Goal: Task Accomplishment & Management: Manage account settings

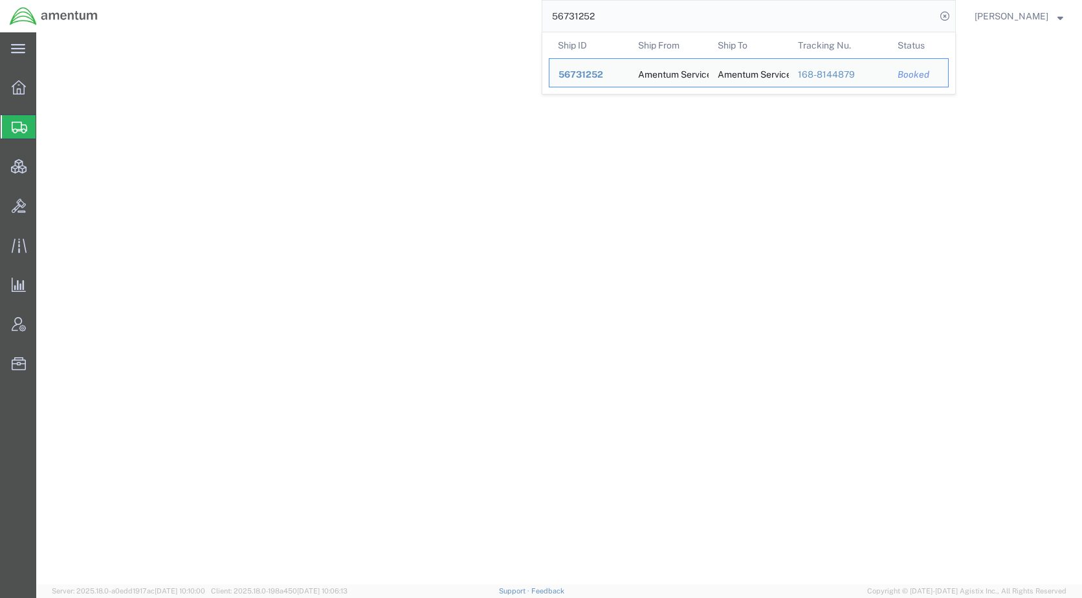
select select "CRAT"
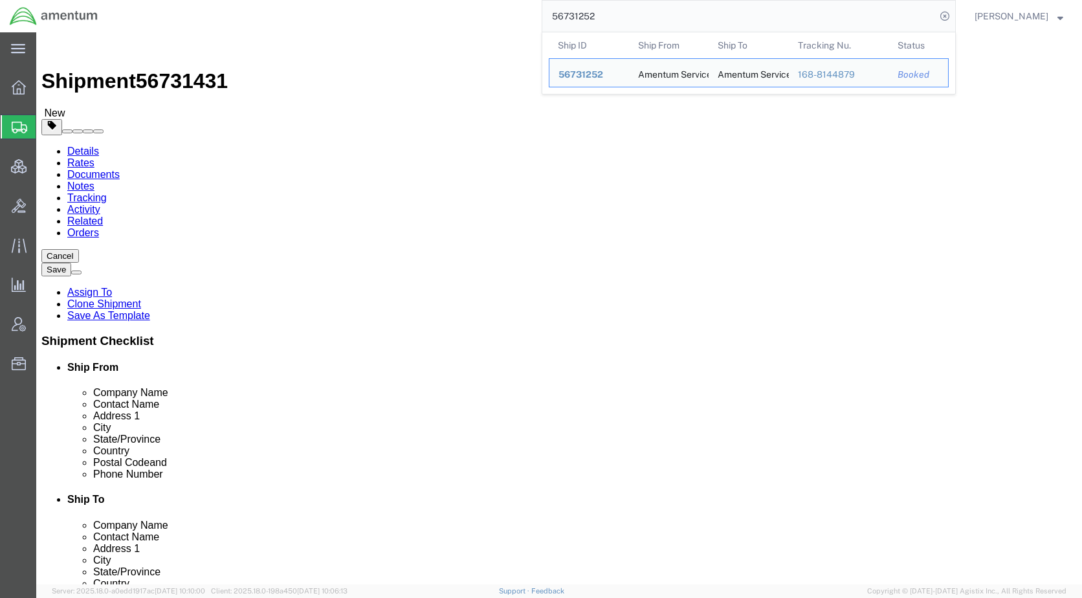
click at [543, 19] on div "56731252 Ship ID Ship From Ship To Tracking Nu. Status Ship ID 56731252 Ship Fr…" at bounding box center [531, 16] width 848 height 32
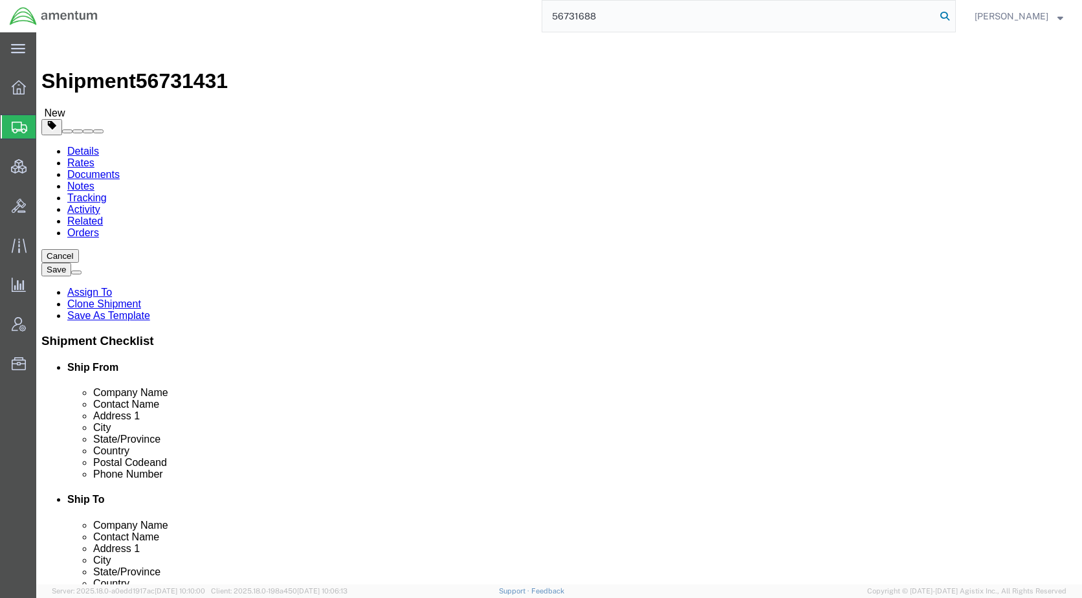
type input "56731688"
click at [954, 16] on icon at bounding box center [945, 16] width 18 height 18
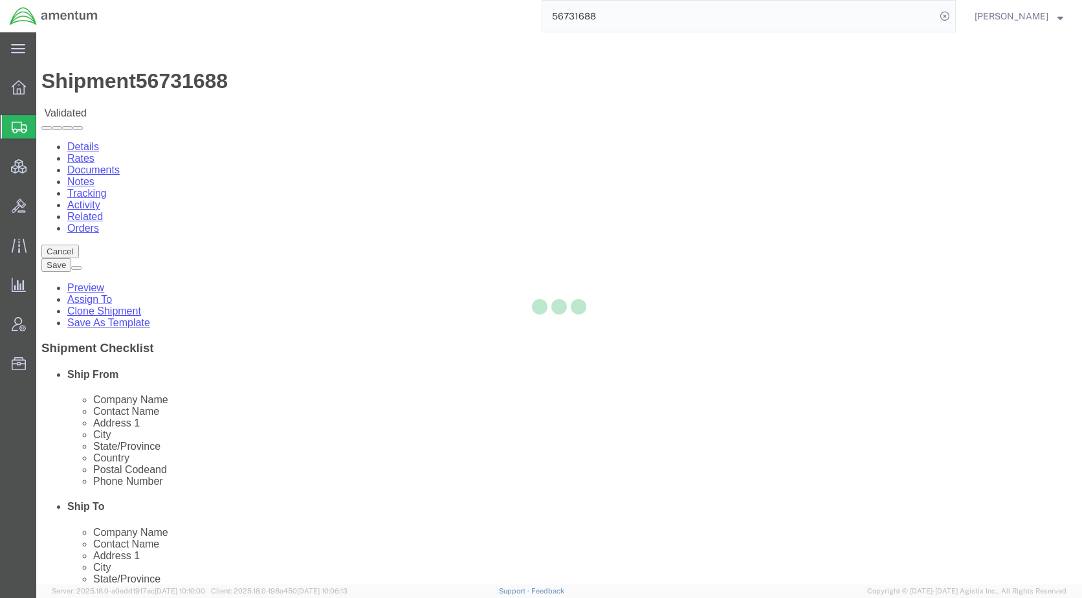
select select "42721"
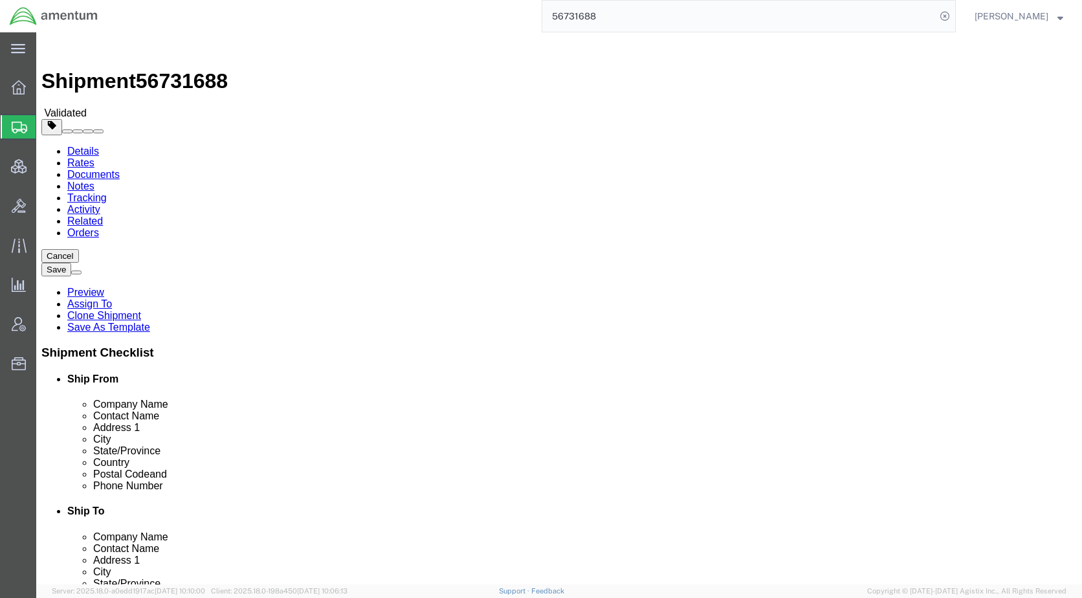
click icon
click link "Shipment Information"
click input "checkbox"
checkbox input "true"
click input "checkbox"
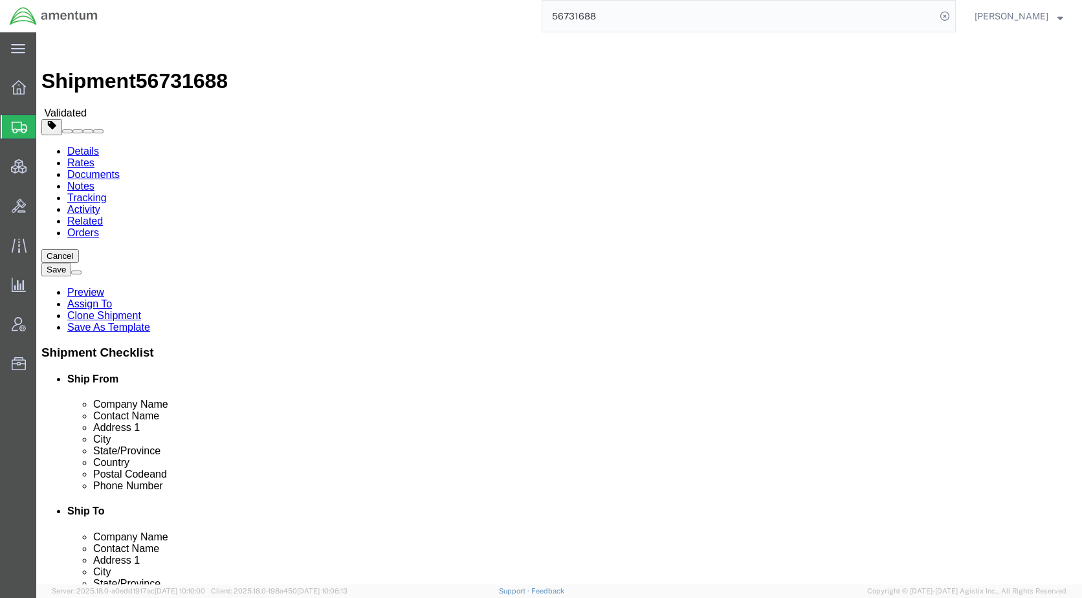
checkbox input "true"
click button "Rate Shipment"
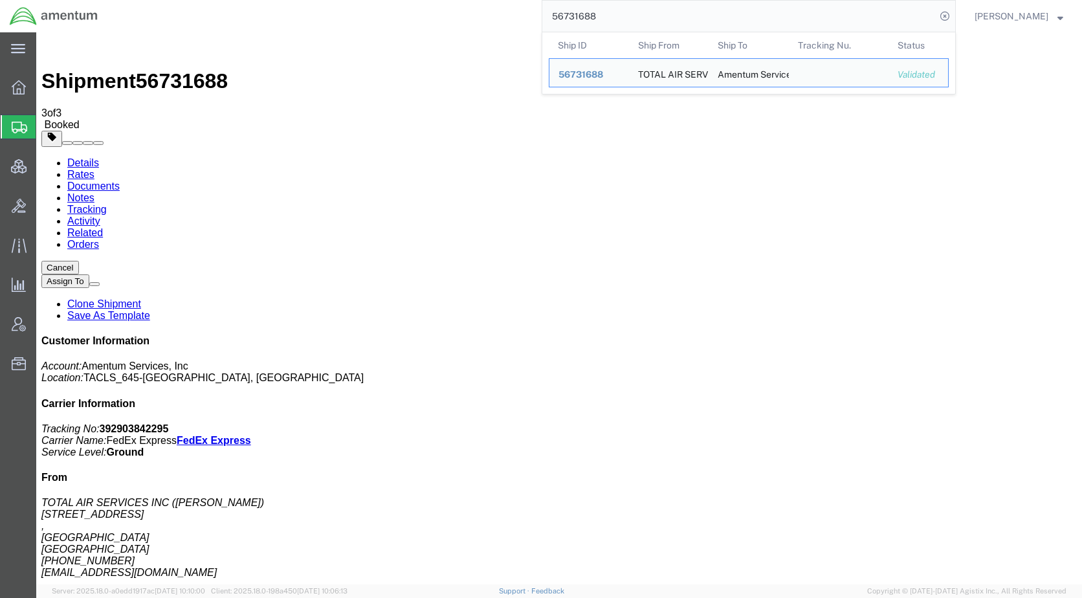
drag, startPoint x: 663, startPoint y: 26, endPoint x: 567, endPoint y: 34, distance: 95.4
click at [567, 32] on form "56731688 Ship ID Ship From Ship To Tracking Nu. Status Ship ID 56731688 Ship Fr…" at bounding box center [749, 16] width 414 height 32
paste input "02"
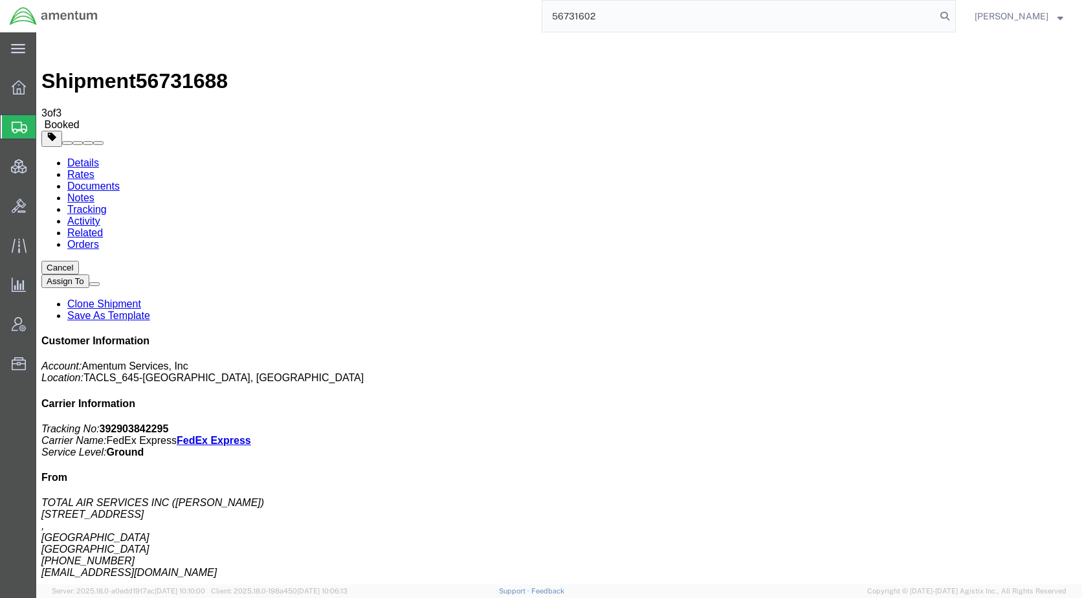
type input "56731602"
click at [954, 13] on icon at bounding box center [945, 16] width 18 height 18
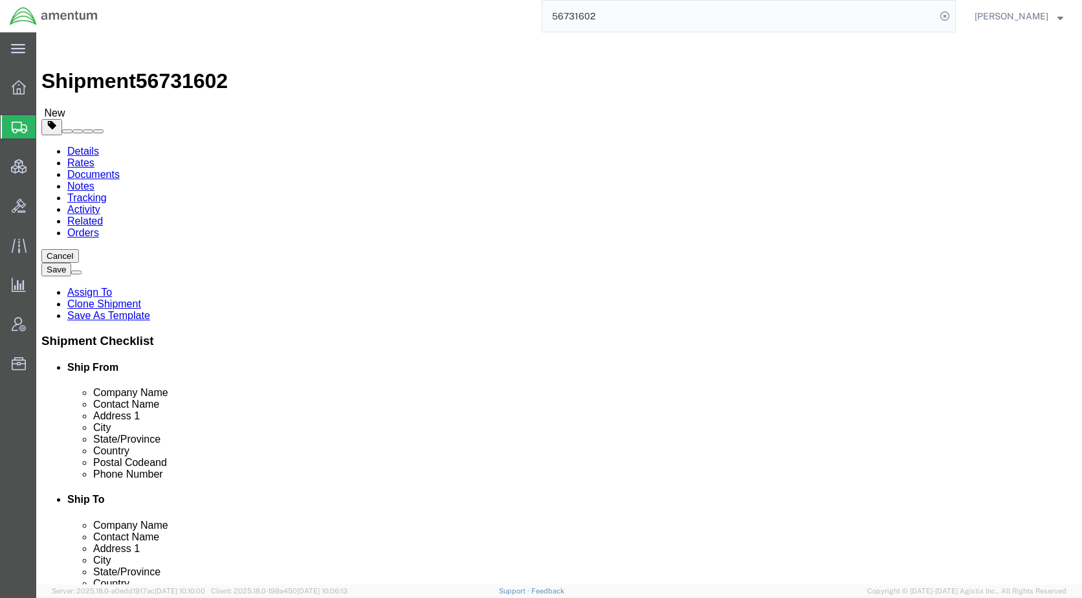
click icon
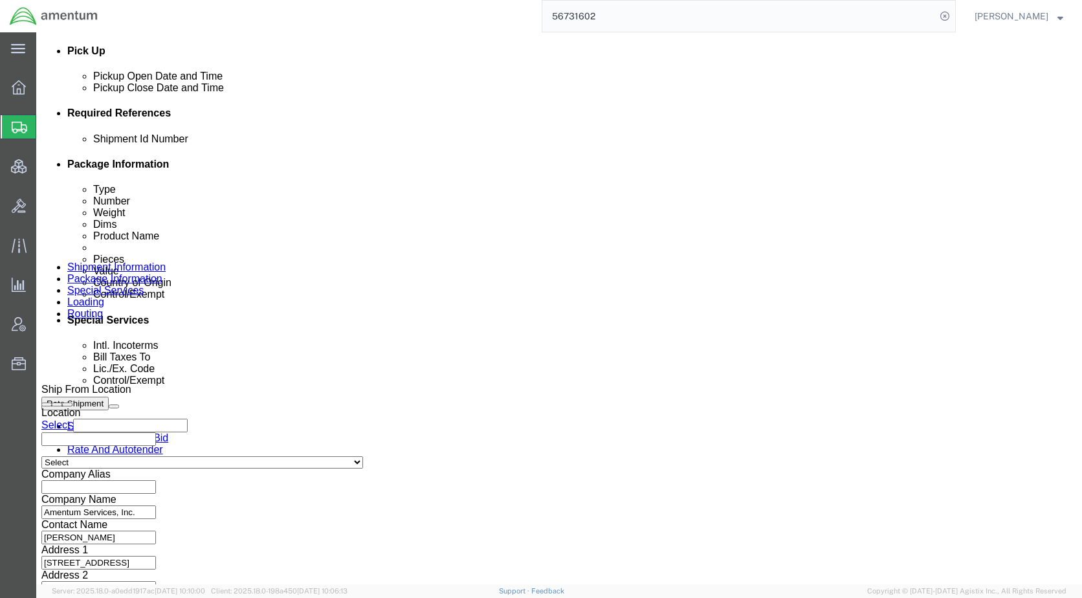
scroll to position [582, 0]
click select "Select Carriage Insurance Paid Carriage Paid To Cost and Freight Cost Insurance…"
select select "DDP"
click select "Select Carriage Insurance Paid Carriage Paid To Cost and Freight Cost Insurance…"
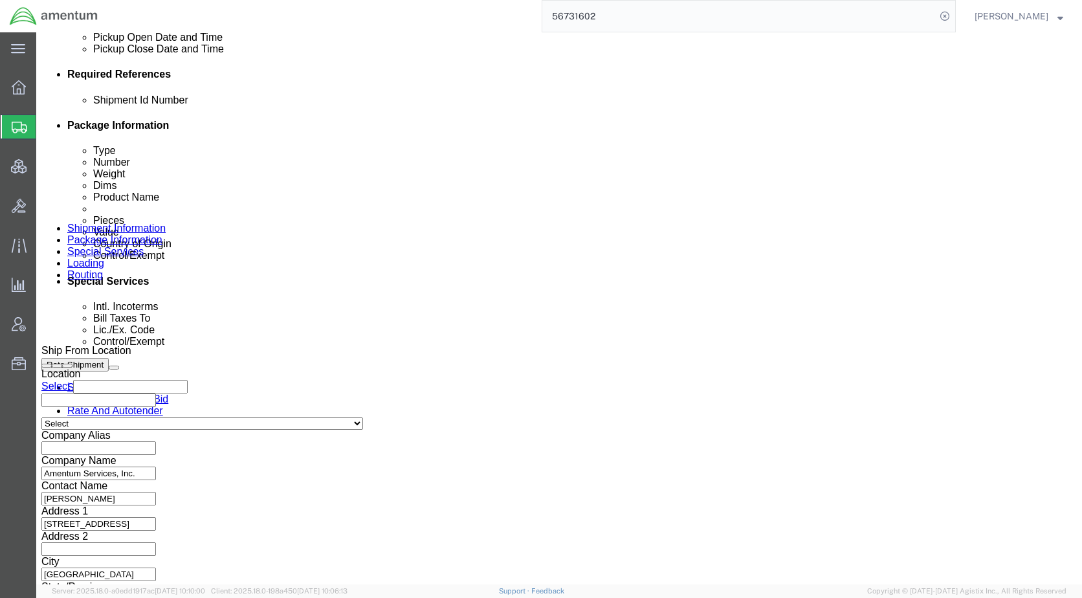
scroll to position [776, 0]
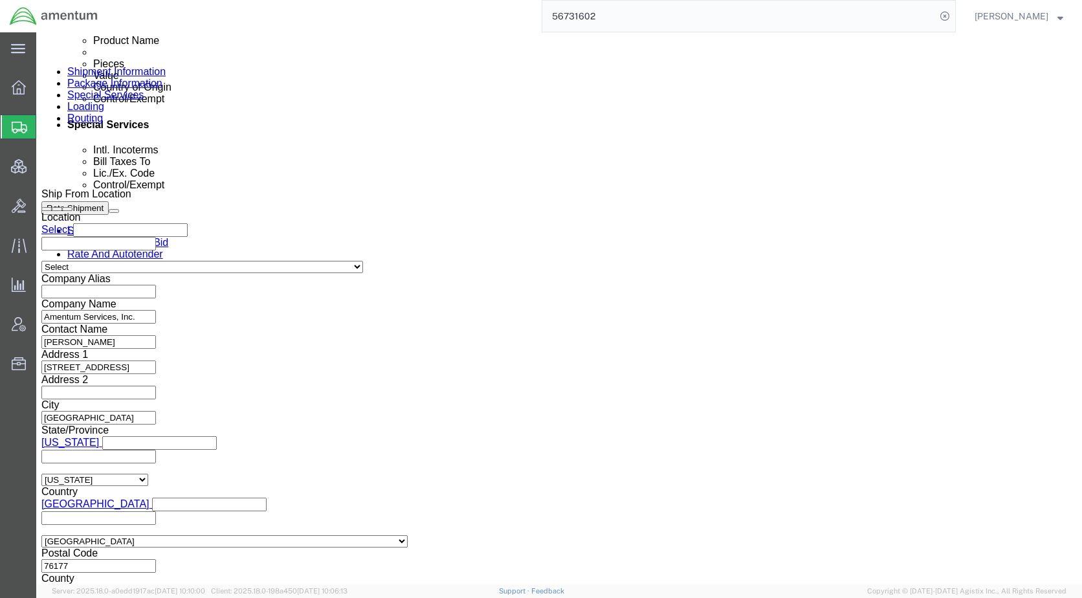
click icon
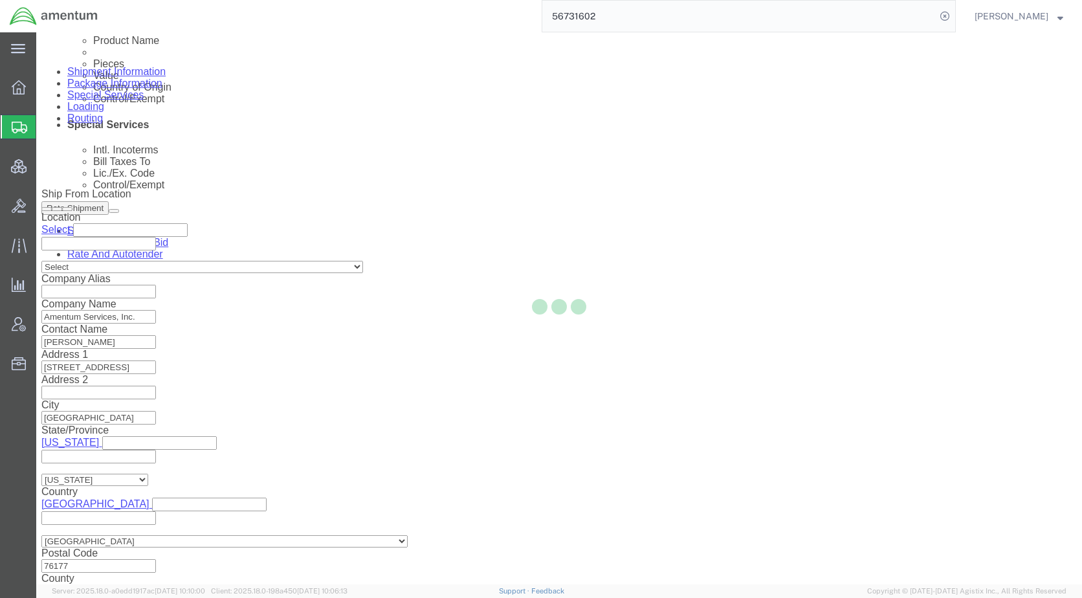
scroll to position [164, 0]
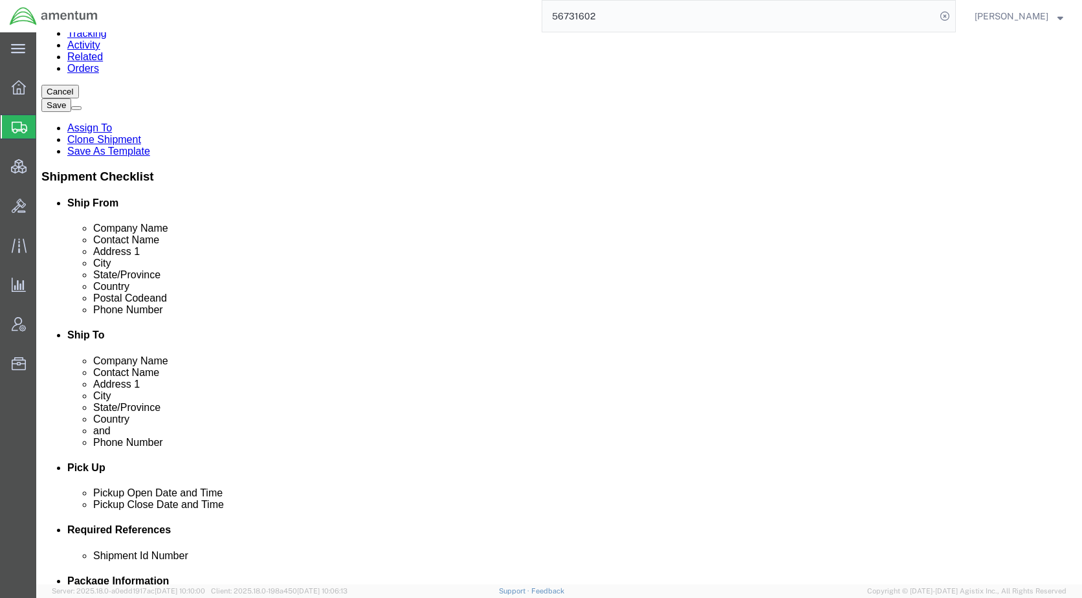
click dd "1.00 Each"
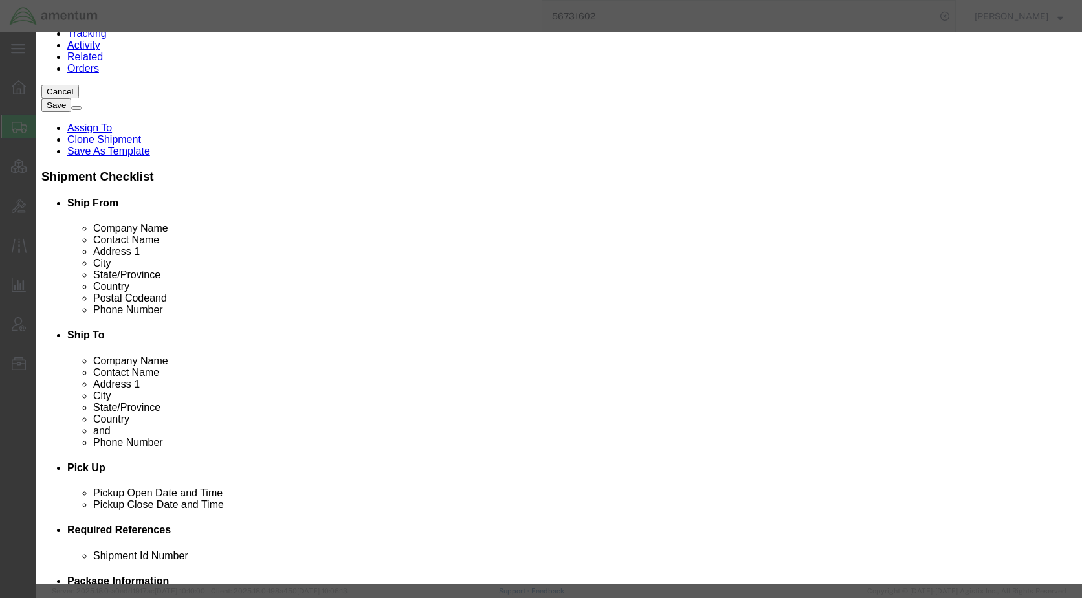
checkbox input "true"
click input "checkbox"
checkbox input "false"
click button "Save & Close"
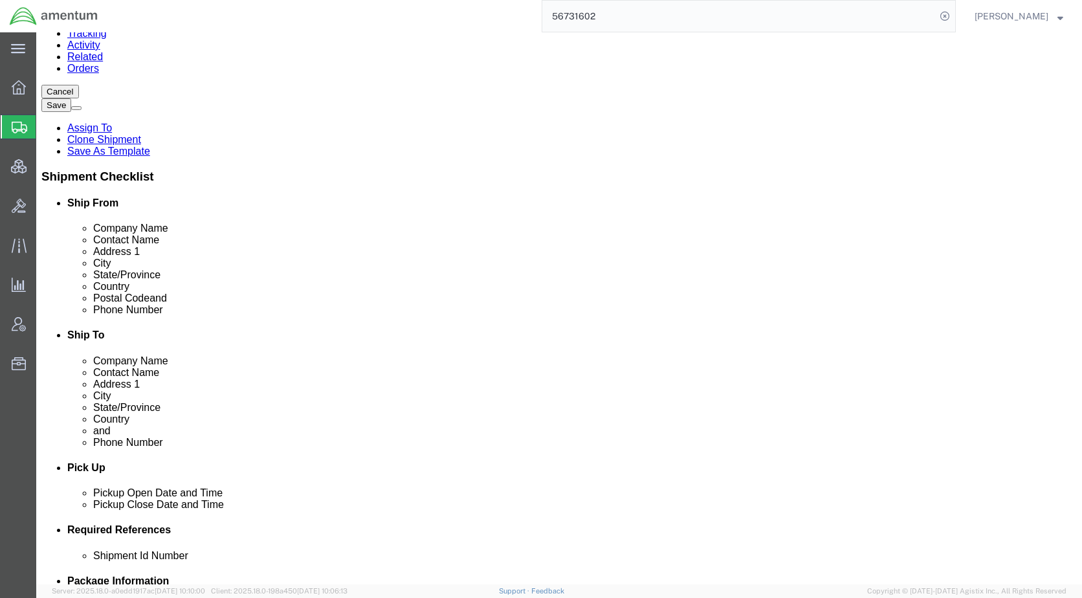
click dd "1.00 Each"
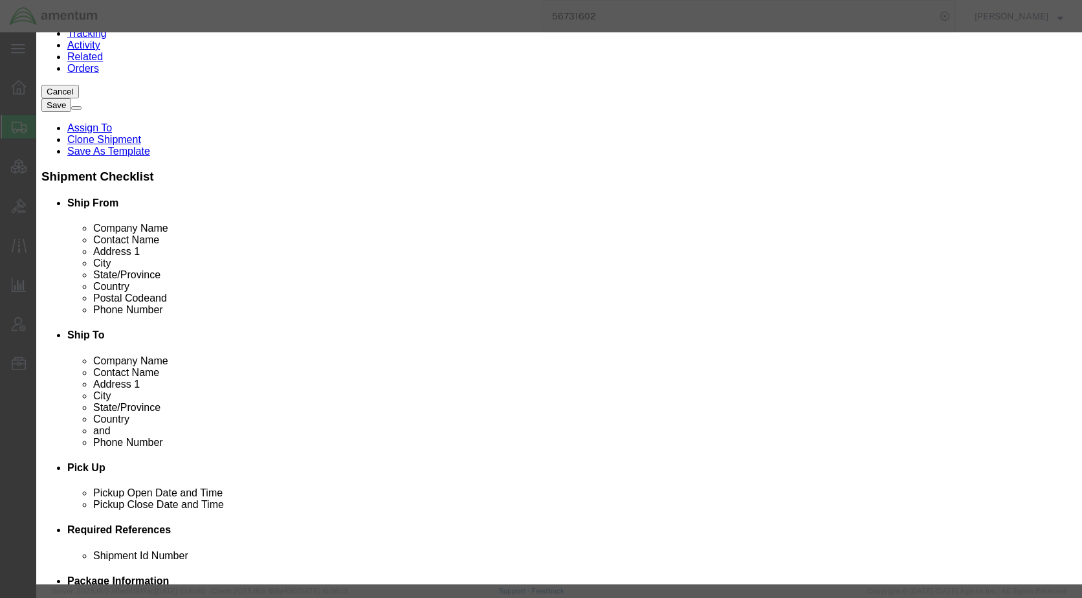
click input "checkbox"
checkbox input "false"
click button "Save & Close"
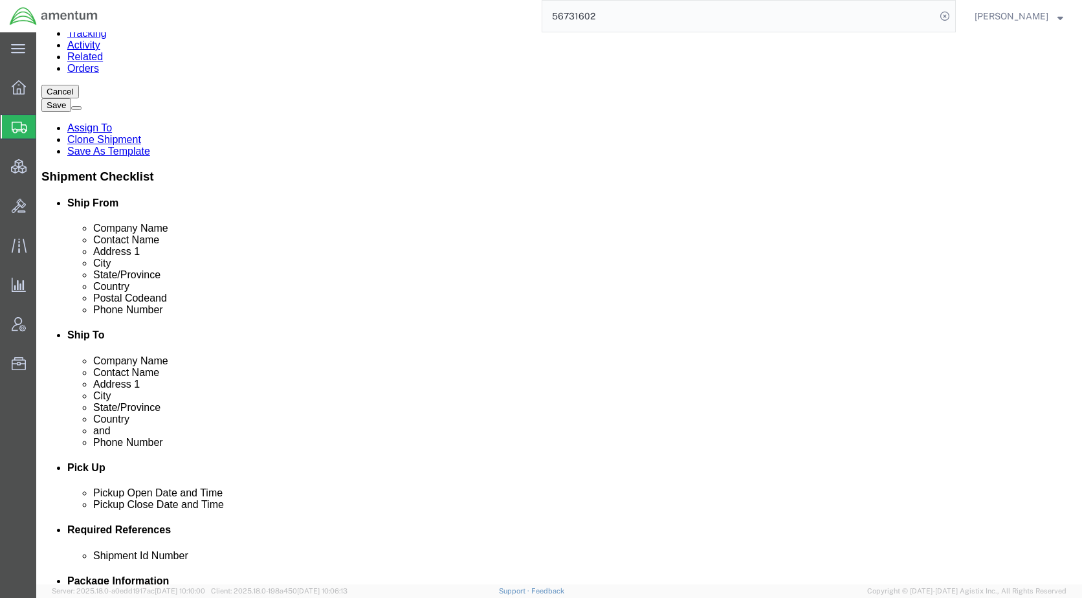
click dd "50.00 USD"
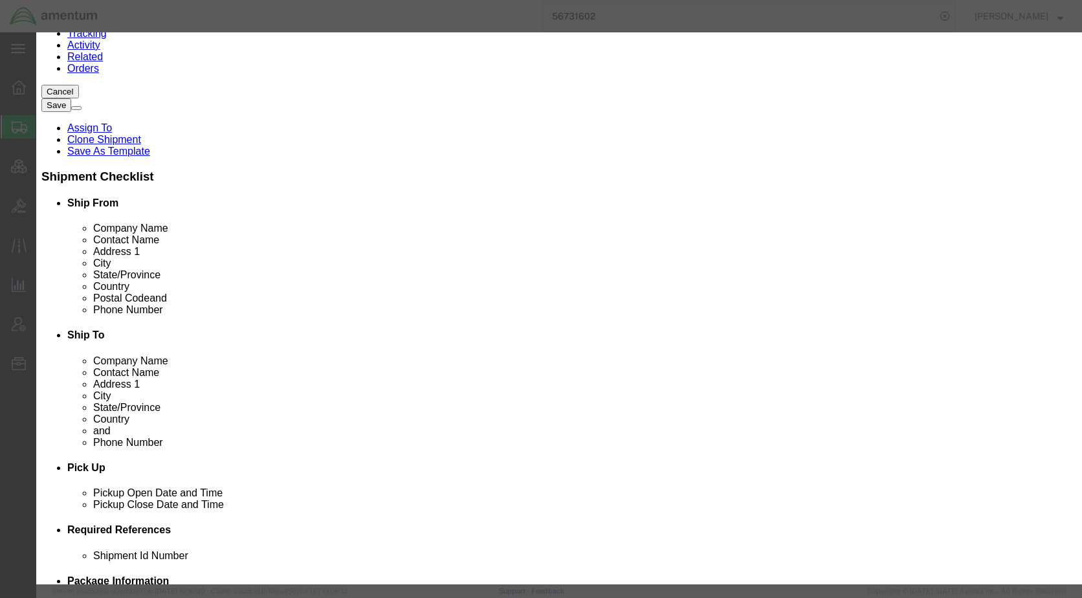
click input "checkbox"
checkbox input "false"
click button "Save & Close"
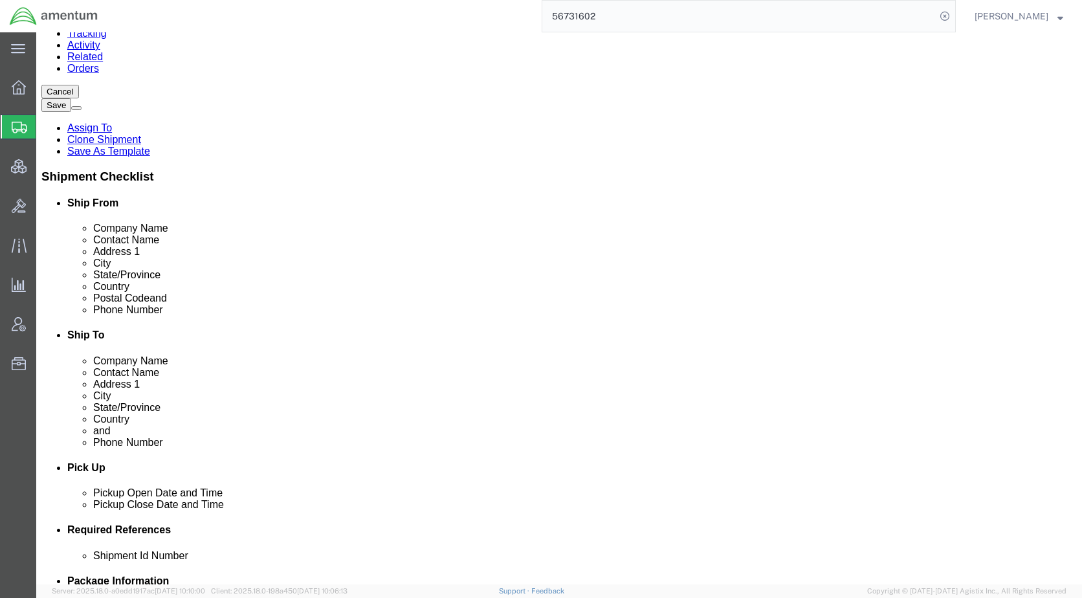
click button "Rate Shipment"
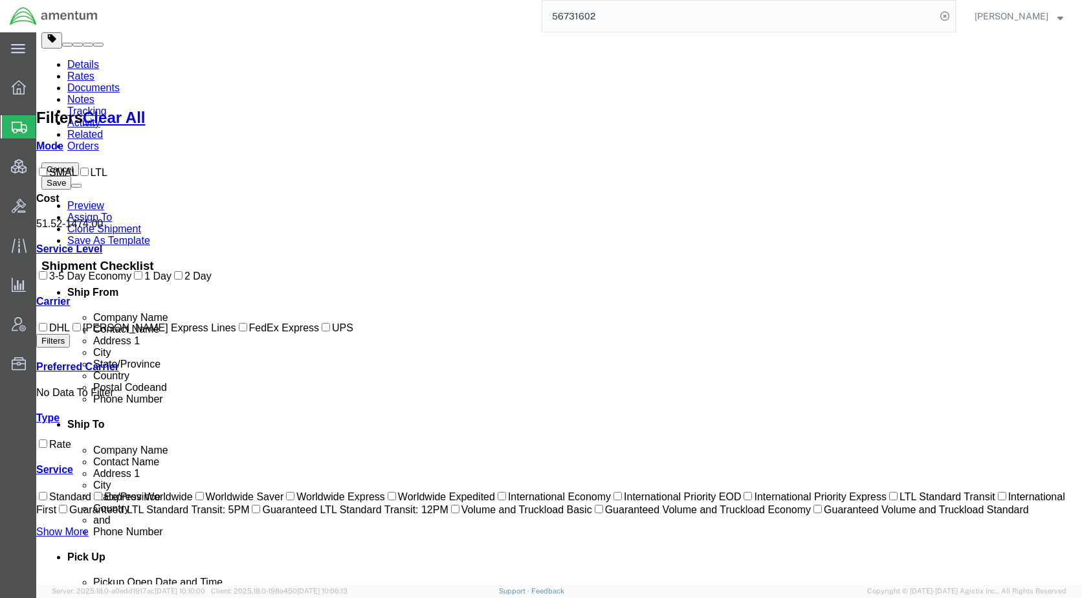
scroll to position [34, 0]
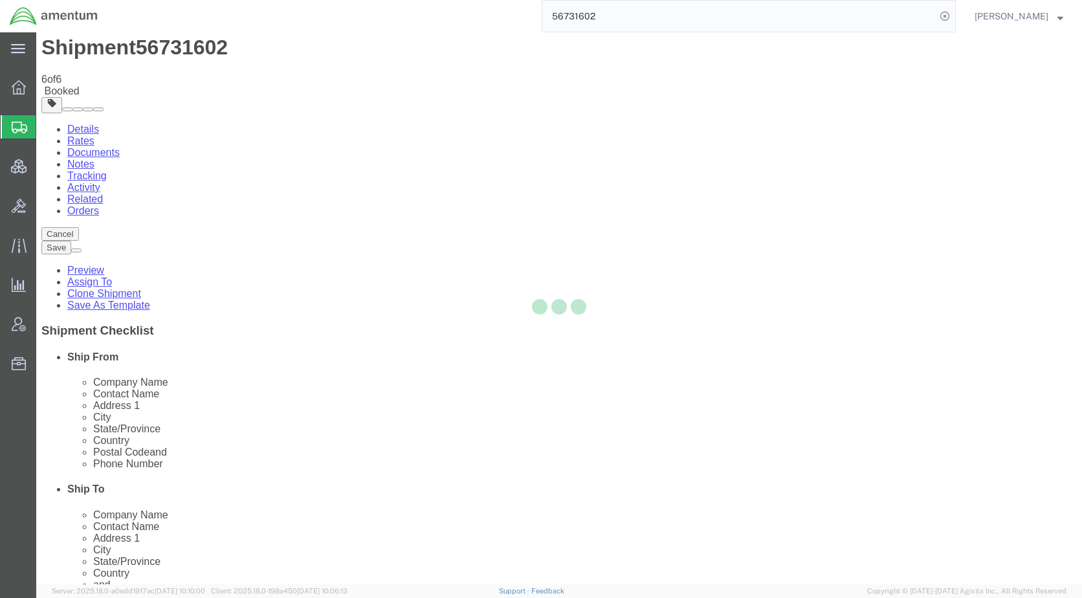
scroll to position [0, 0]
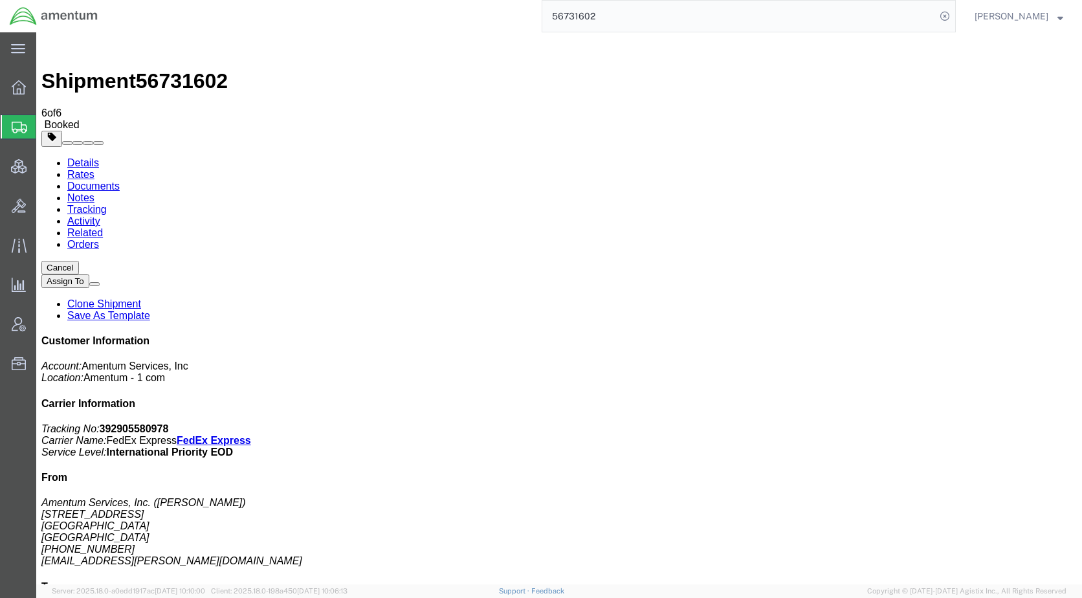
drag, startPoint x: 55, startPoint y: 227, endPoint x: 53, endPoint y: 214, distance: 13.1
checkbox input "true"
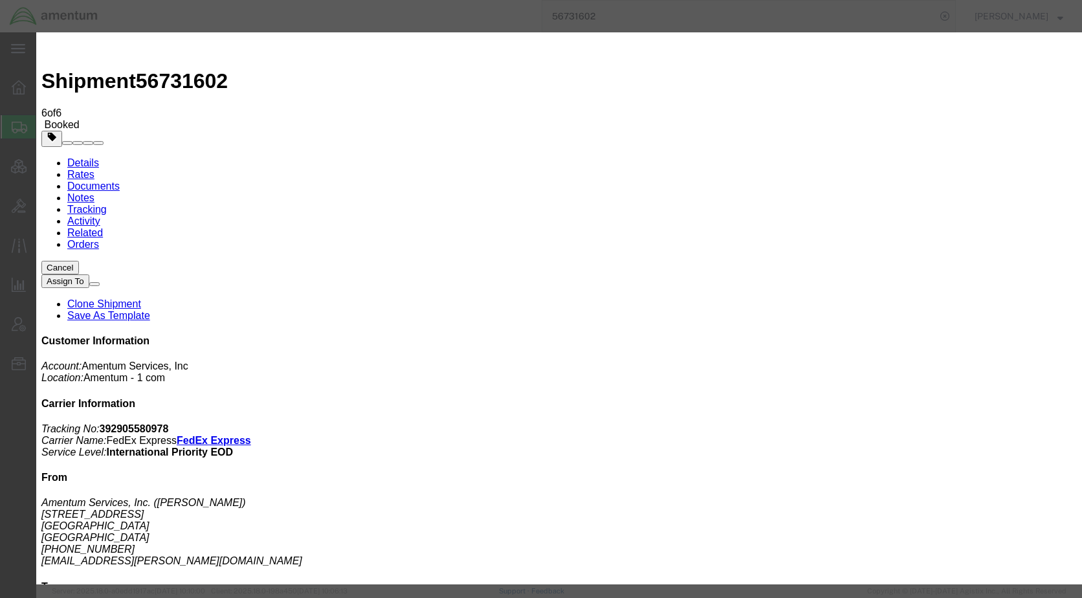
type input "[EMAIL_ADDRESS][PERSON_NAME][DOMAIN_NAME]"
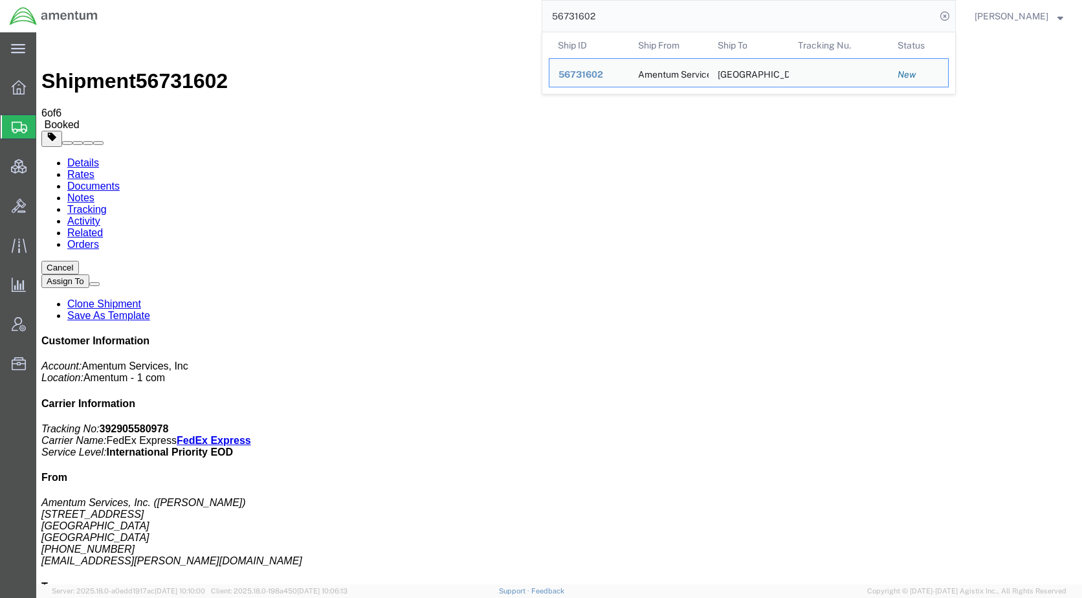
drag, startPoint x: 646, startPoint y: 18, endPoint x: 455, endPoint y: 25, distance: 191.0
click at [455, 25] on div "56731602 Ship ID Ship From Ship To Tracking Nu. Status Ship ID 56731602 Ship Fr…" at bounding box center [531, 16] width 848 height 32
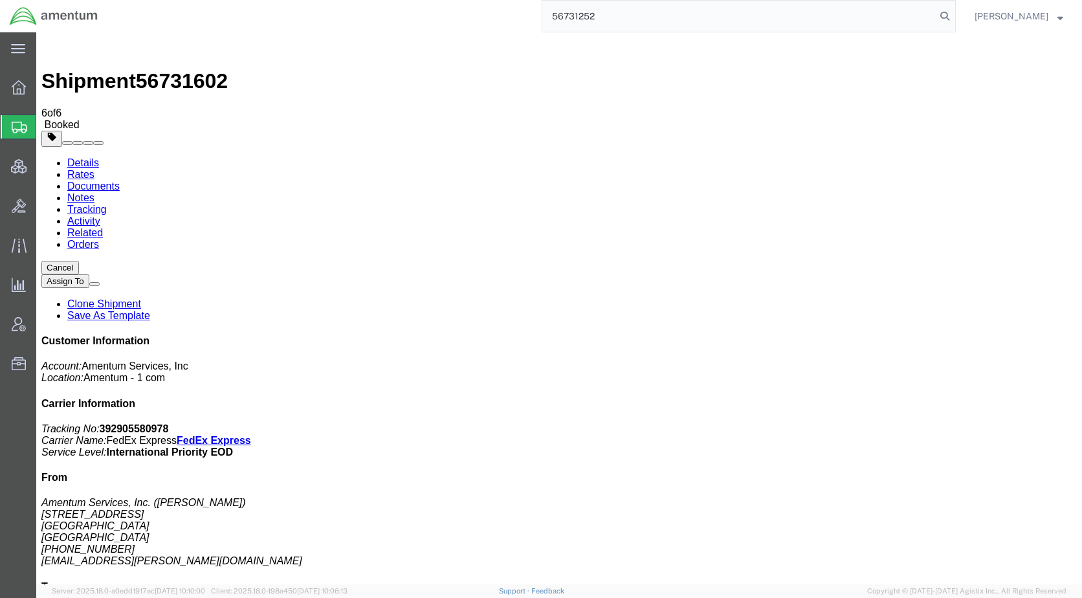
type input "56731252"
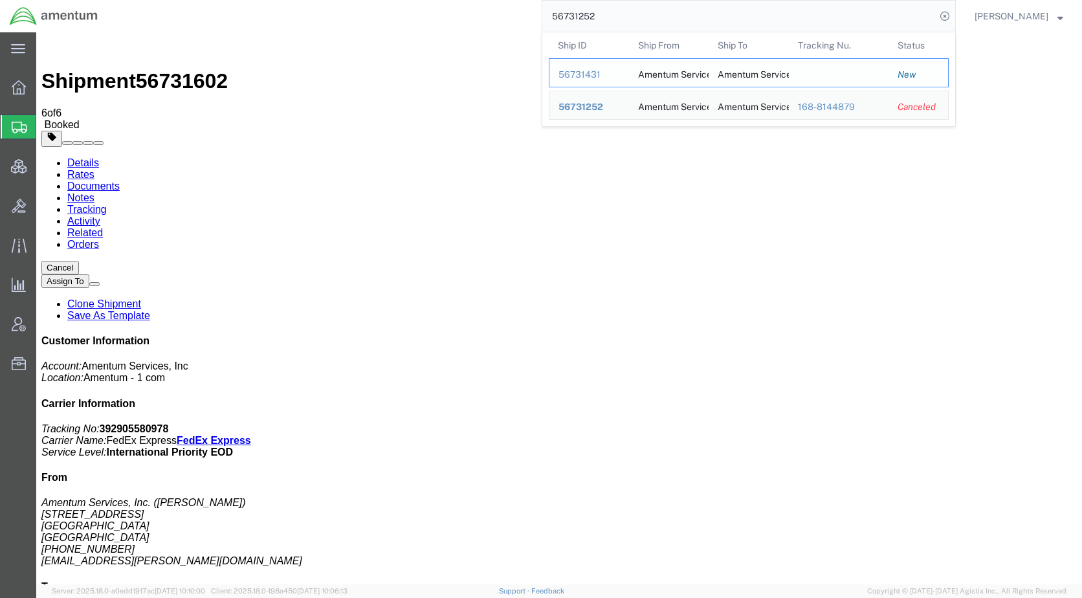
click at [613, 71] on div "56731431" at bounding box center [588, 75] width 61 height 14
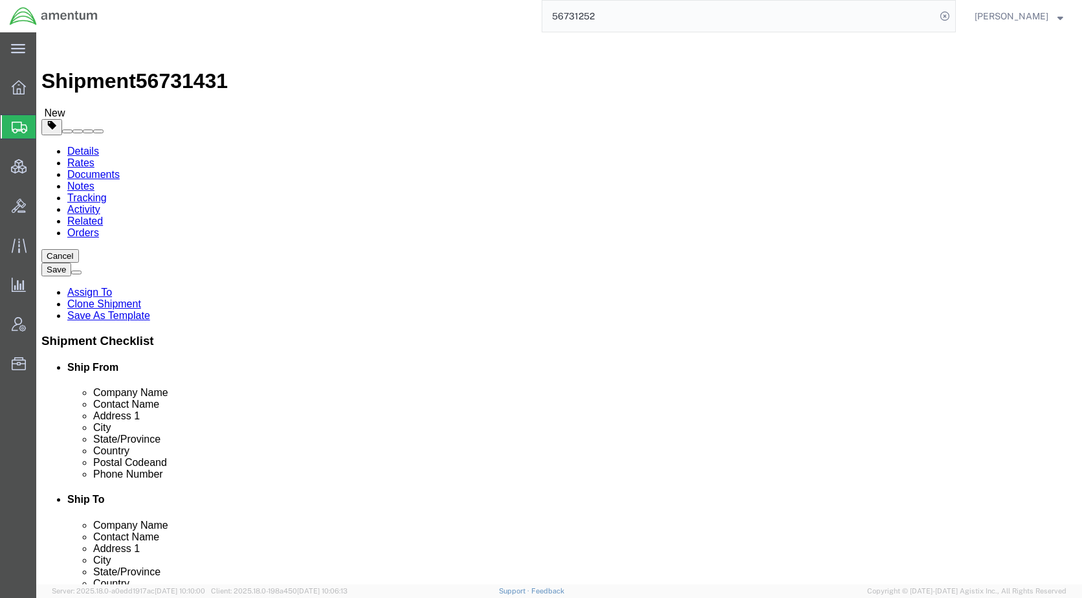
select select "49940"
select select "49831"
click icon
drag, startPoint x: 170, startPoint y: 254, endPoint x: 111, endPoint y: 258, distance: 59.1
click div "Number 1"
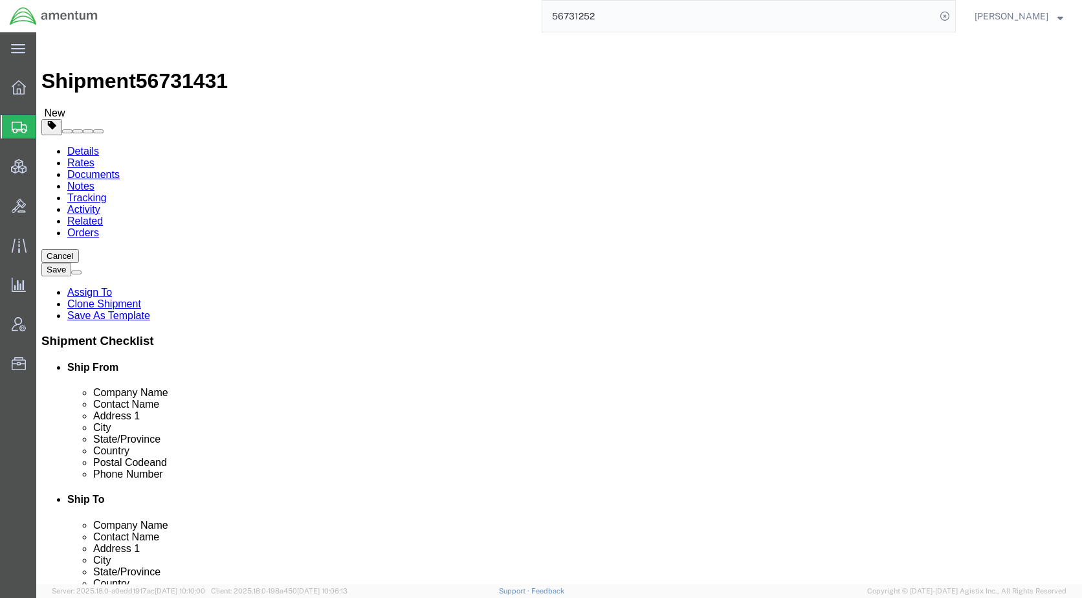
type input "4"
click div "Previous Continue"
drag, startPoint x: 183, startPoint y: 309, endPoint x: 100, endPoint y: 318, distance: 84.0
click div "Weight 150.00 Select kgs lbs Ship. t°"
type input "320"
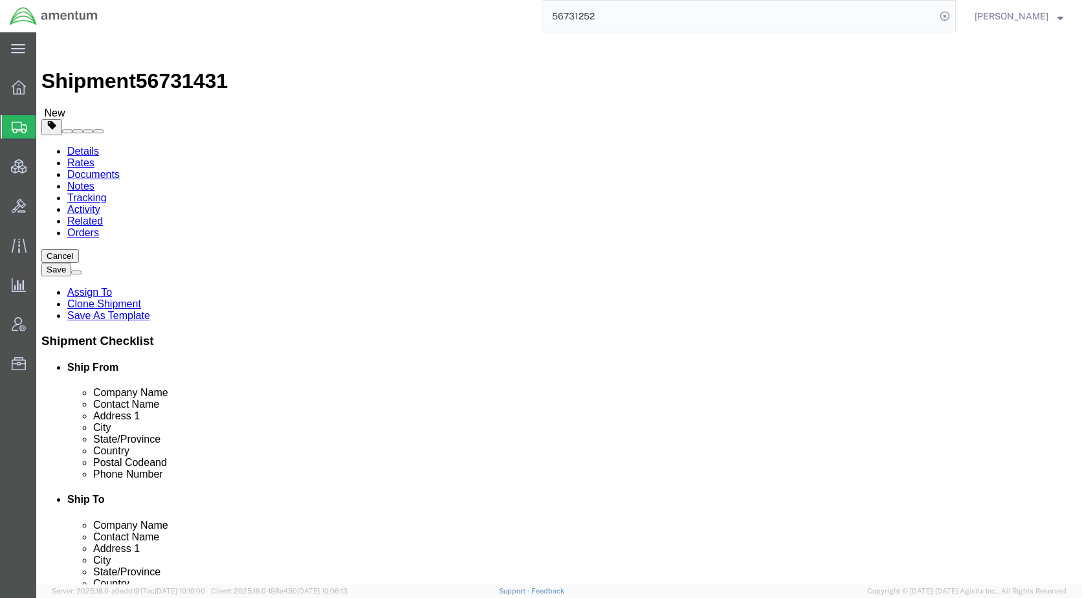
click dd "1.00 Each"
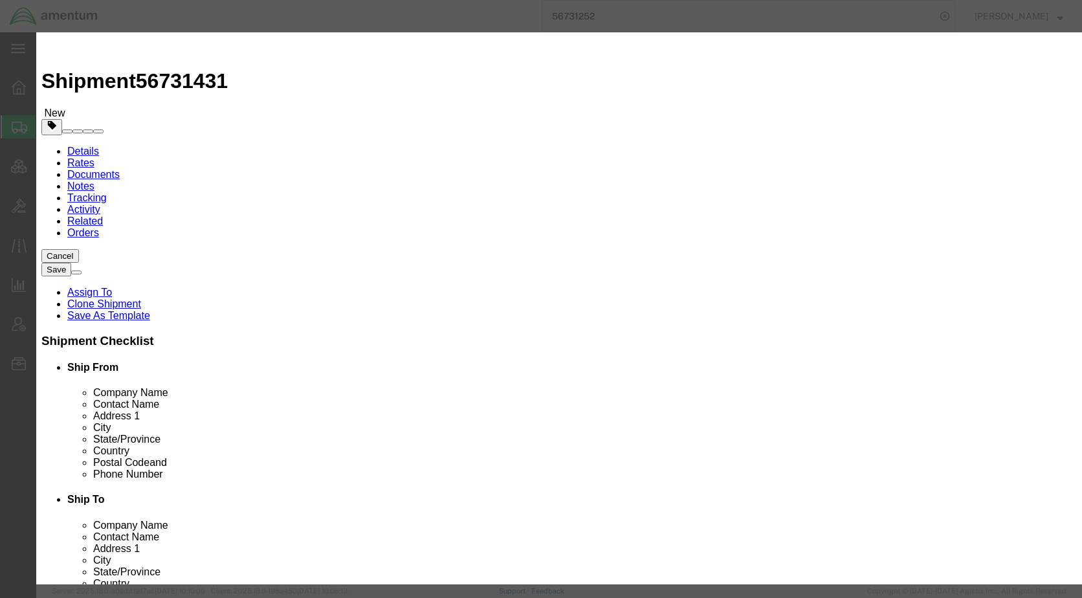
click icon "button"
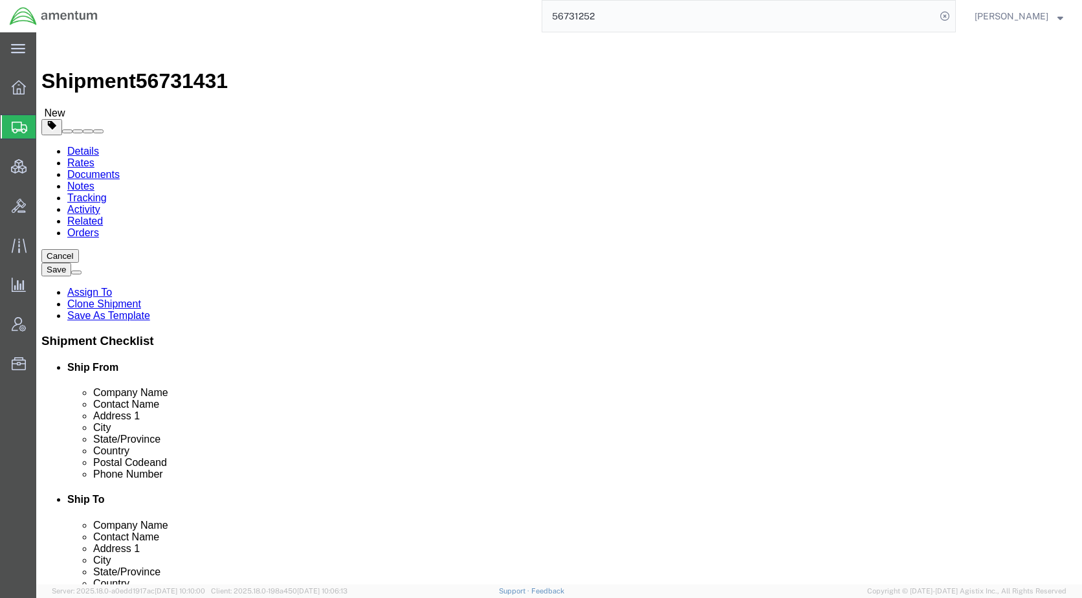
drag, startPoint x: 157, startPoint y: 259, endPoint x: 116, endPoint y: 260, distance: 40.8
click div "Number 4"
type input "3"
type input "1"
drag, startPoint x: 183, startPoint y: 310, endPoint x: 96, endPoint y: 316, distance: 87.6
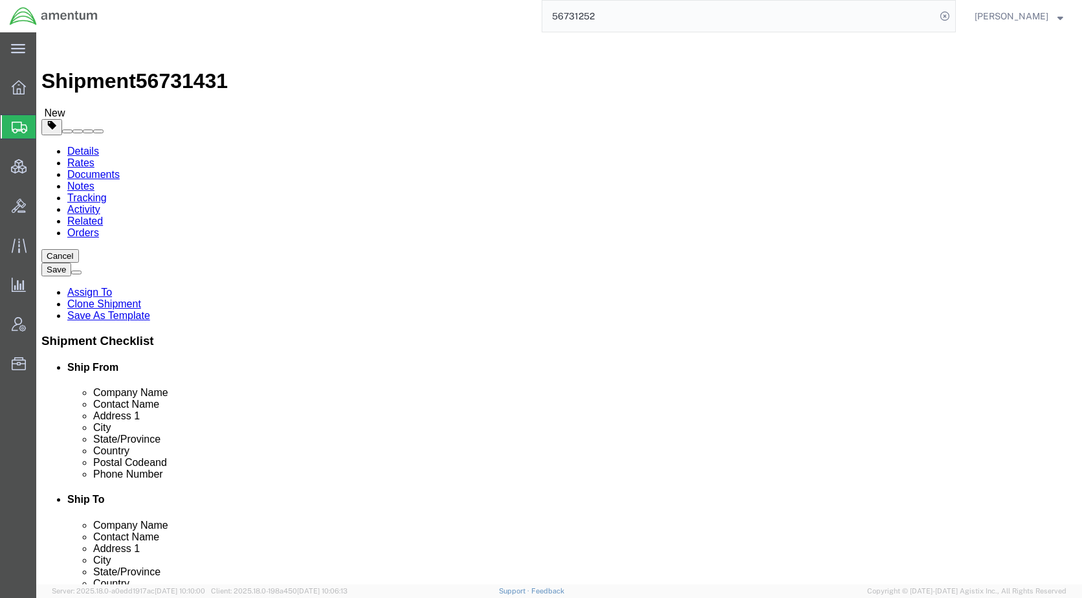
click div "Weight 320 Select kgs lbs Ship. t°"
type input "150"
click span "button"
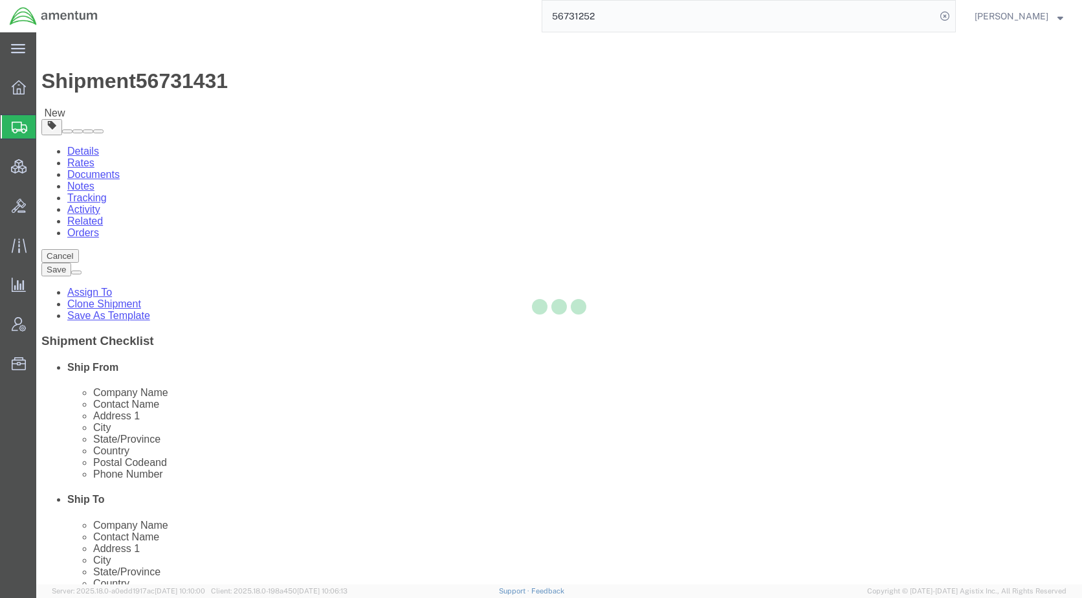
select select "CRAT"
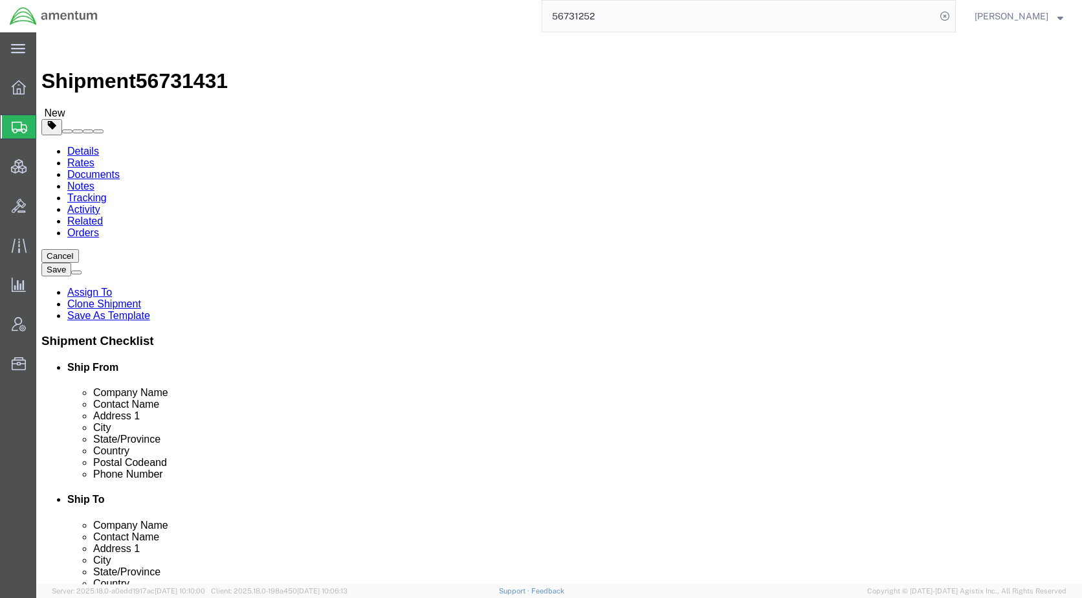
drag, startPoint x: 496, startPoint y: 268, endPoint x: 449, endPoint y: 269, distance: 46.6
click div "Number 1"
type input "3"
drag, startPoint x: 580, startPoint y: 304, endPoint x: 493, endPoint y: 321, distance: 88.3
click div "Package Type Select Bale(s) Basket(s) Bolt(s) Bottle(s) Buckets Bulk Bundle(s) …"
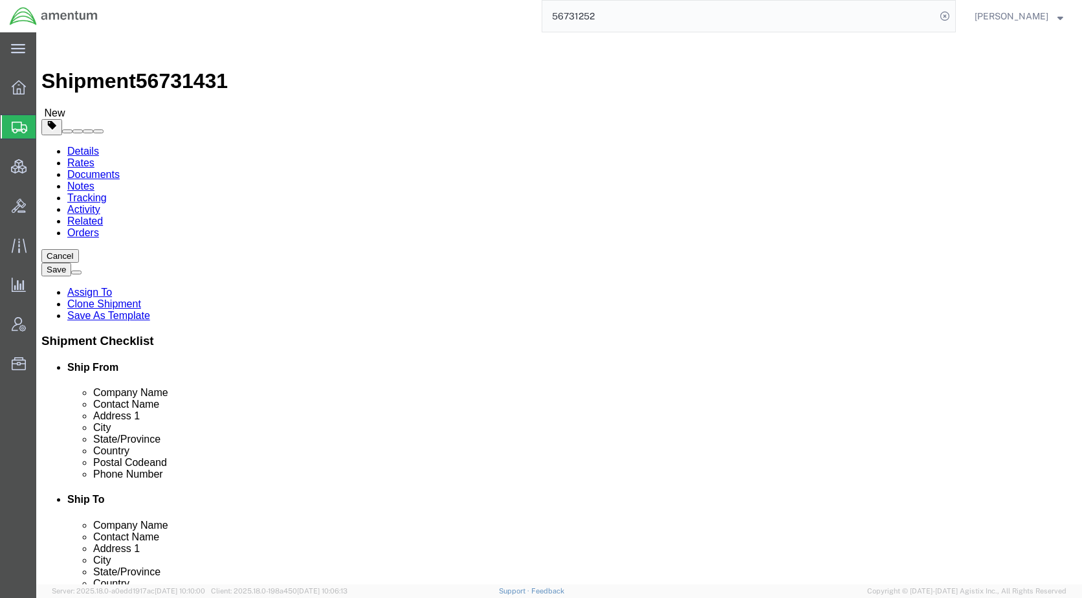
type input "240"
click dd "1.00 Each"
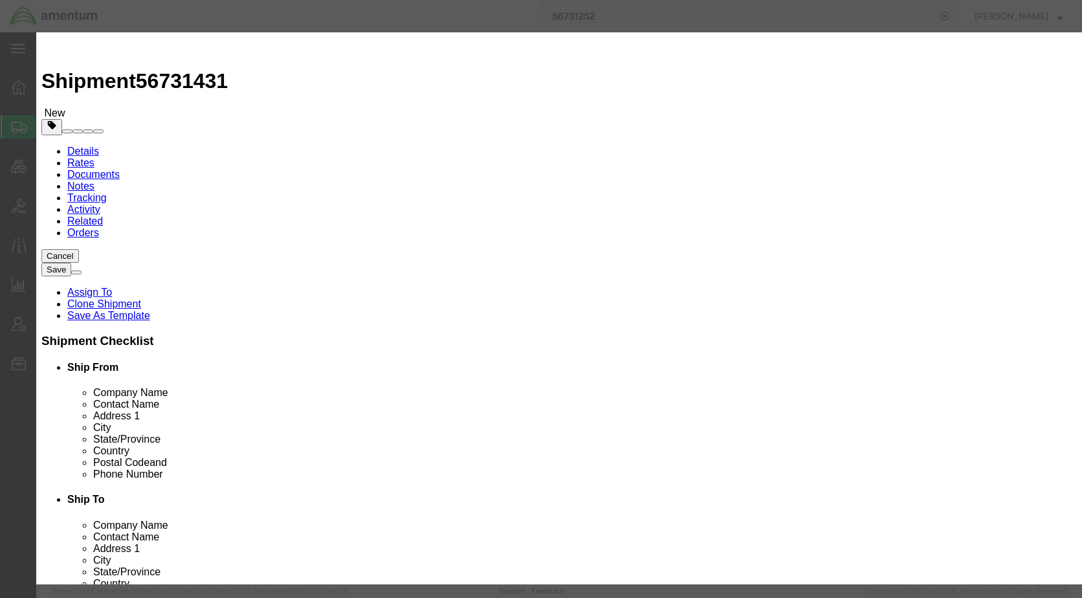
click div "Product Name Main Rotor Blade"
drag, startPoint x: 367, startPoint y: 102, endPoint x: 295, endPoint y: 100, distance: 72.5
click input "Empty Crates"
type input "Empty Crates"
drag, startPoint x: 806, startPoint y: 103, endPoint x: 644, endPoint y: 91, distance: 162.2
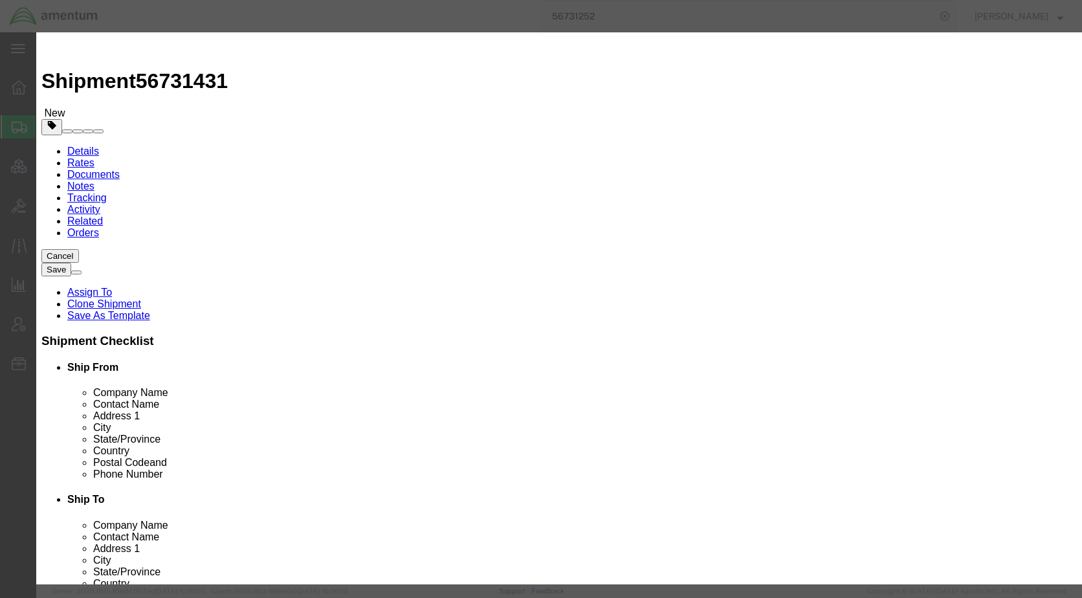
click div "PN: 355A11-0030-02 SN: 21583"
paste textarea "Empty Crates"
type textarea "Empty Crates"
click button "Save & Close"
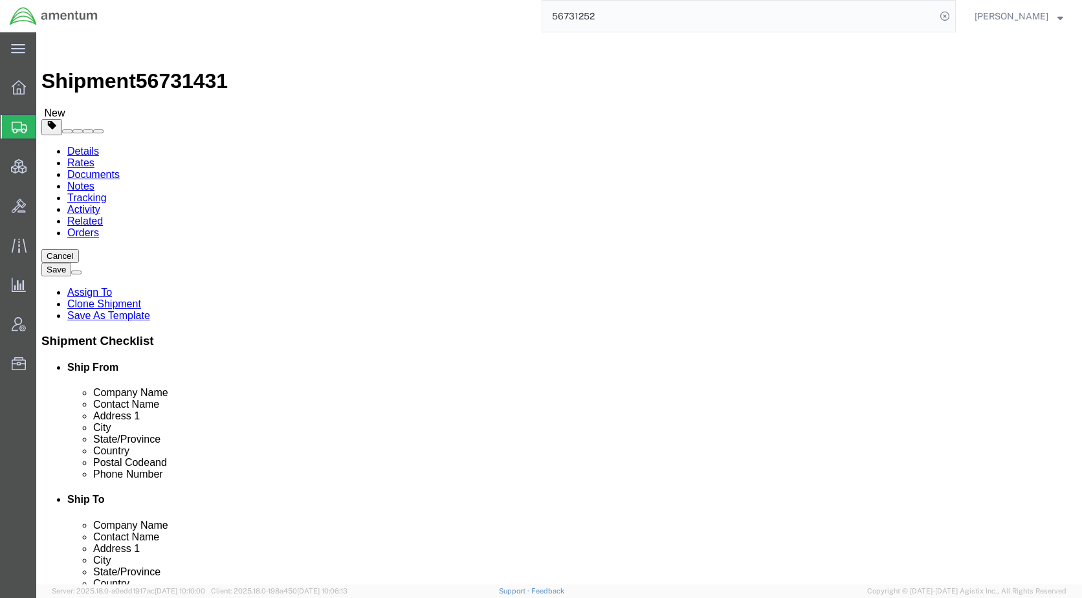
click div "Shipment Information Package Information Special Services Loading Routing"
click icon
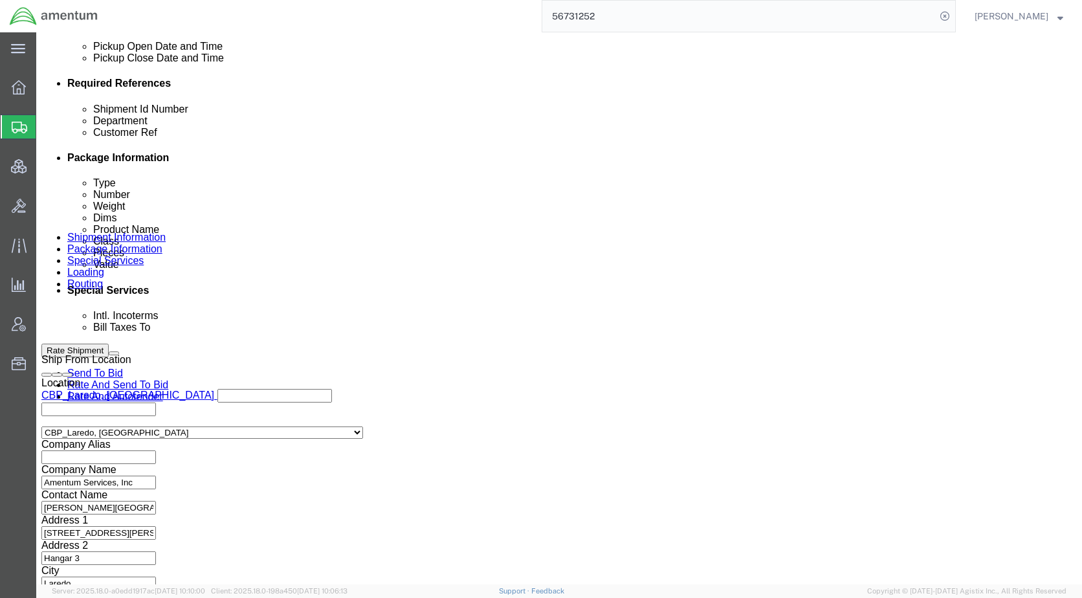
scroll to position [647, 0]
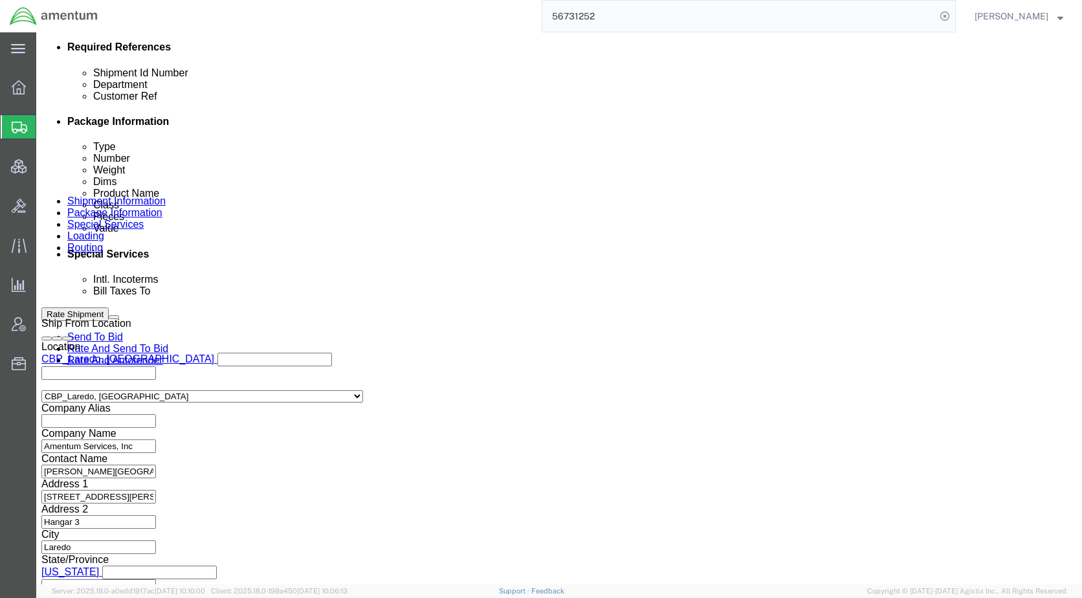
click div "[DATE] 1:45 PM"
click button "Apply"
click link "Send To Bid"
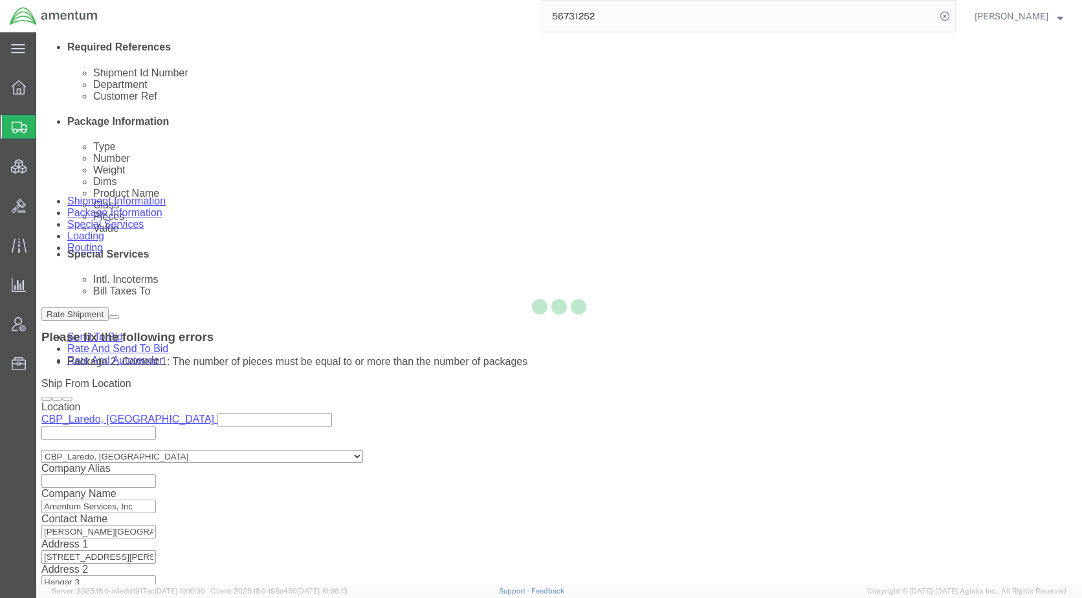
scroll to position [0, 0]
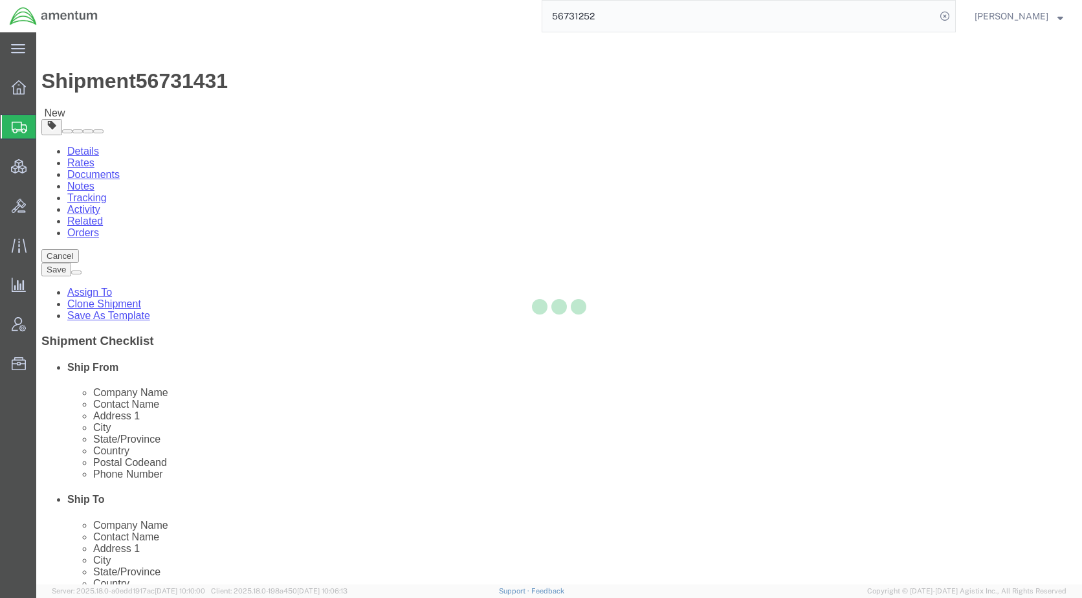
select select "CRAT"
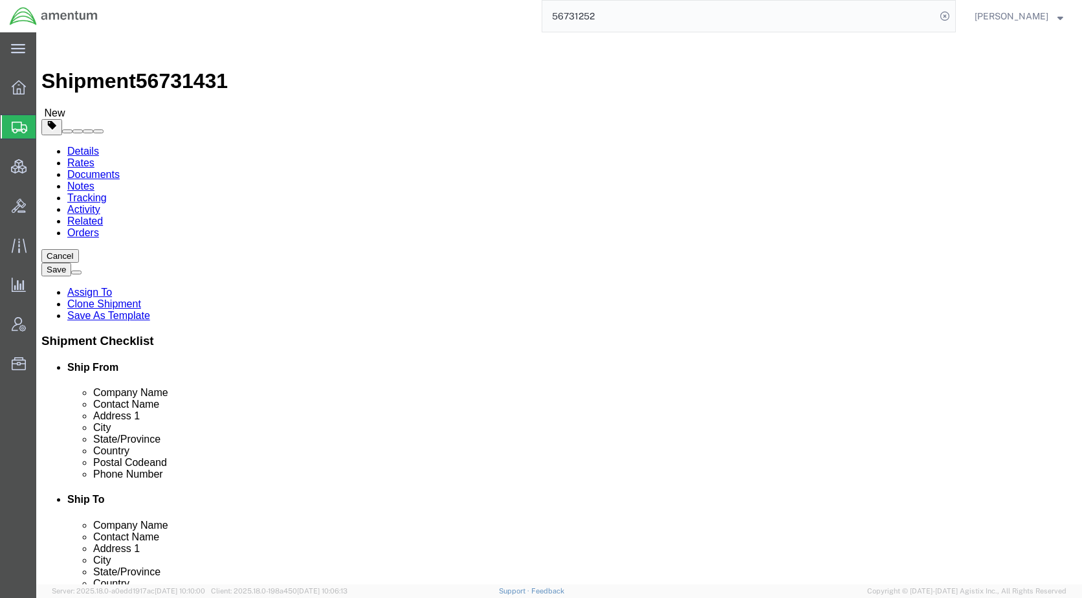
click dd "1.00 Each"
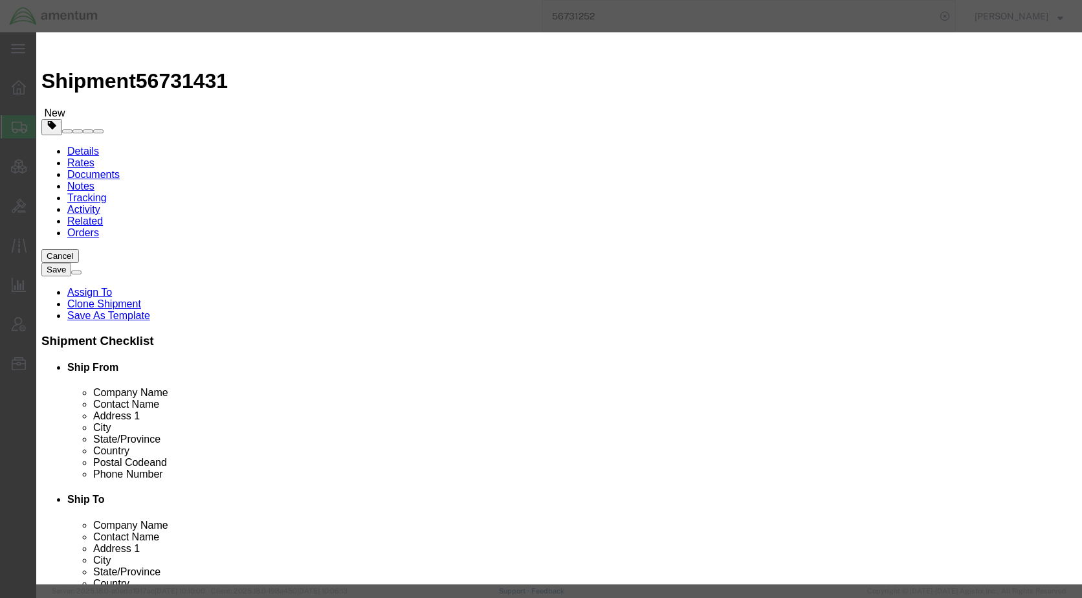
drag, startPoint x: 323, startPoint y: 155, endPoint x: 298, endPoint y: 155, distance: 25.2
click input "1.00"
type input "3"
type input "360000"
click button "Save & Close"
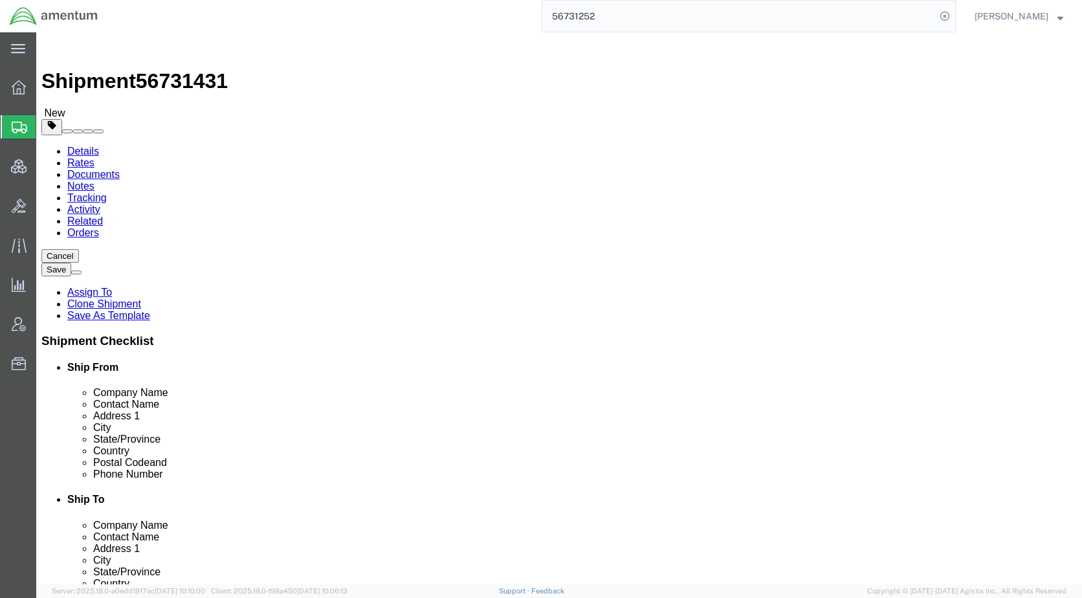
click link "Send To Bid"
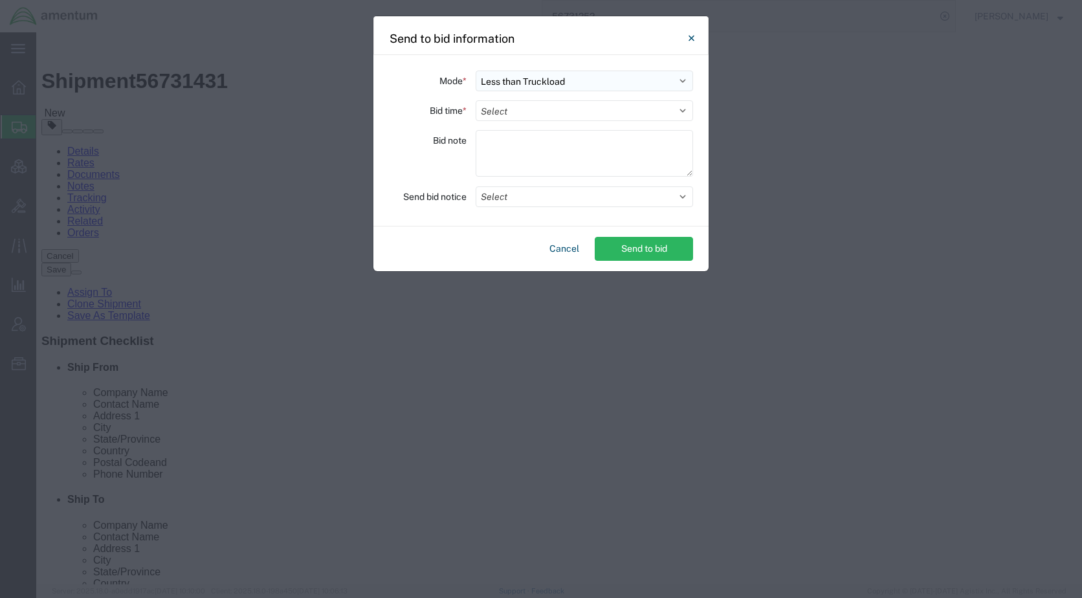
click at [527, 82] on select "Select Small Parcel Truckload Air Rail Less than Truckload Ocean Freight Multi-…" at bounding box center [584, 81] width 217 height 21
select select "TL"
click at [476, 71] on select "Select Small Parcel Truckload Air Rail Less than Truckload Ocean Freight Multi-…" at bounding box center [584, 81] width 217 height 21
click at [527, 113] on select "Select 30 Min (Rush) 1 Hour (Rush) 2 Hours (Rush) 4 Hours (Rush) 8 Hours (Rush)…" at bounding box center [584, 110] width 217 height 21
select select "72"
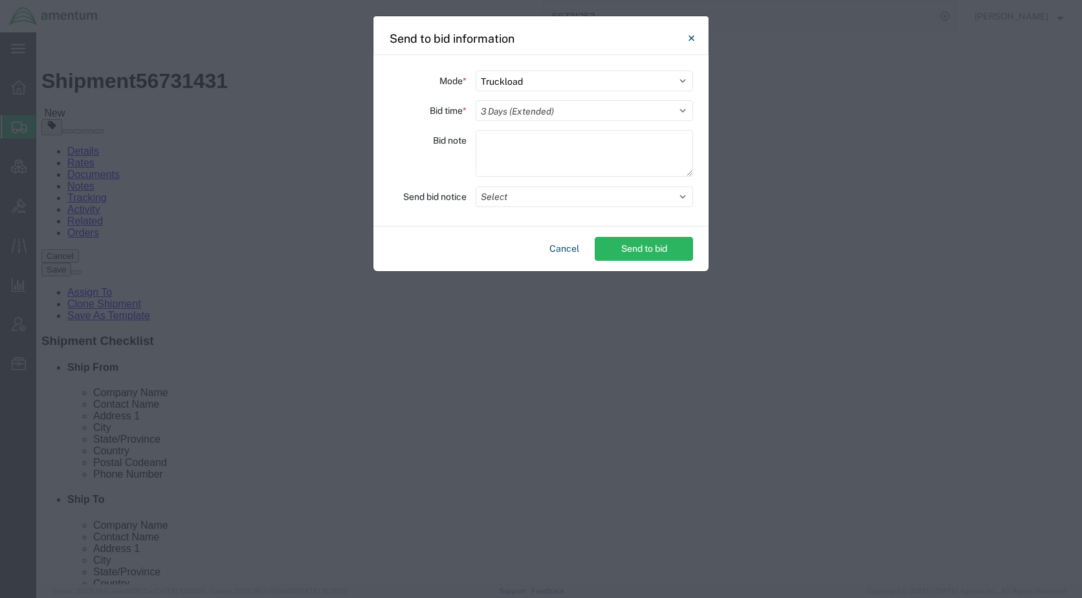
click at [476, 100] on select "Select 30 Min (Rush) 1 Hour (Rush) 2 Hours (Rush) 4 Hours (Rush) 8 Hours (Rush)…" at bounding box center [584, 110] width 217 height 21
click at [516, 199] on button "Select" at bounding box center [584, 196] width 217 height 21
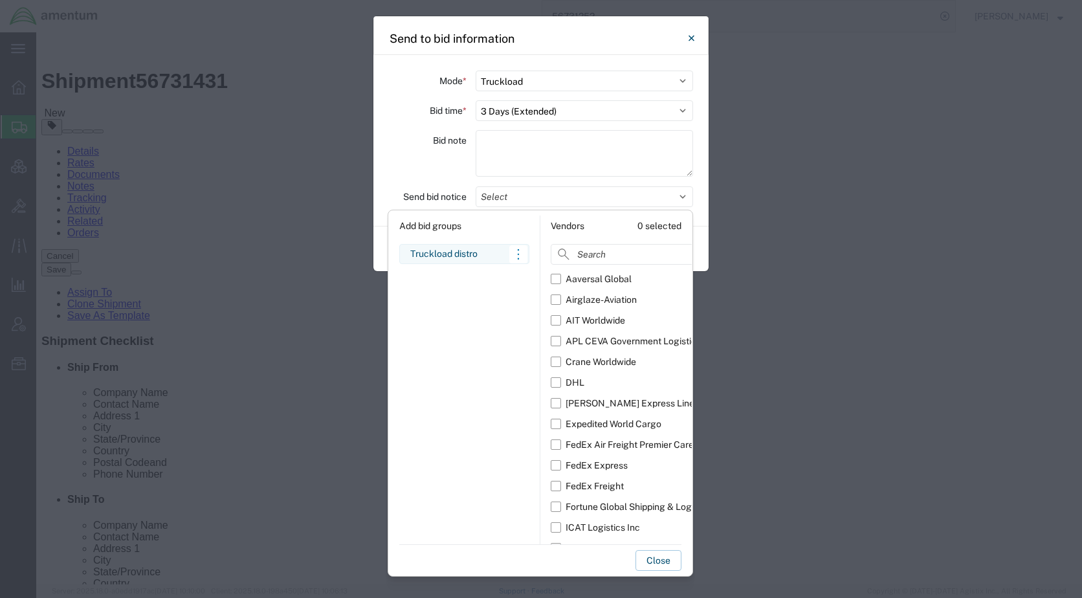
click at [474, 254] on div "Truckload distro" at bounding box center [464, 254] width 108 height 14
click at [655, 560] on button "Close" at bounding box center [658, 560] width 46 height 21
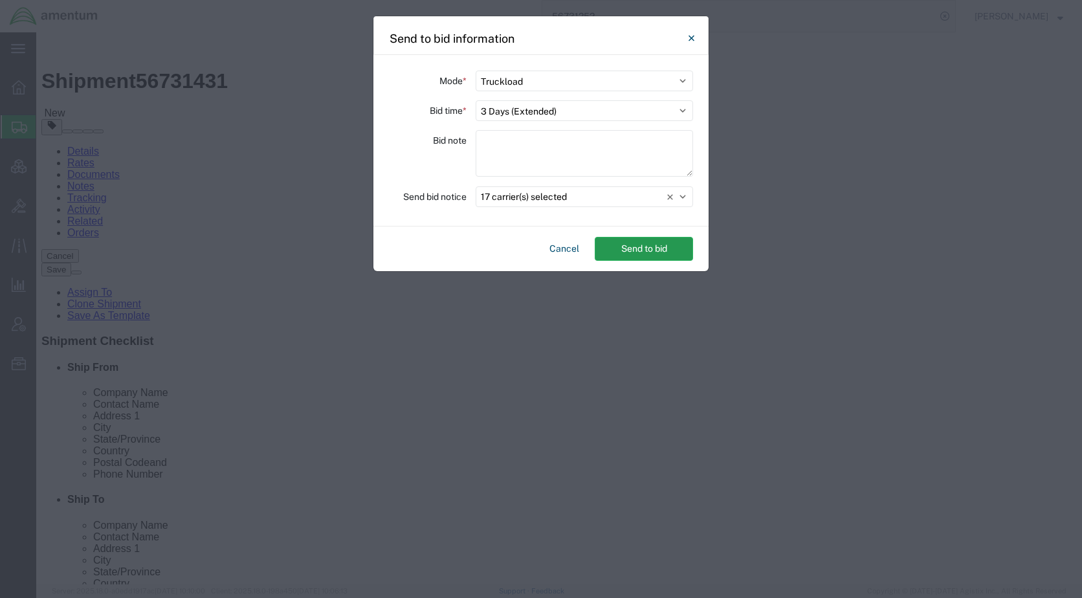
click at [648, 239] on button "Send to bid" at bounding box center [644, 249] width 98 height 24
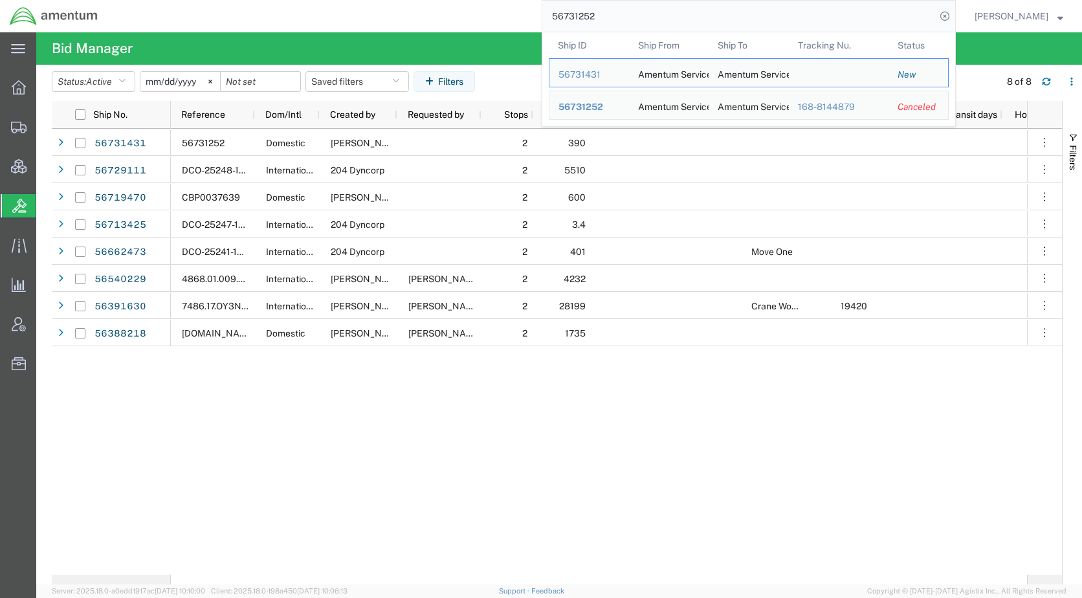
click at [670, 10] on input "56731252" at bounding box center [738, 16] width 393 height 31
click at [613, 74] on div "56731431" at bounding box center [588, 75] width 61 height 14
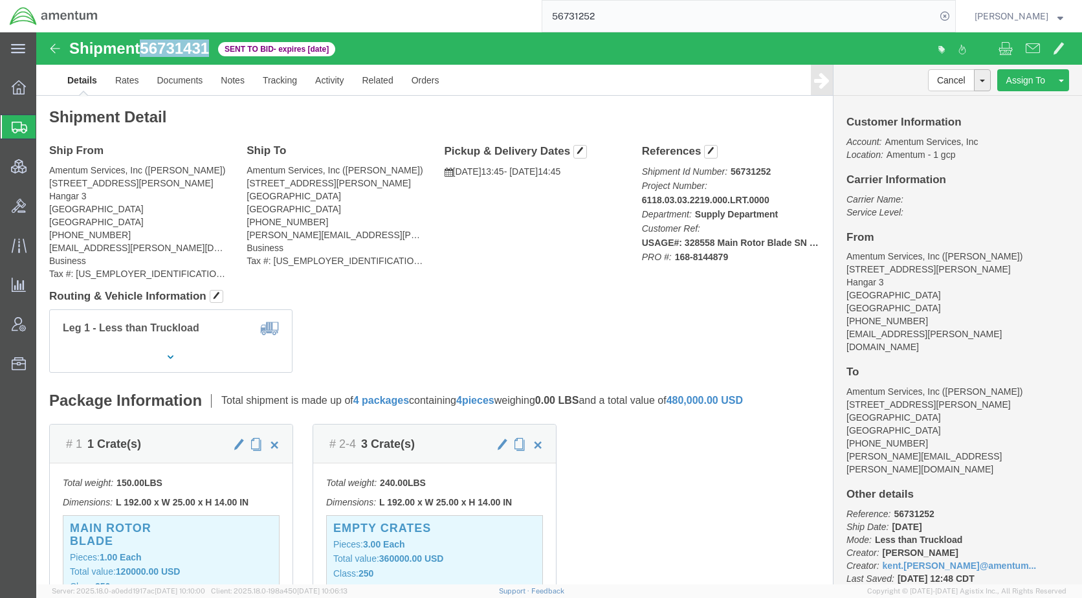
drag, startPoint x: 179, startPoint y: 14, endPoint x: 108, endPoint y: 21, distance: 70.9
click div "Shipment 56731431 Sent to Bid - expires [DATE]"
drag, startPoint x: 108, startPoint y: 21, endPoint x: 116, endPoint y: 19, distance: 8.6
copy span "56731431"
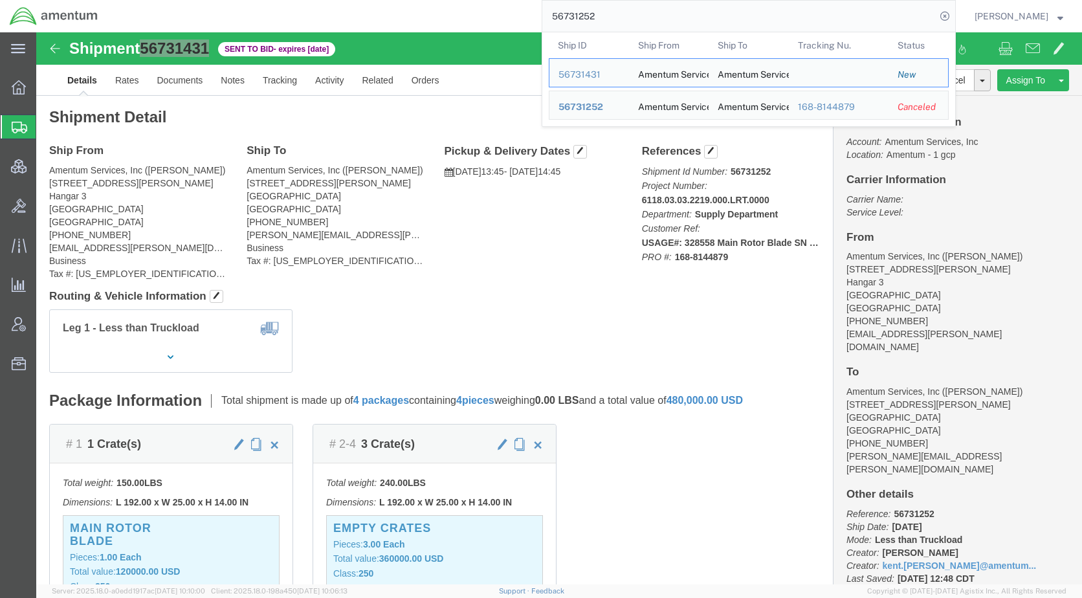
drag, startPoint x: 674, startPoint y: 18, endPoint x: 557, endPoint y: 21, distance: 117.2
click at [557, 21] on div "56731252 Ship ID Ship From Ship To Tracking Nu. Status Ship ID 56731431 Ship Fr…" at bounding box center [531, 16] width 848 height 32
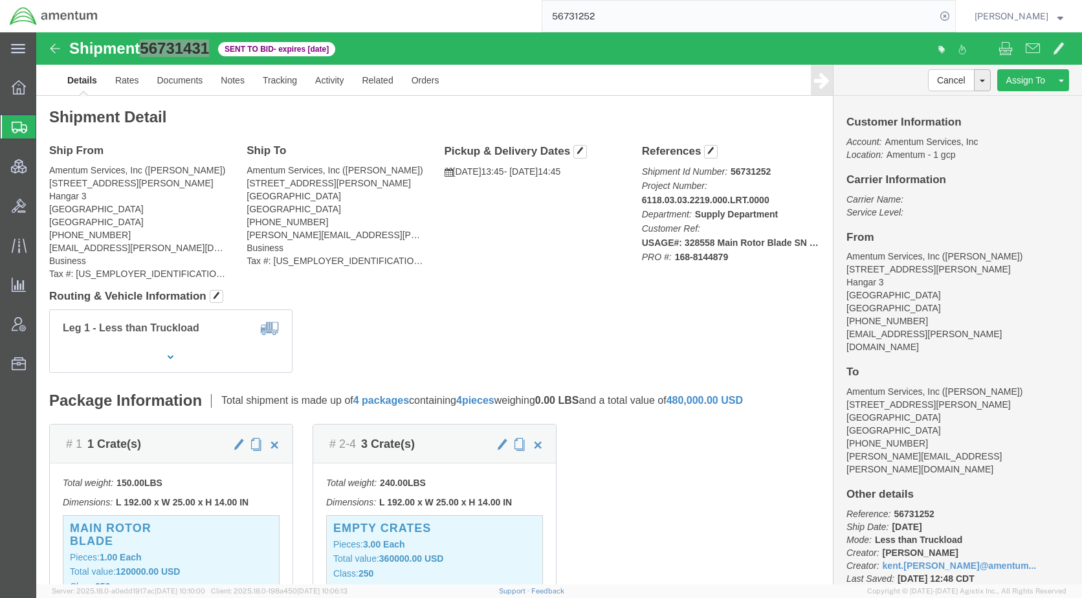
paste input "60"
click at [954, 16] on icon at bounding box center [945, 16] width 18 height 18
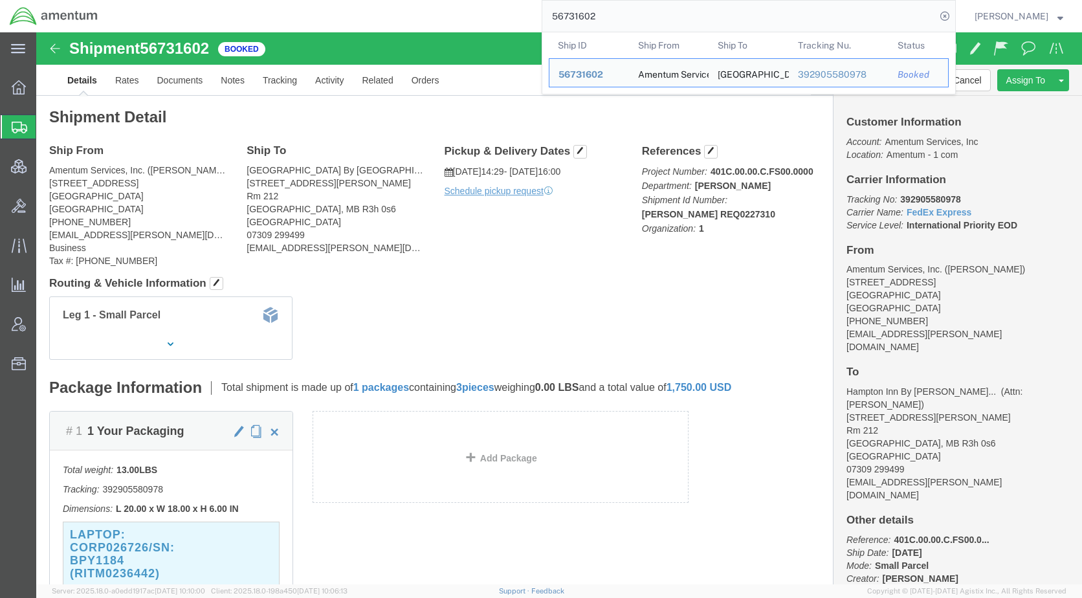
drag, startPoint x: 661, startPoint y: 21, endPoint x: 573, endPoint y: 17, distance: 87.4
click at [573, 17] on input "56731602" at bounding box center [738, 16] width 393 height 31
paste input "0345"
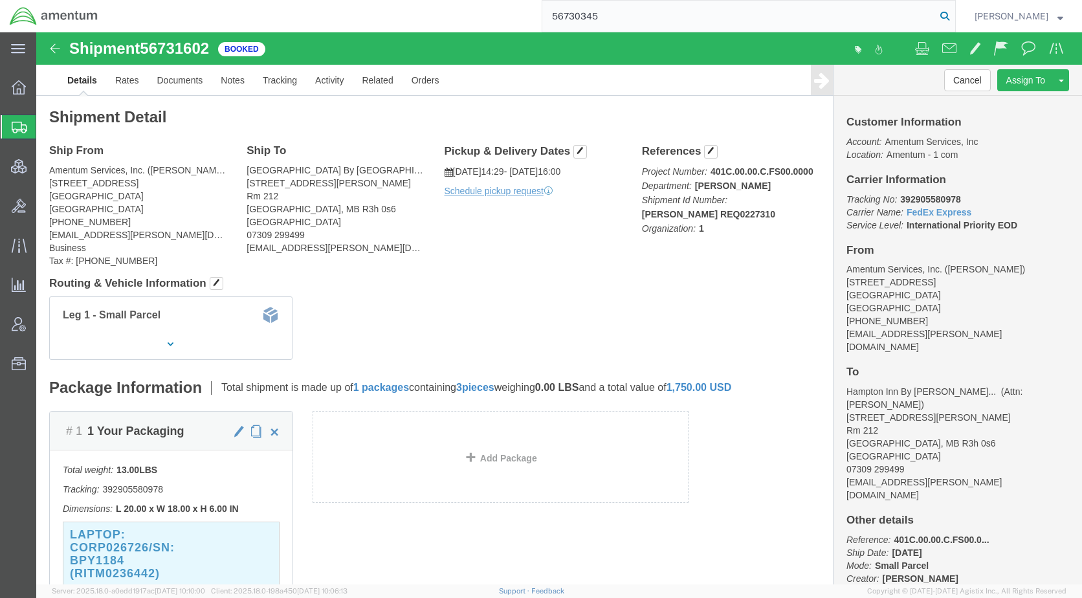
type input "56730345"
click at [954, 13] on icon at bounding box center [945, 16] width 18 height 18
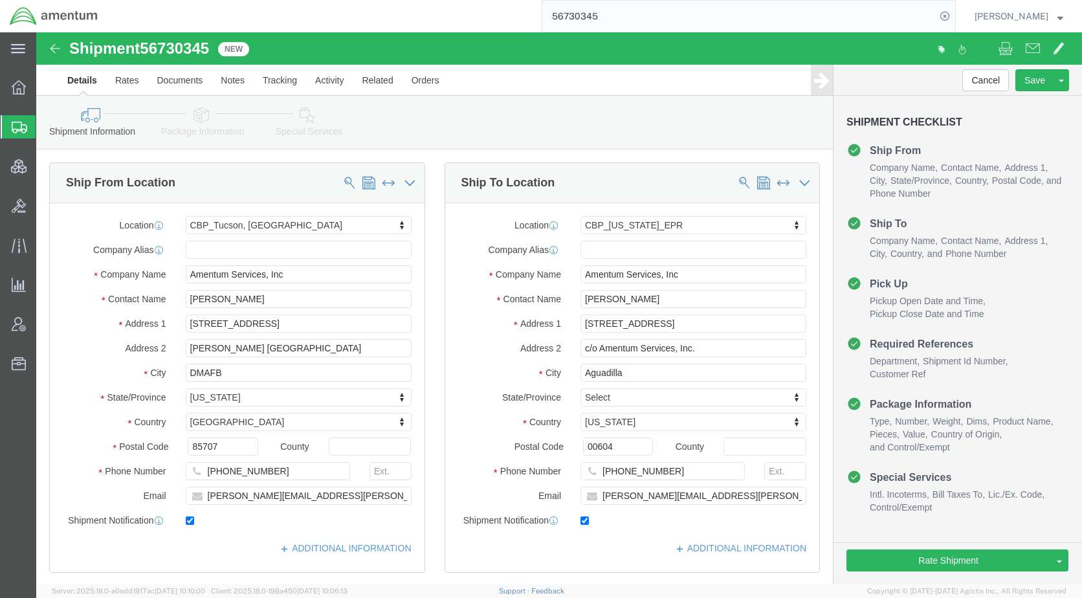
select select "49949"
select select "49933"
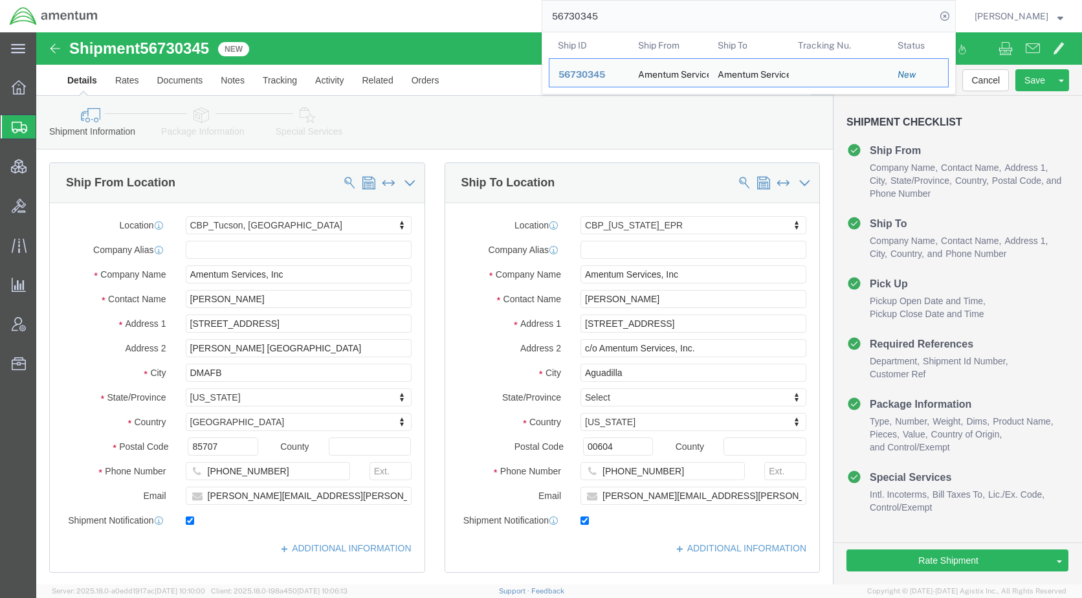
click icon
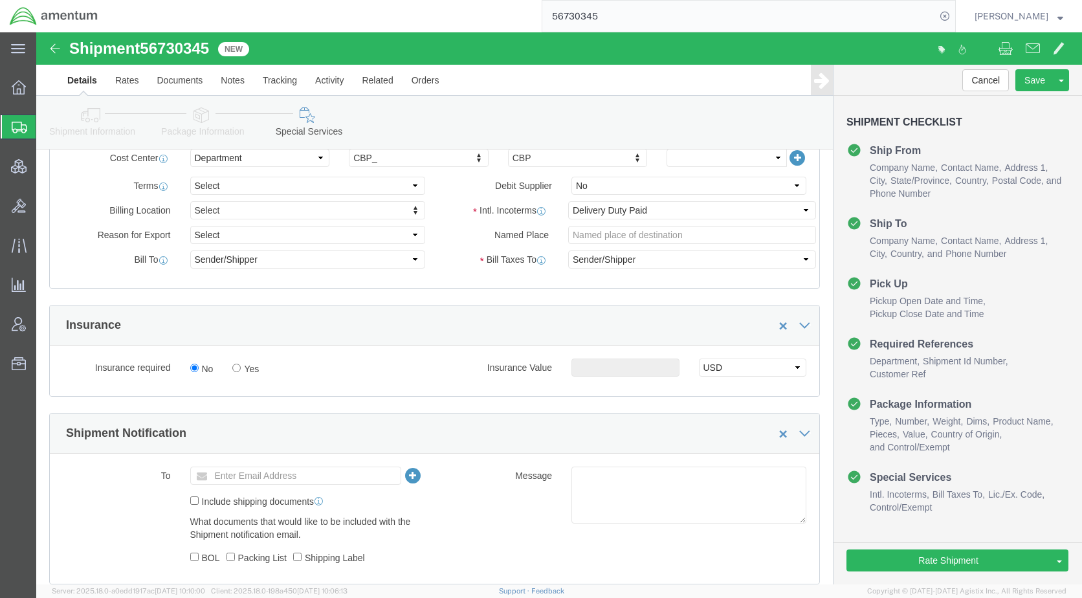
scroll to position [647, 0]
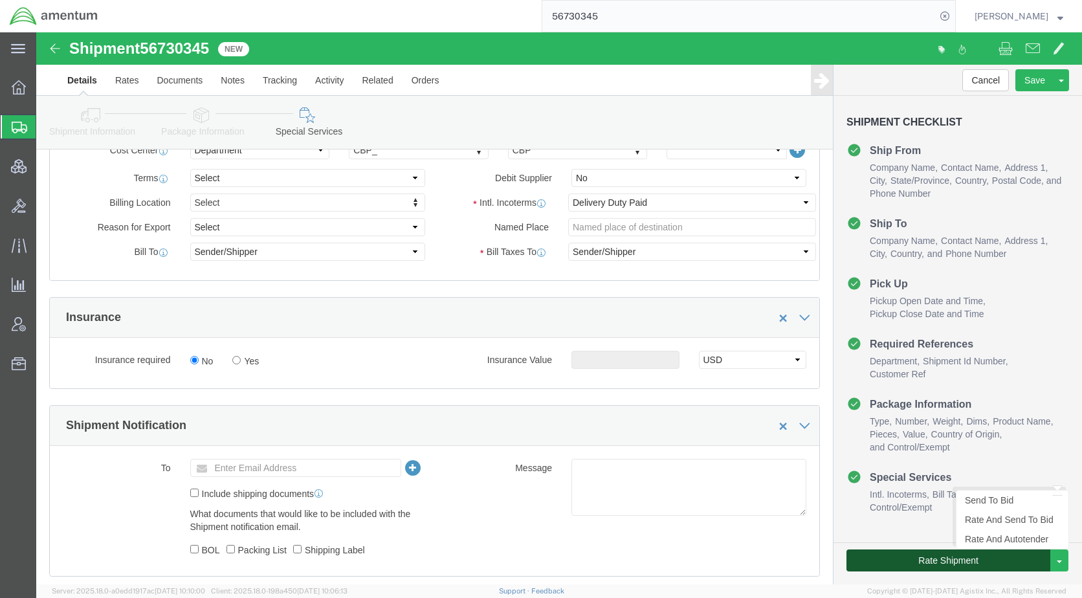
click button "Rate Shipment"
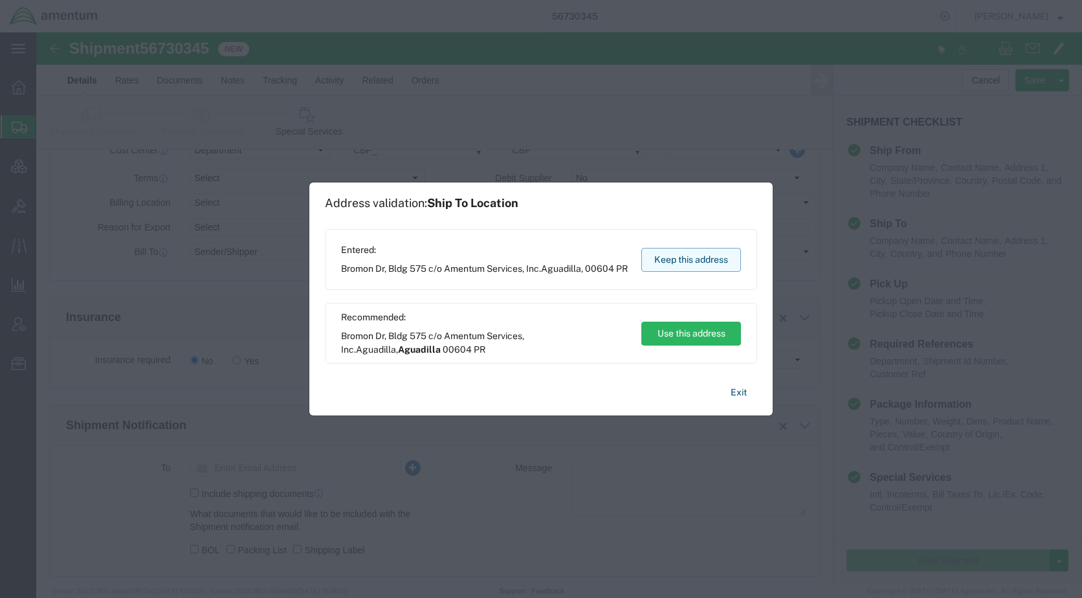
click at [688, 263] on button "Keep this address" at bounding box center [691, 260] width 100 height 24
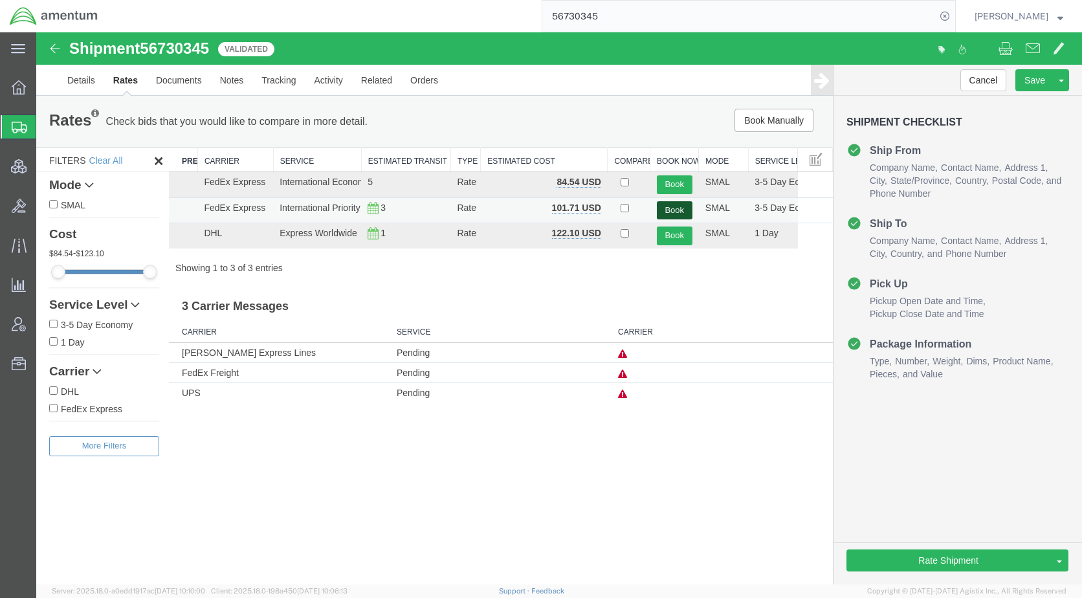
click at [668, 210] on button "Book" at bounding box center [675, 210] width 36 height 19
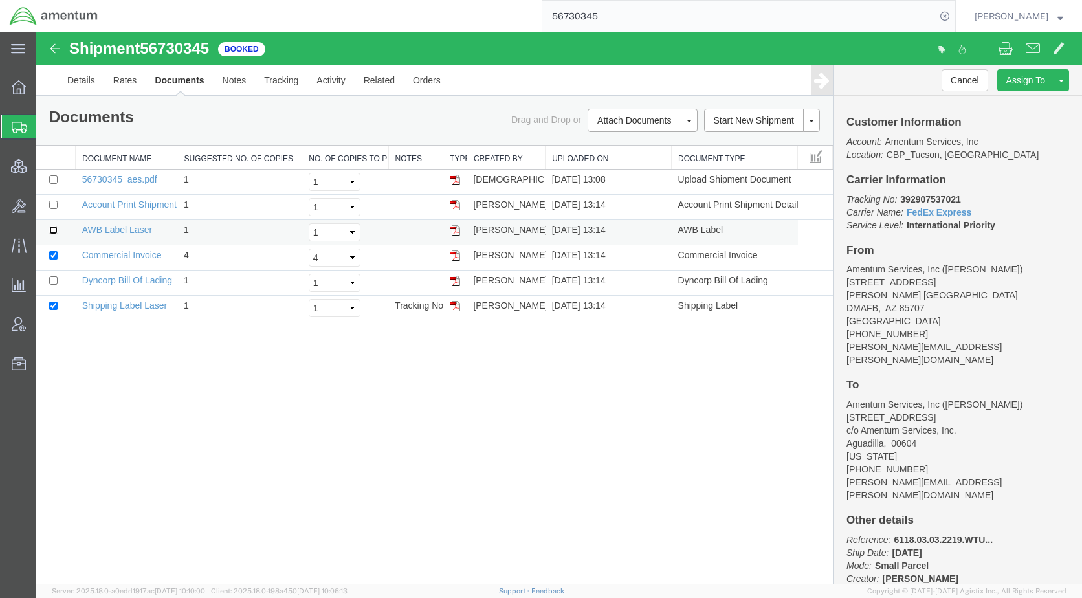
click at [52, 229] on input "checkbox" at bounding box center [53, 230] width 8 height 8
checkbox input "true"
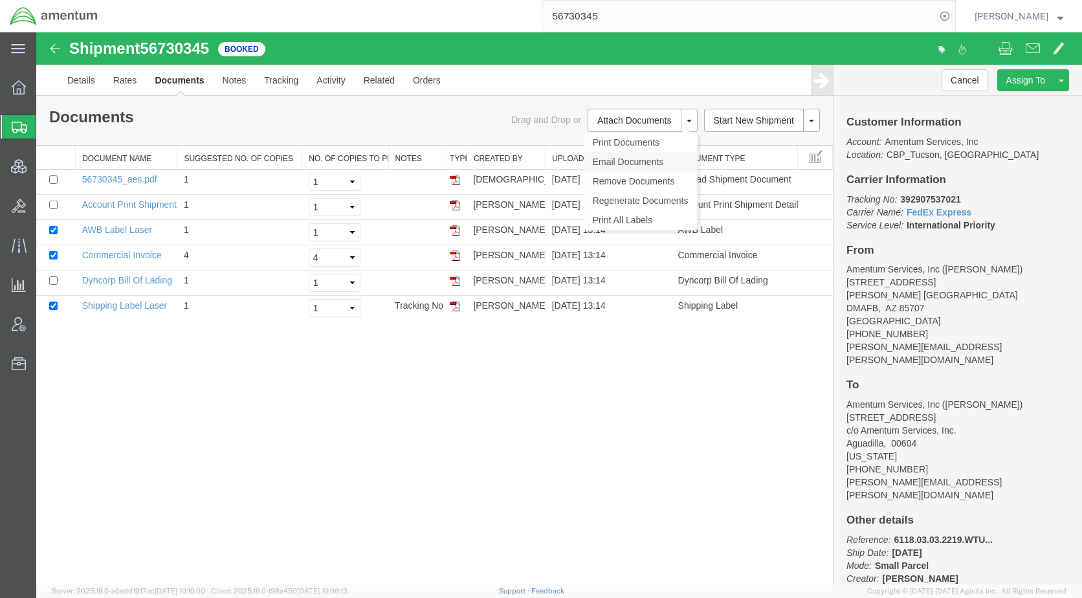
click at [631, 161] on link "Email Documents" at bounding box center [640, 161] width 113 height 19
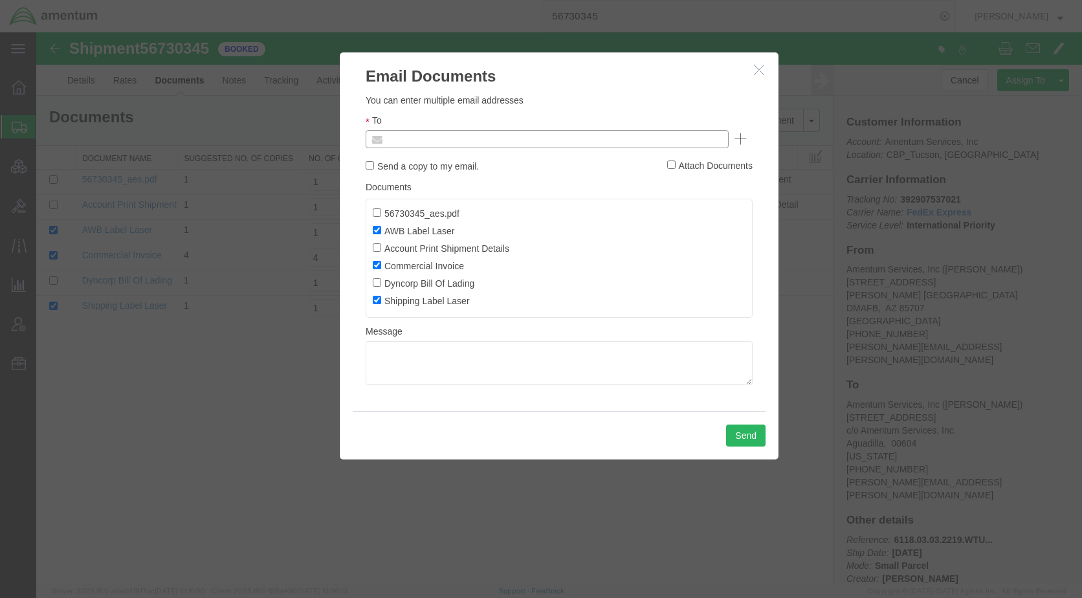
click at [465, 145] on input "text" at bounding box center [459, 139] width 151 height 17
type input "[EMAIL_ADDRESS][PERSON_NAME][DOMAIN_NAME]"
type input "Enter Email Address"
click at [468, 143] on ul "Enter Email Address" at bounding box center [547, 139] width 363 height 18
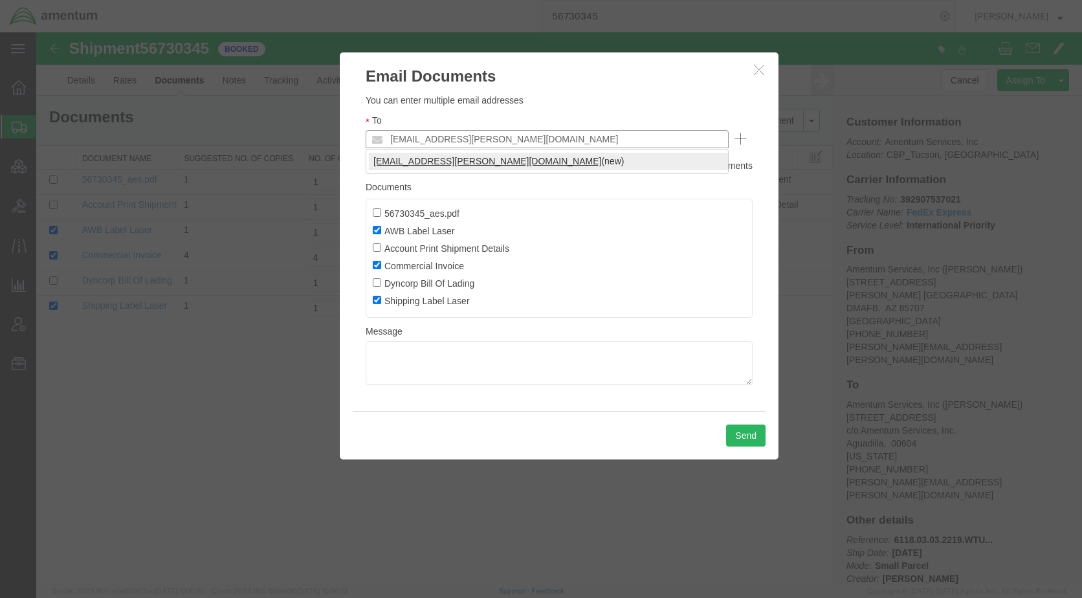
type input "[EMAIL_ADDRESS][PERSON_NAME][DOMAIN_NAME]"
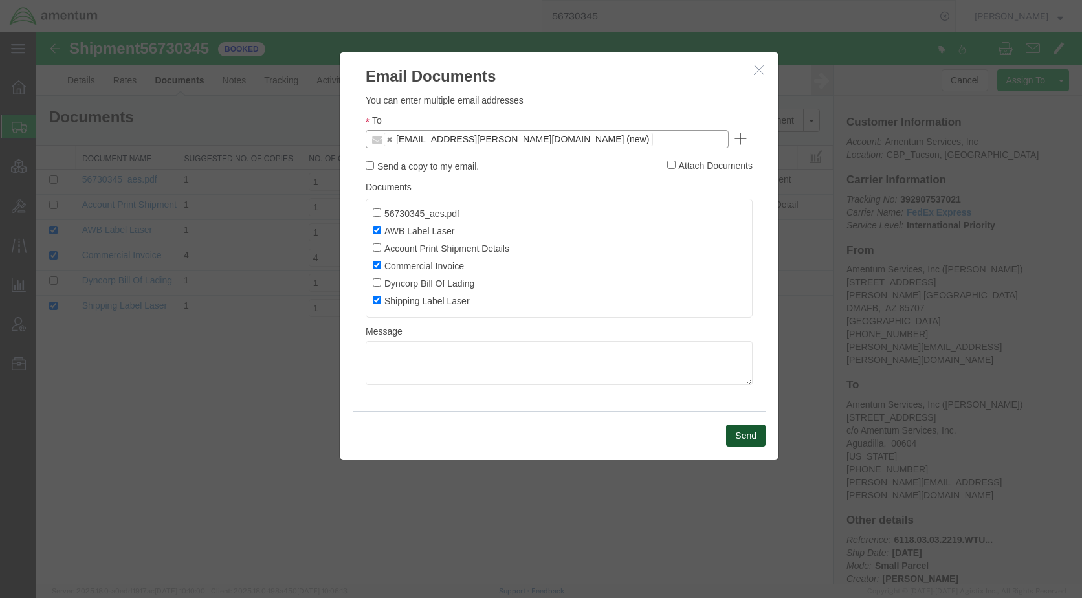
click at [740, 432] on button "Send" at bounding box center [745, 435] width 39 height 22
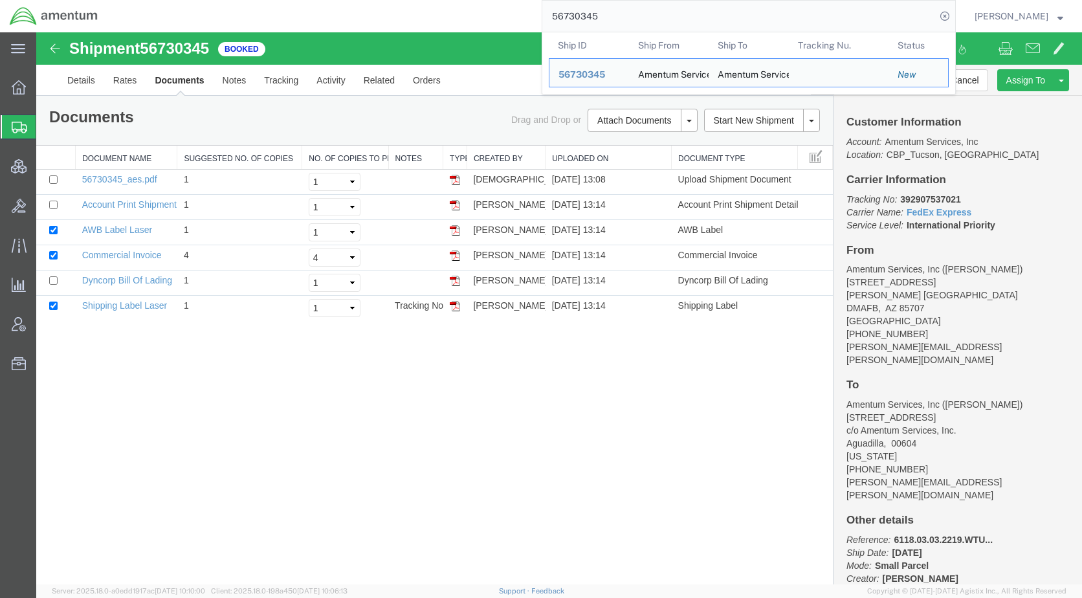
drag, startPoint x: 580, startPoint y: 20, endPoint x: 566, endPoint y: 22, distance: 14.4
click at [551, 21] on div "56730345 Ship ID Ship From Ship To Tracking Nu. Status Ship ID 56730345 Ship Fr…" at bounding box center [531, 16] width 848 height 32
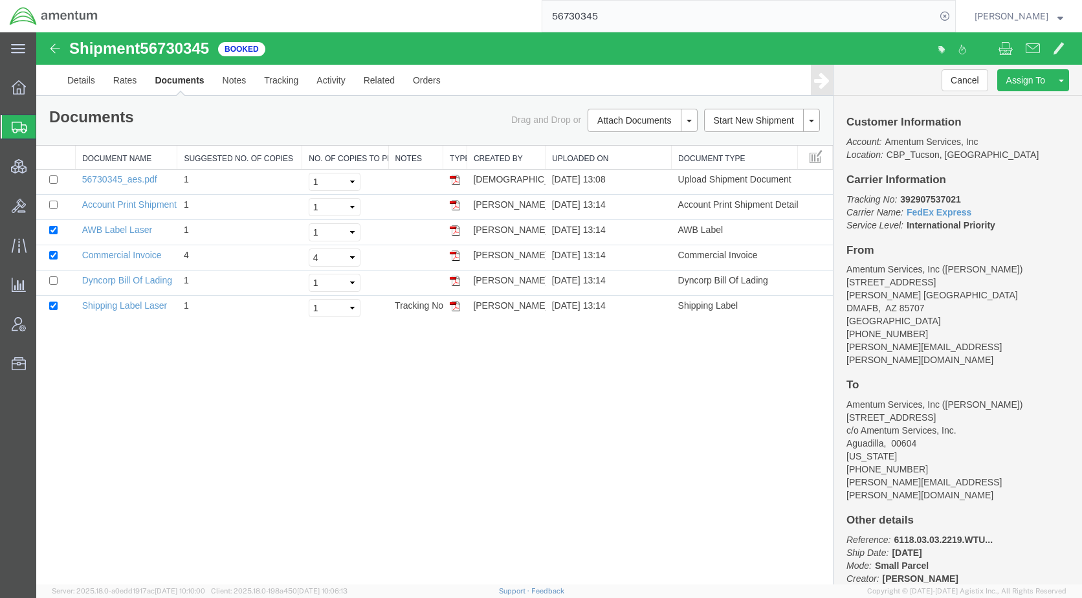
paste input "22116"
click at [954, 16] on icon at bounding box center [945, 16] width 18 height 18
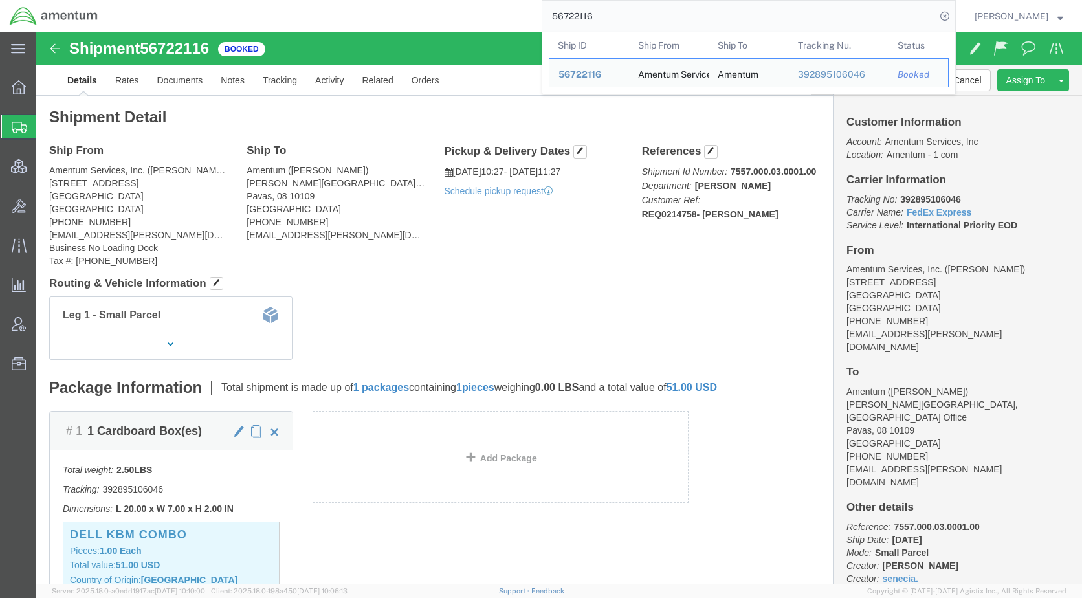
drag, startPoint x: 663, startPoint y: 21, endPoint x: 501, endPoint y: 29, distance: 162.0
click at [501, 29] on div "56722116 Ship ID Ship From Ship To Tracking Nu. Status Ship ID 56722116 Ship Fr…" at bounding box center [531, 16] width 848 height 32
drag, startPoint x: 619, startPoint y: 76, endPoint x: 562, endPoint y: 224, distance: 158.1
click at [601, 76] on span "56722116" at bounding box center [579, 74] width 43 height 10
drag, startPoint x: 667, startPoint y: 14, endPoint x: 539, endPoint y: 23, distance: 128.4
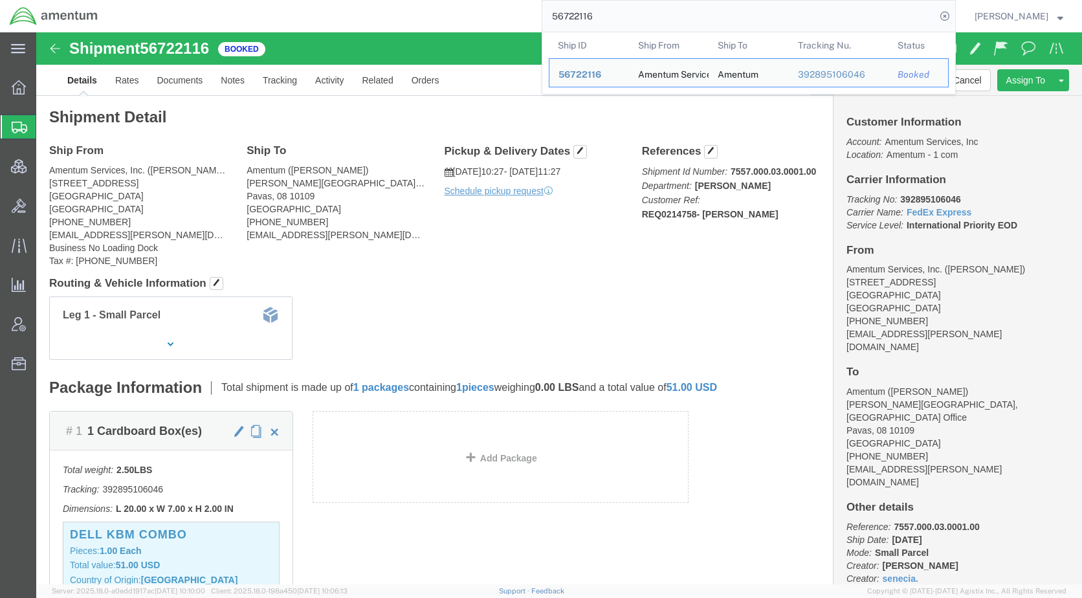
click at [539, 23] on div "56722116 Ship ID Ship From Ship To Tracking Nu. Status Ship ID 56722116 Ship Fr…" at bounding box center [531, 16] width 848 height 32
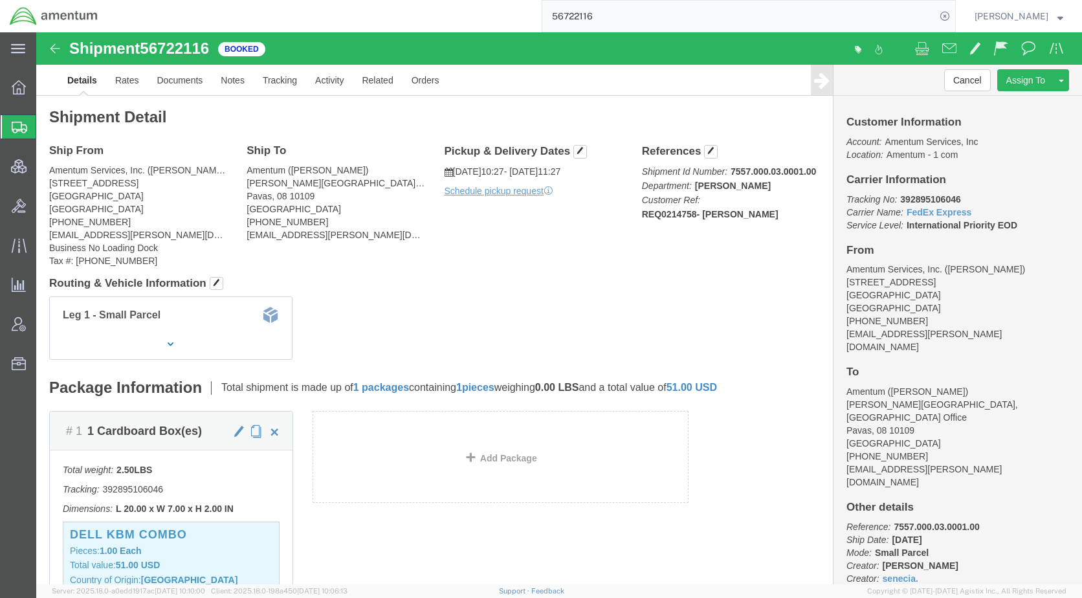
paste input "19470"
click at [954, 12] on icon at bounding box center [945, 16] width 18 height 18
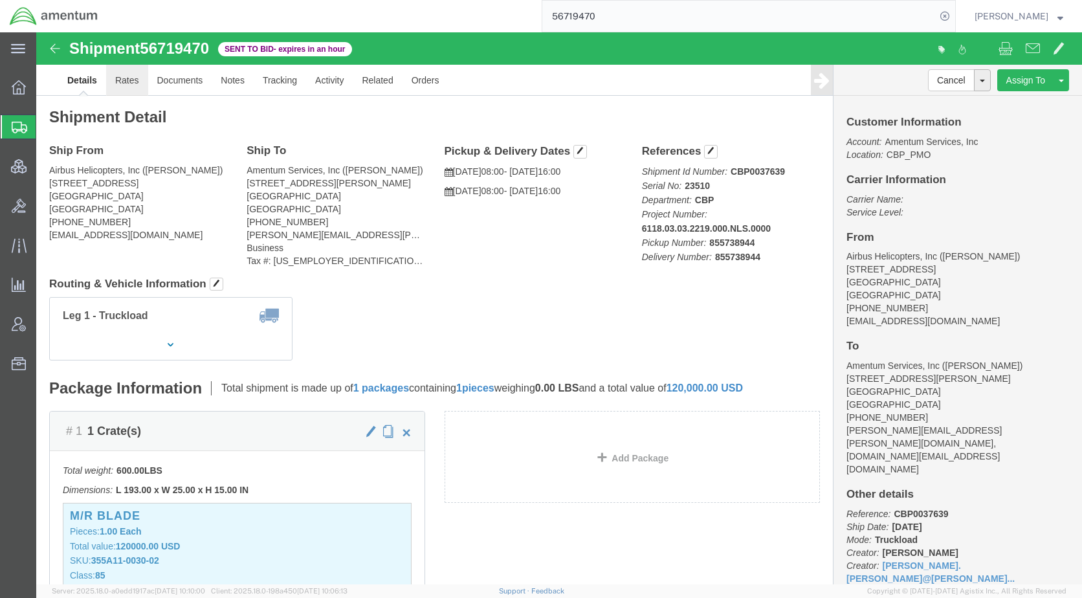
click link "Rates"
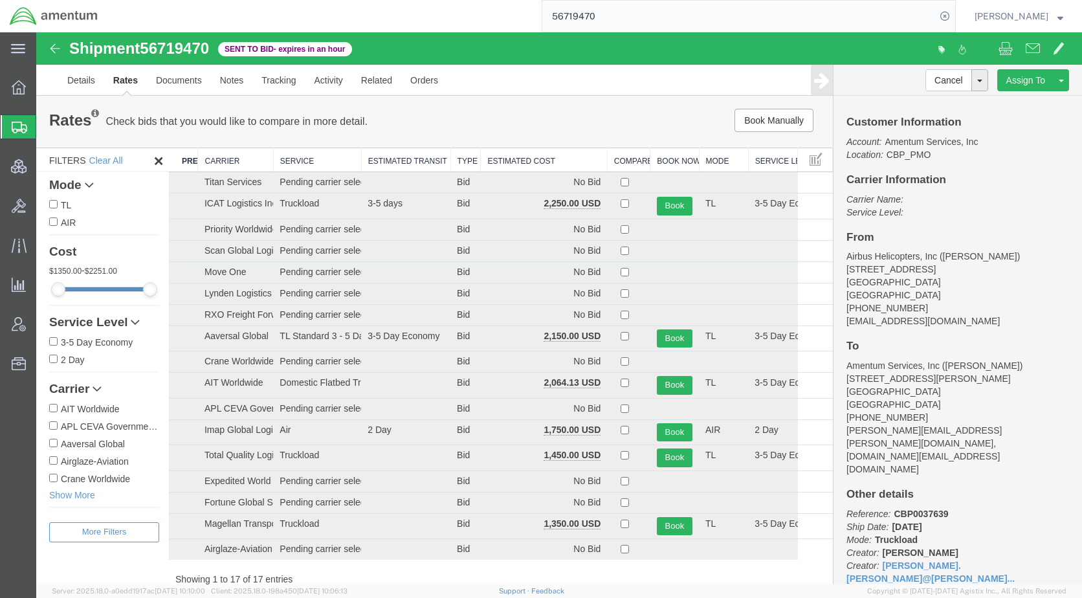
click at [46, 129] on span "Shipments" at bounding box center [41, 127] width 10 height 26
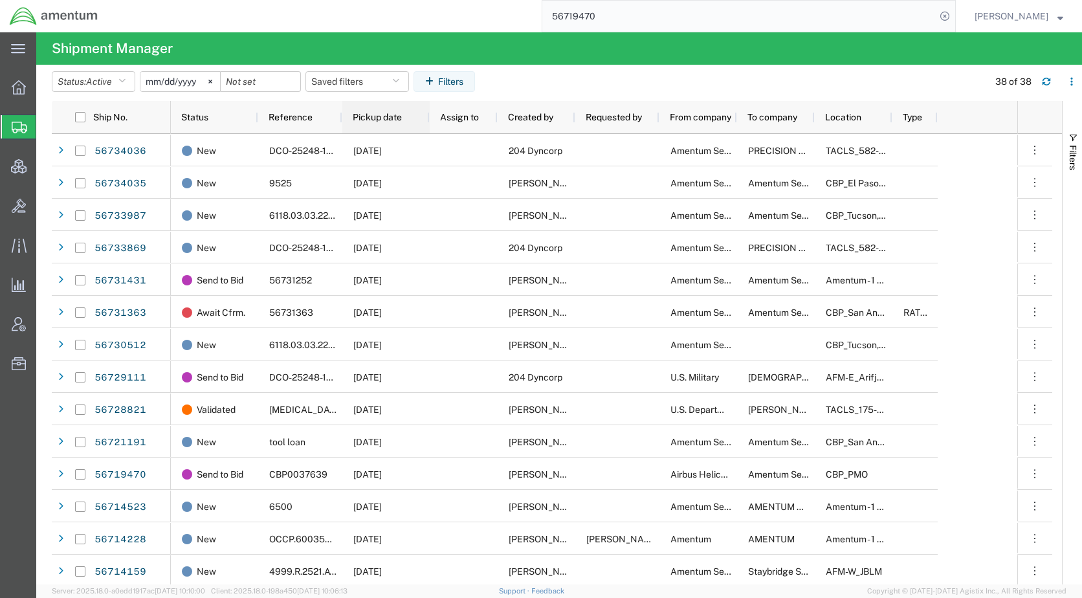
click at [377, 116] on span "Pickup date" at bounding box center [377, 117] width 49 height 10
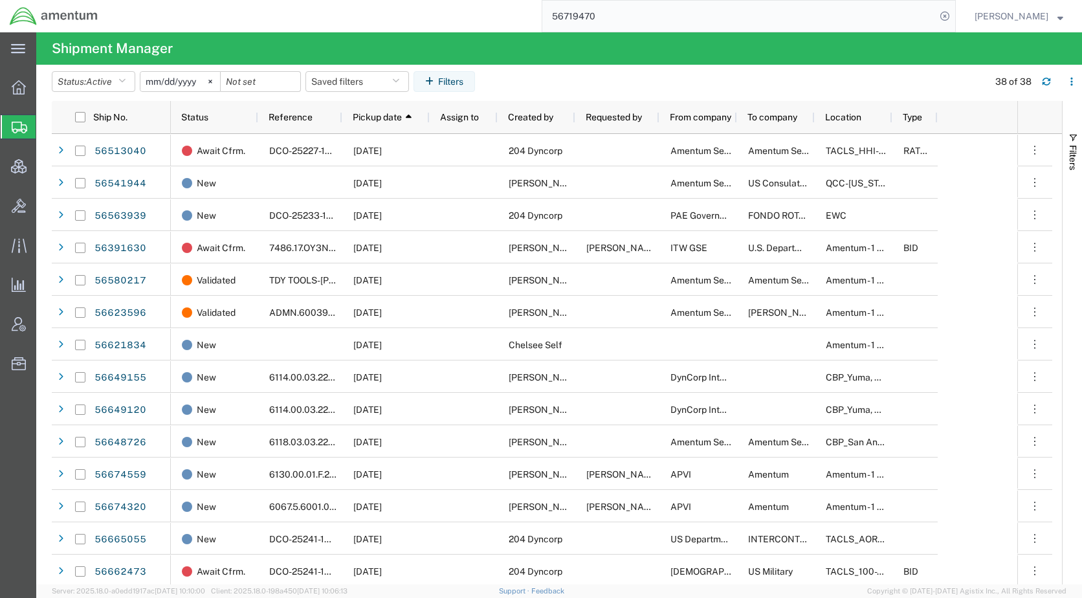
click at [686, 85] on agx-table-filter-chips "Status: Active Active All Approved Booked Canceled Delivered Denied New On Hold…" at bounding box center [517, 86] width 930 height 30
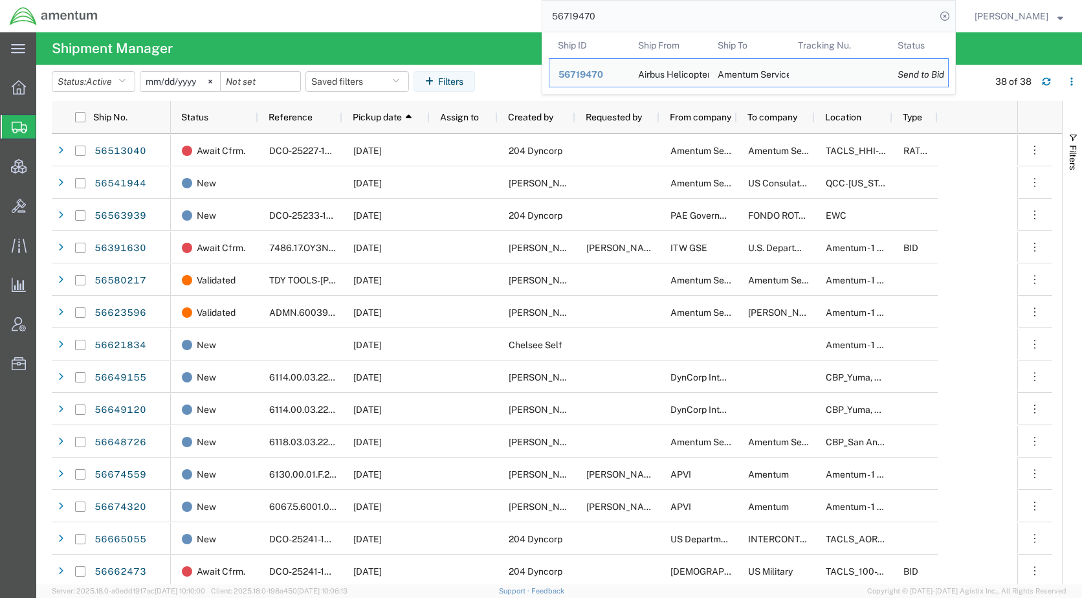
drag, startPoint x: 641, startPoint y: 16, endPoint x: 560, endPoint y: 14, distance: 81.6
click at [560, 14] on div "56719470 Ship ID Ship From Ship To Tracking Nu. Status Ship ID 56719470 Ship Fr…" at bounding box center [531, 16] width 848 height 32
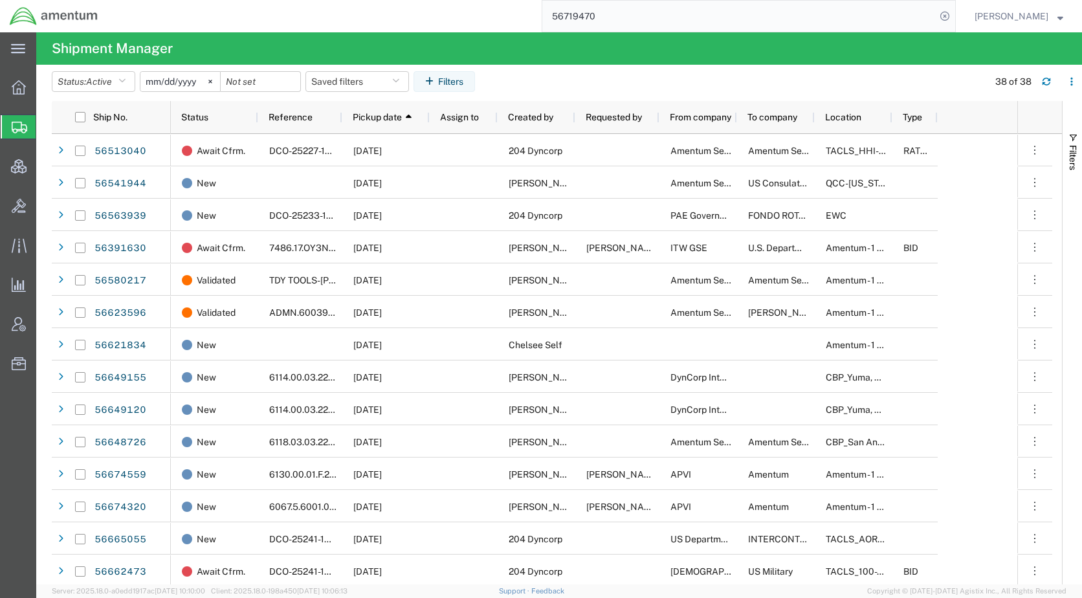
paste input "34325"
type input "56734325"
click at [954, 14] on icon at bounding box center [945, 16] width 18 height 18
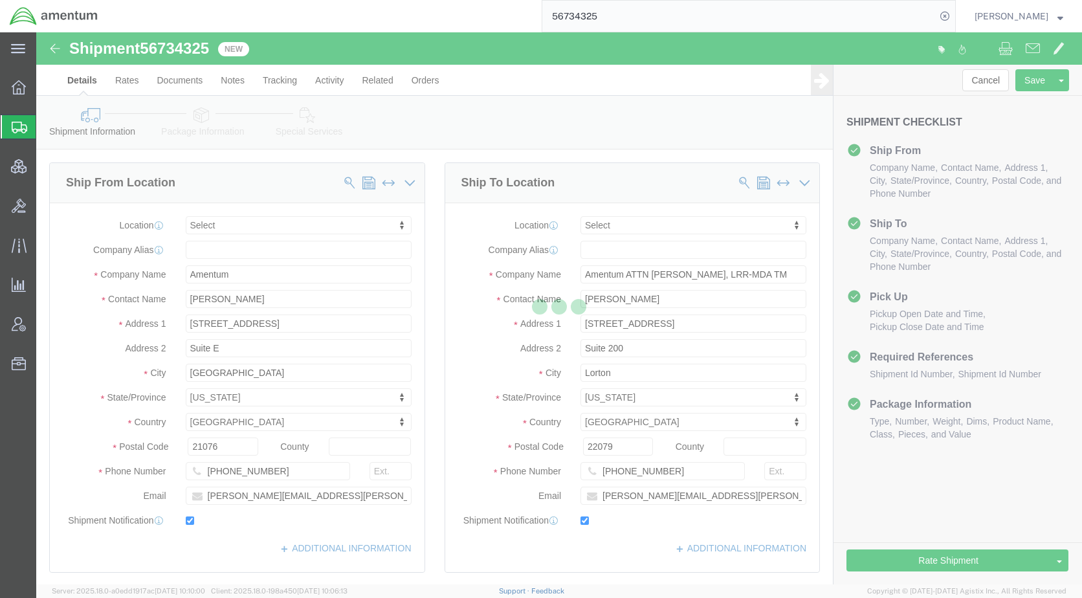
select select
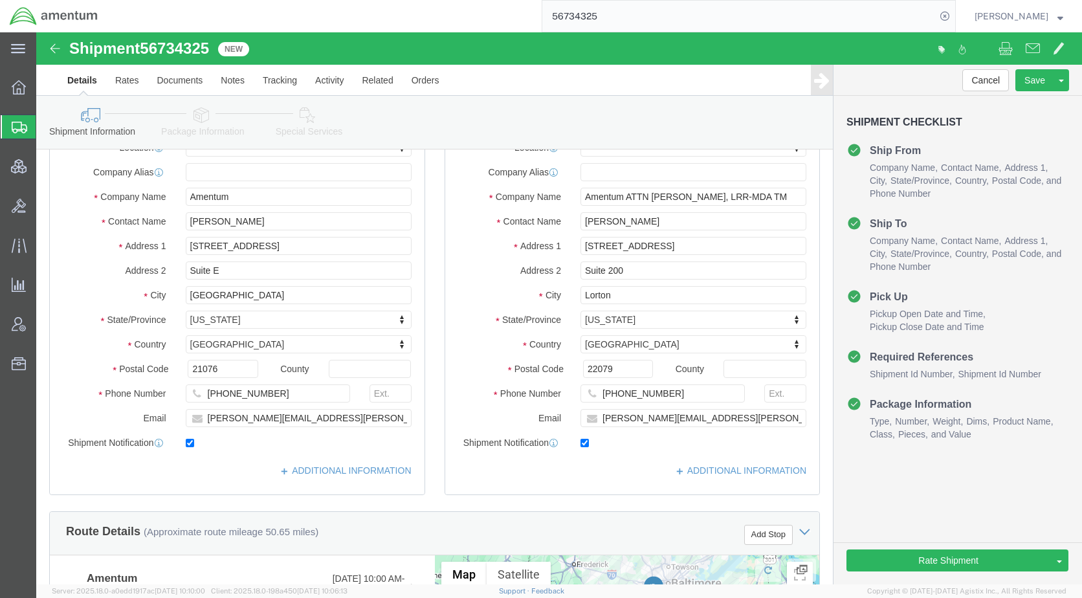
scroll to position [65, 0]
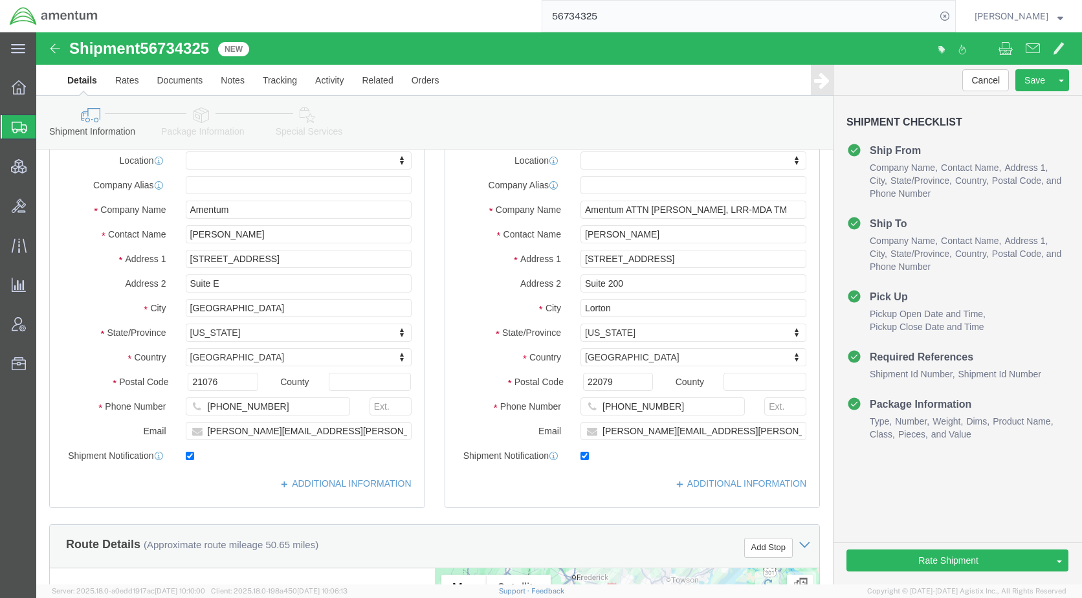
click icon
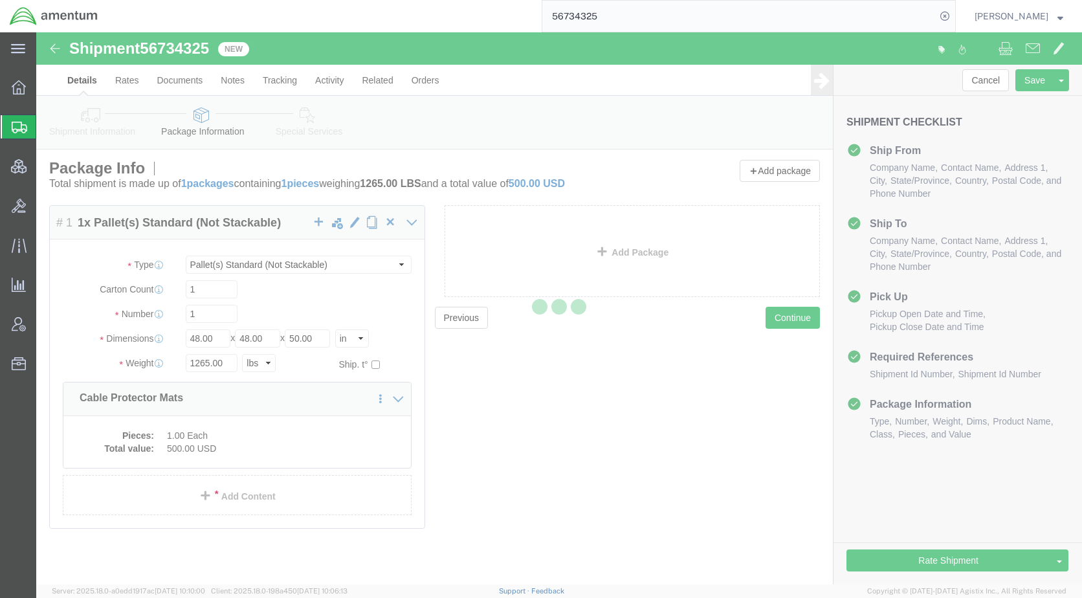
scroll to position [3, 0]
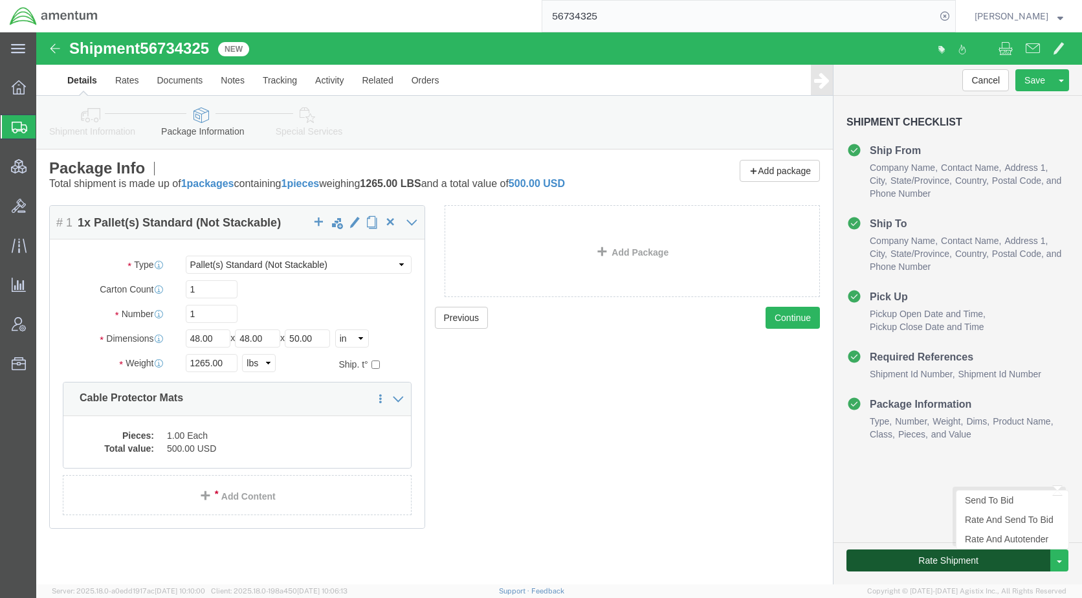
click button "Rate Shipment"
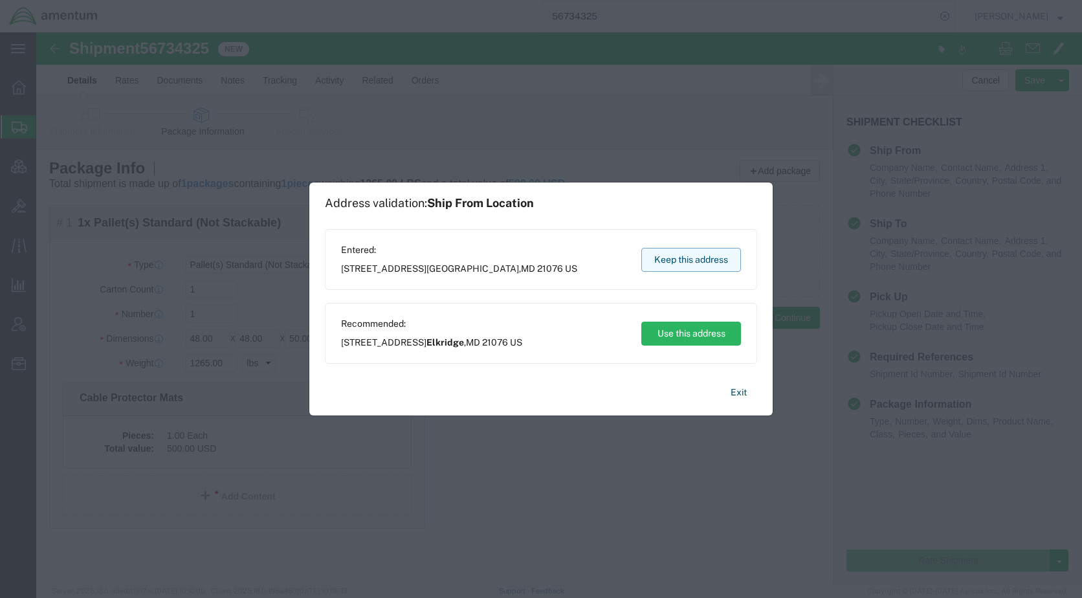
click at [672, 258] on button "Keep this address" at bounding box center [691, 260] width 100 height 24
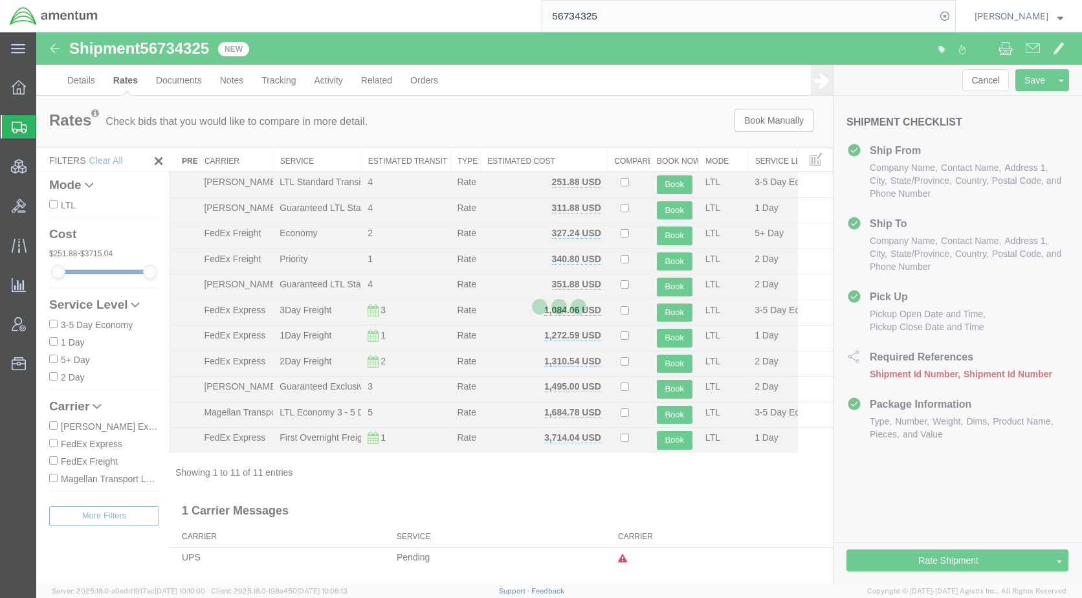
scroll to position [0, 0]
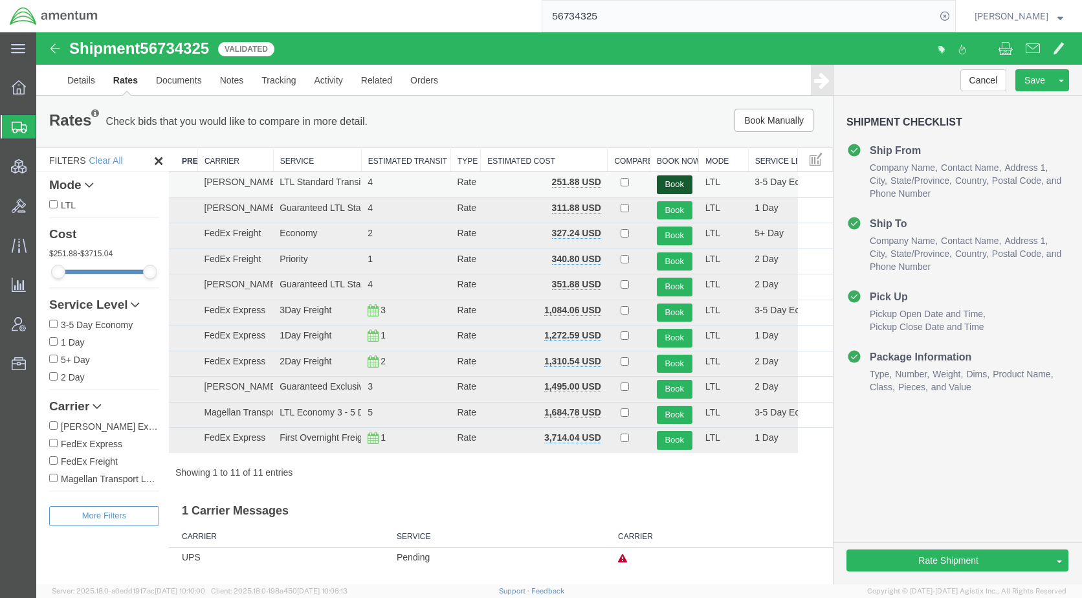
click at [670, 181] on button "Book" at bounding box center [675, 184] width 36 height 19
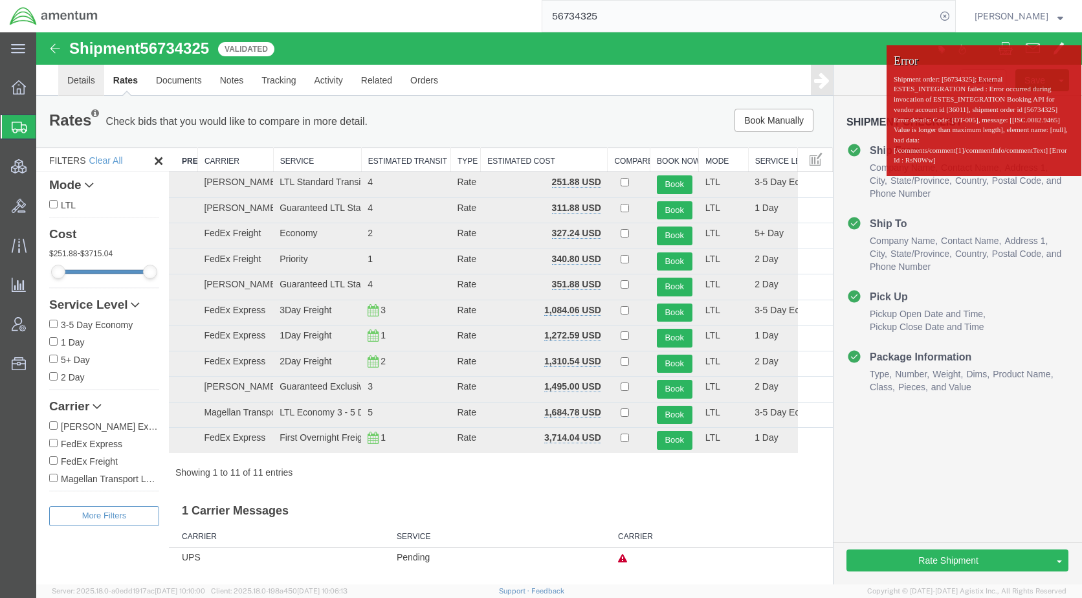
click at [80, 84] on link "Details" at bounding box center [81, 80] width 46 height 31
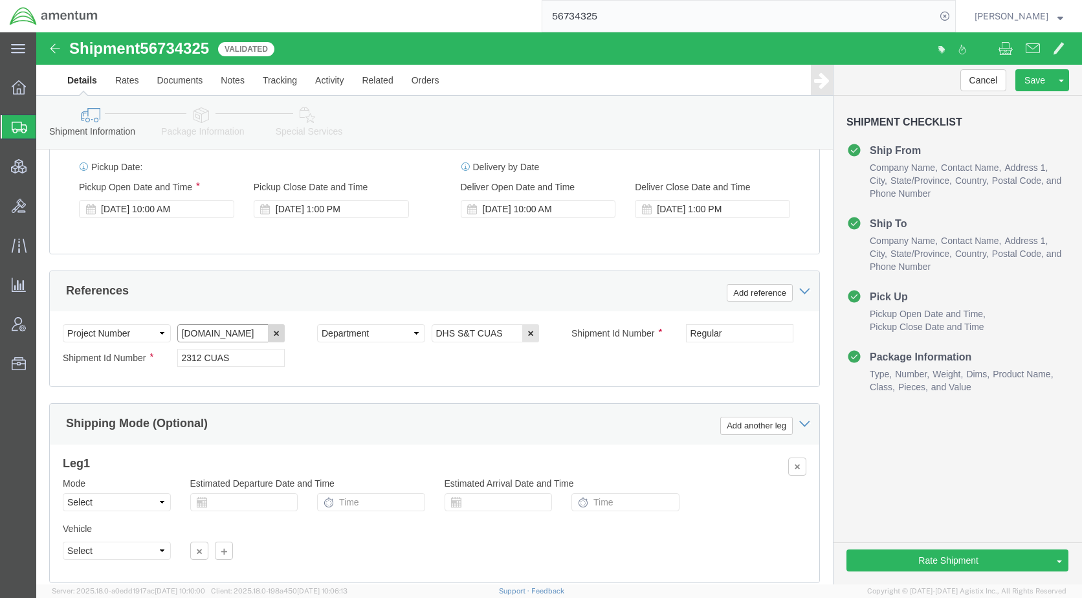
scroll to position [0, 67]
drag, startPoint x: 214, startPoint y: 327, endPoint x: 230, endPoint y: 328, distance: 16.8
click div "[DOMAIN_NAME] Remove this reference"
click div "Select Account Type Activity ID Airline Appointment Number ASN Batch Request # …"
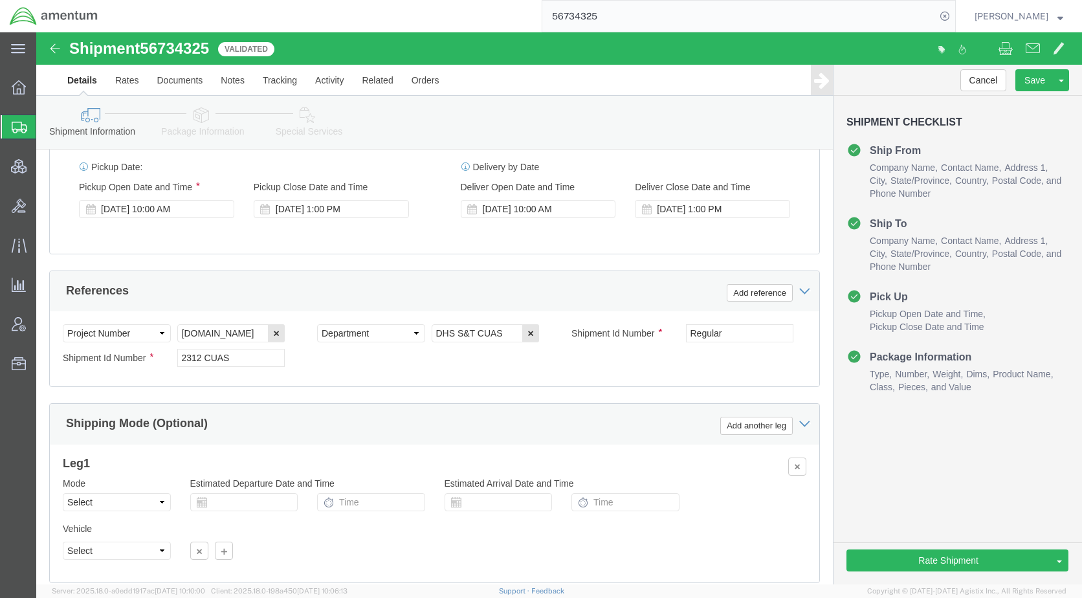
click link "Package Information"
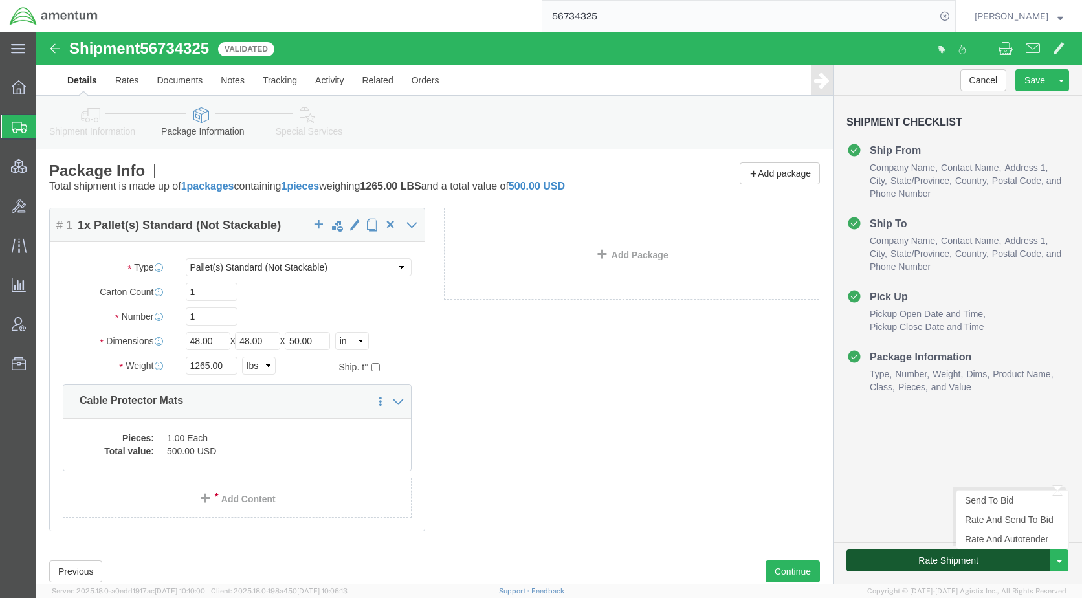
click button "Rate Shipment"
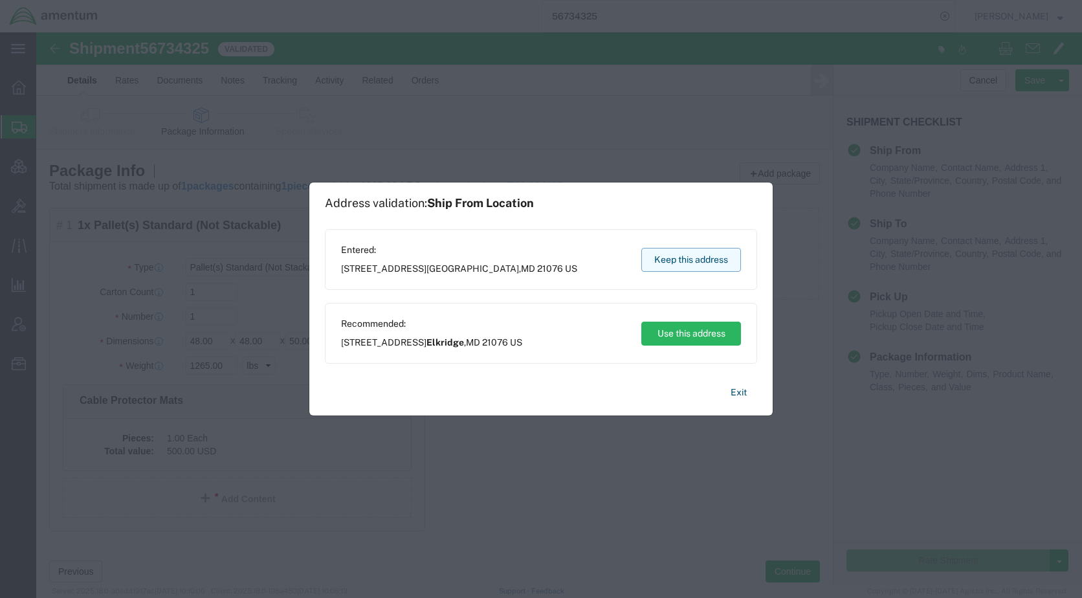
click at [683, 256] on button "Keep this address" at bounding box center [691, 260] width 100 height 24
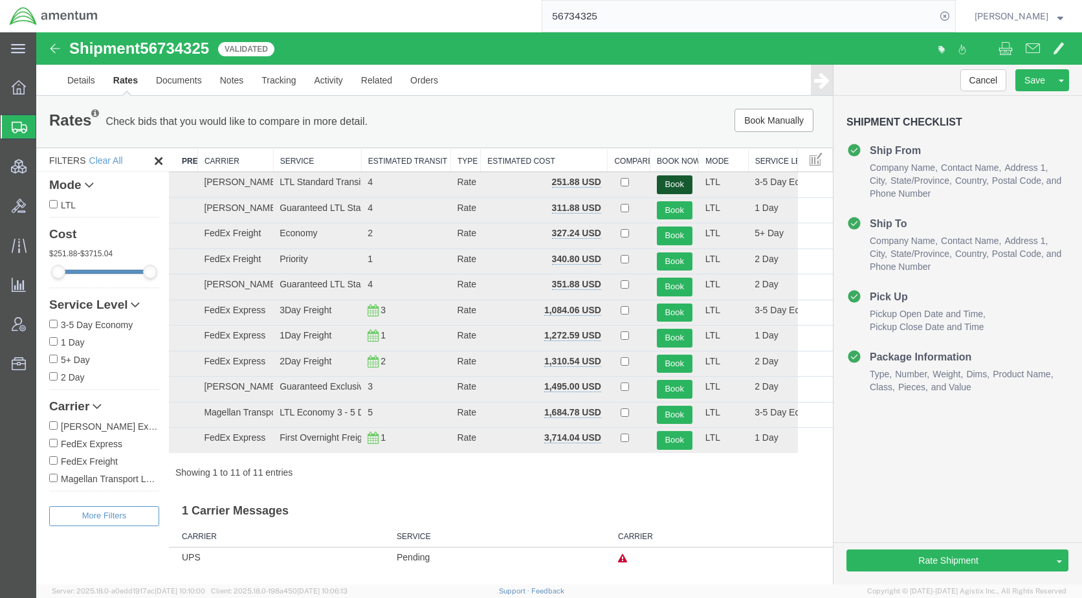
click at [671, 178] on button "Book" at bounding box center [675, 184] width 36 height 19
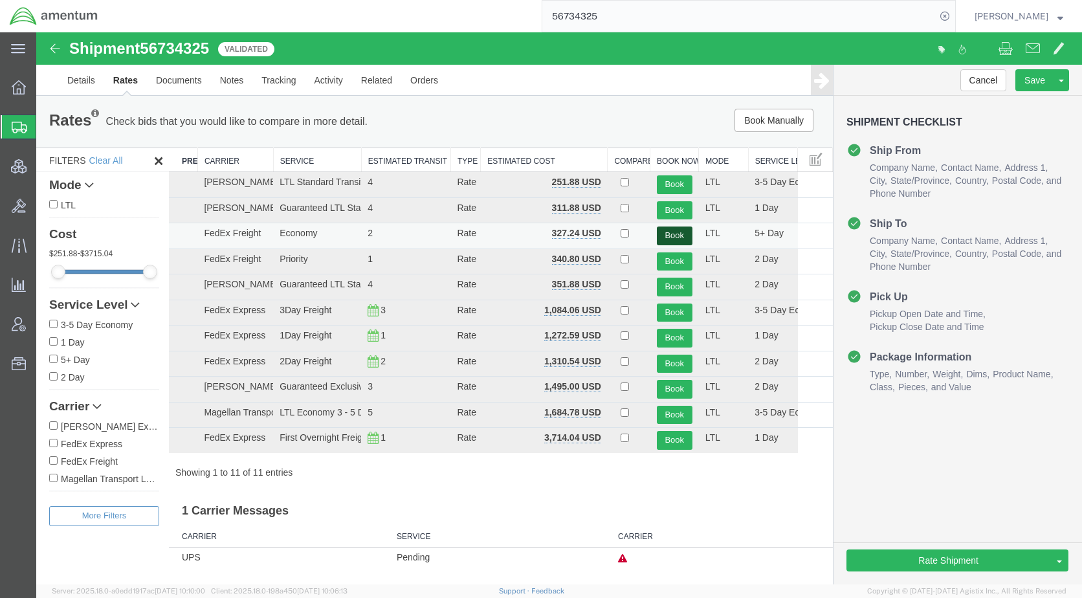
click at [670, 230] on button "Book" at bounding box center [675, 235] width 36 height 19
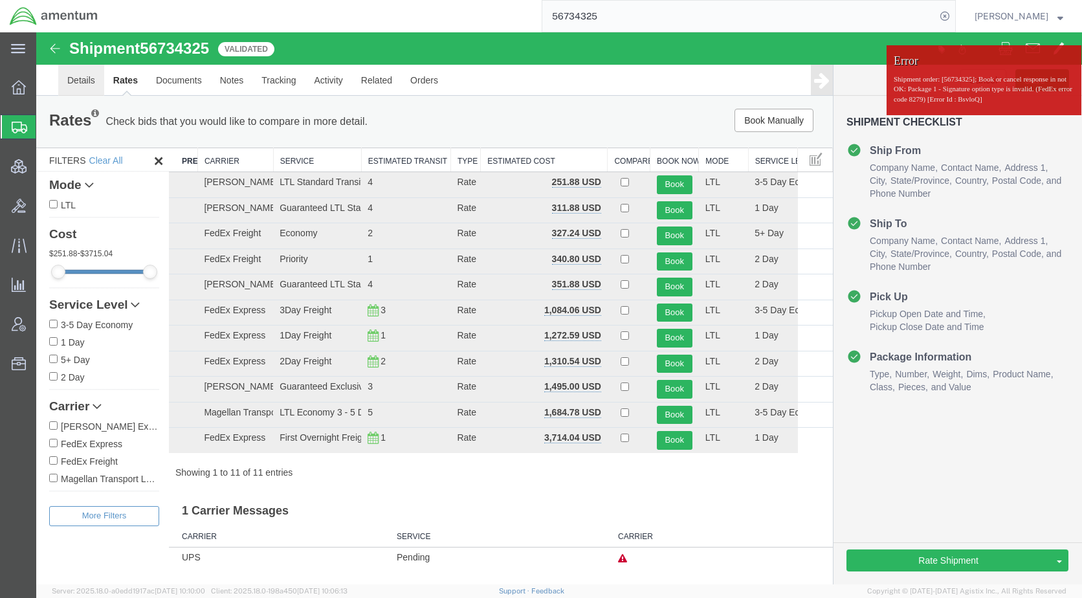
click at [87, 78] on link "Details" at bounding box center [81, 80] width 46 height 31
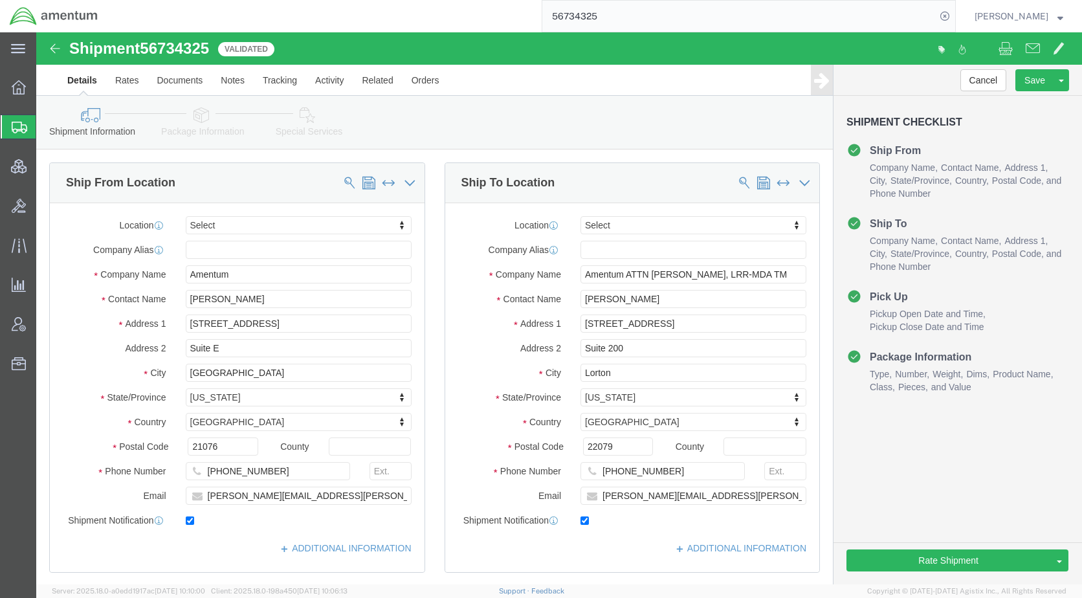
click icon
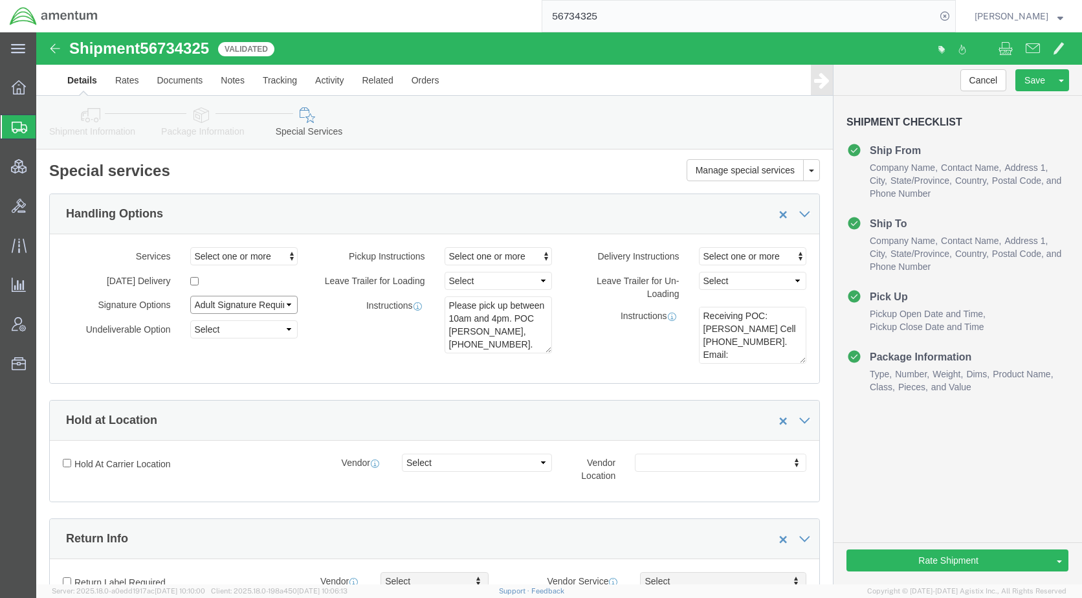
click select "Select Adult Signature Required Direct Signature Required No Signature Required…"
select select
click select "Select Adult Signature Required Direct Signature Required No Signature Required…"
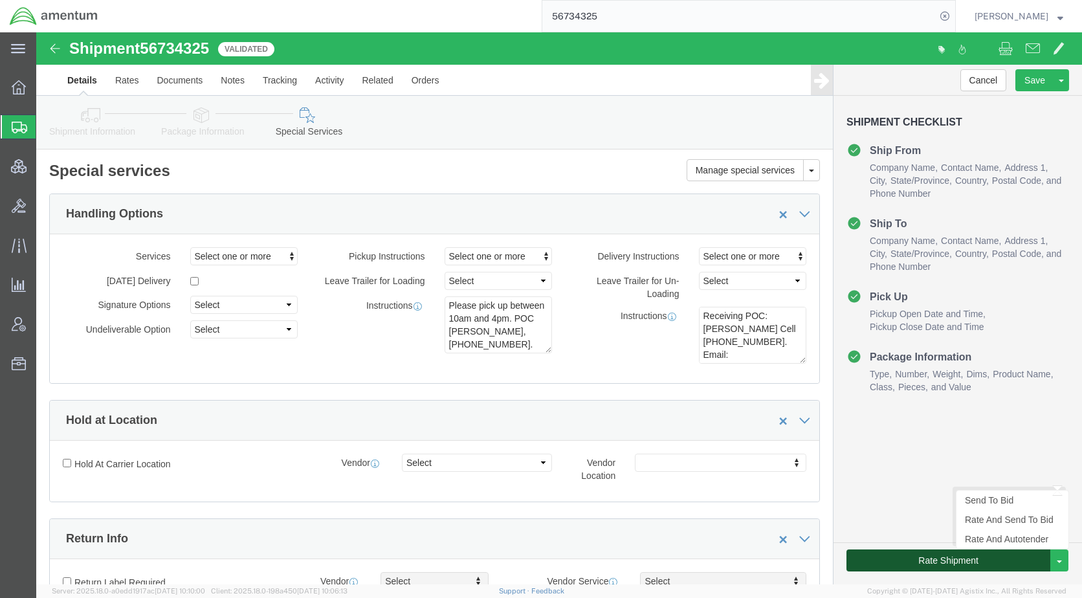
click button "Rate Shipment"
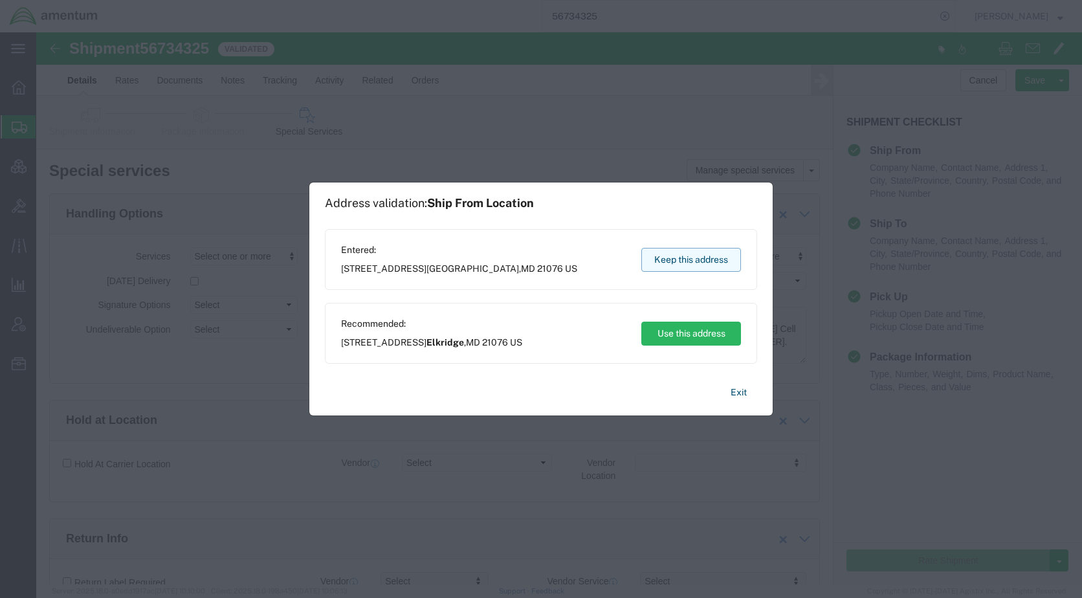
click at [689, 263] on button "Keep this address" at bounding box center [691, 260] width 100 height 24
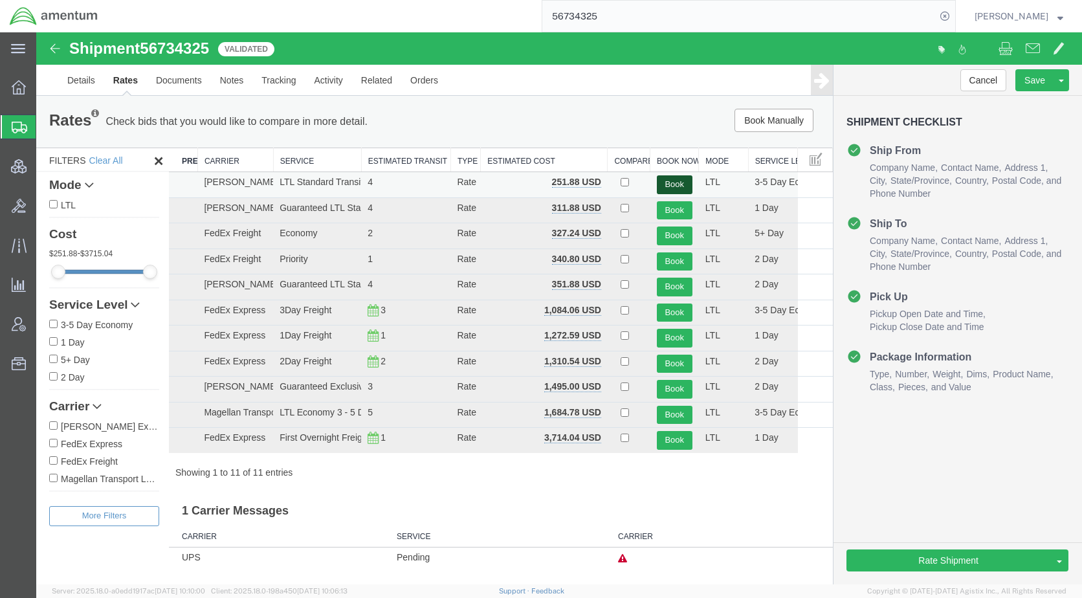
click at [674, 182] on button "Book" at bounding box center [675, 184] width 36 height 19
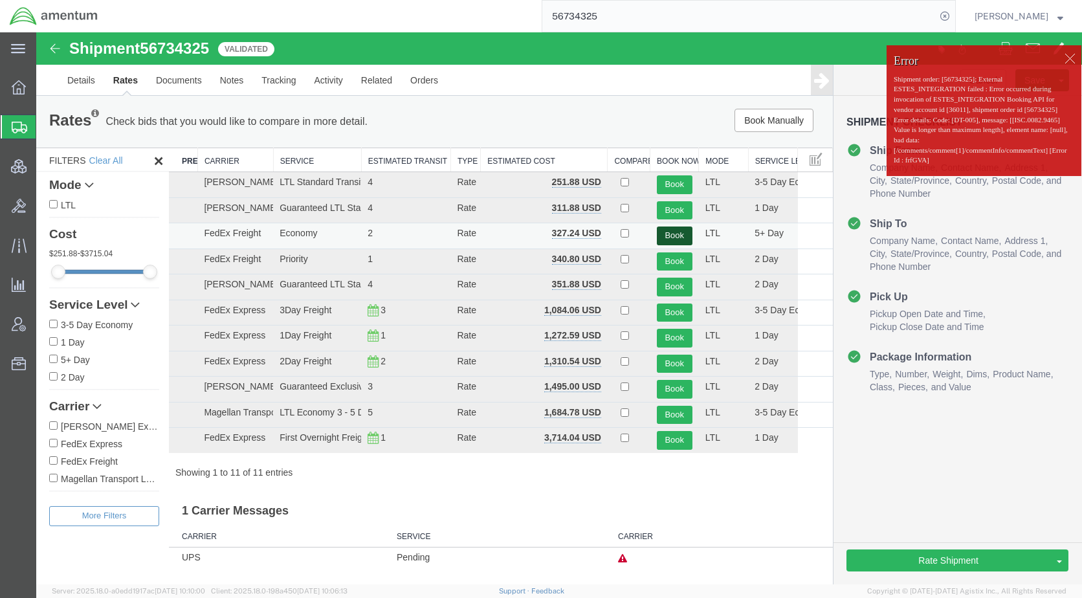
click at [674, 234] on button "Book" at bounding box center [675, 235] width 36 height 19
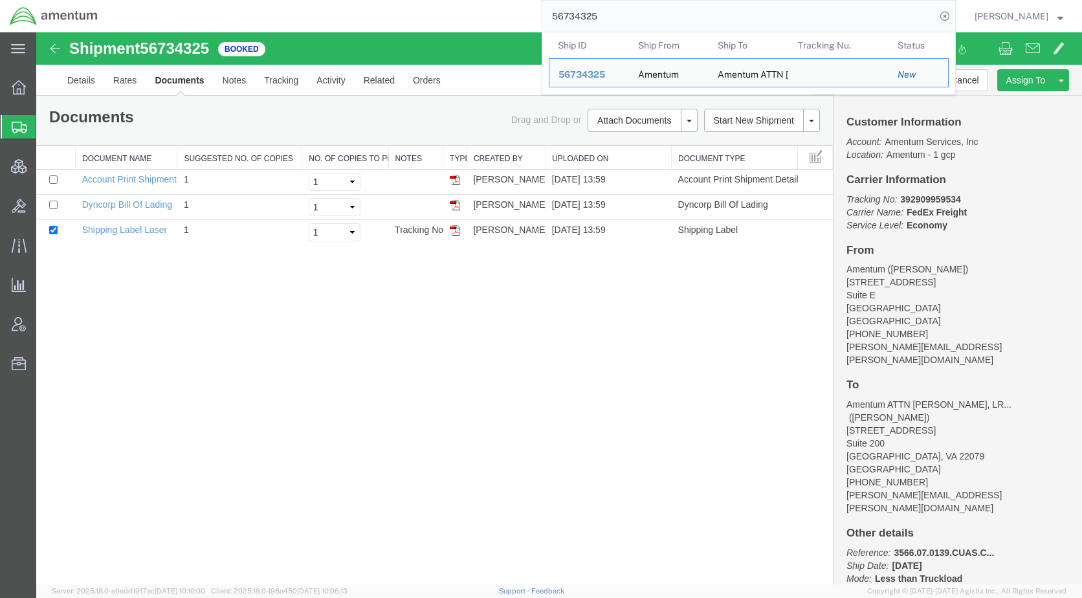
drag, startPoint x: 650, startPoint y: 16, endPoint x: 549, endPoint y: 21, distance: 101.0
click at [549, 21] on div "56734325 Ship ID Ship From Ship To Tracking Nu. Status Ship ID 56734325 Ship Fr…" at bounding box center [531, 16] width 848 height 32
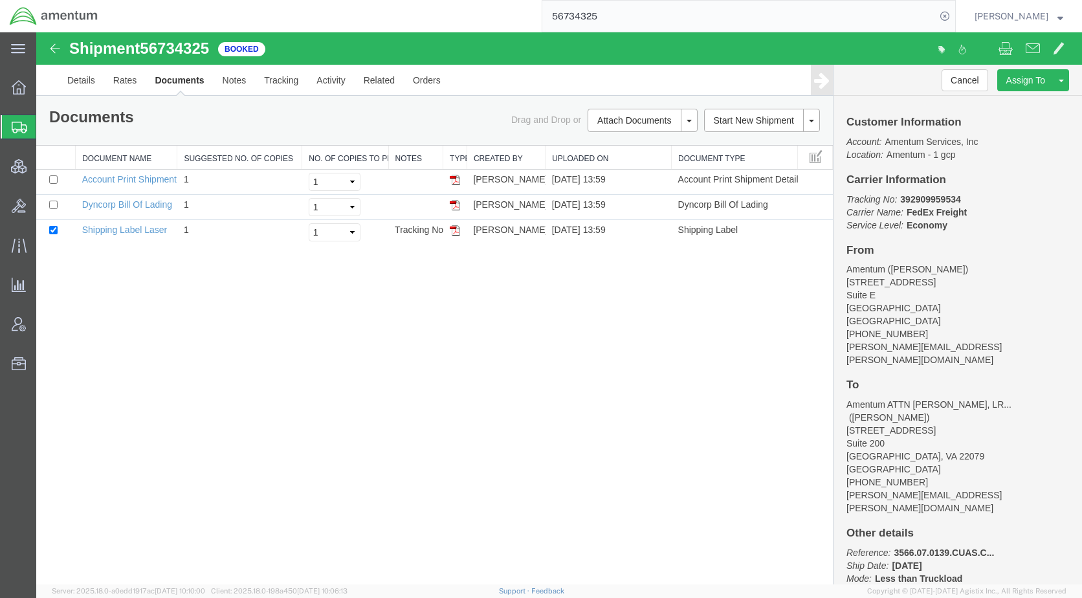
paste input "2"
type input "56734322"
click at [954, 14] on icon at bounding box center [945, 16] width 18 height 18
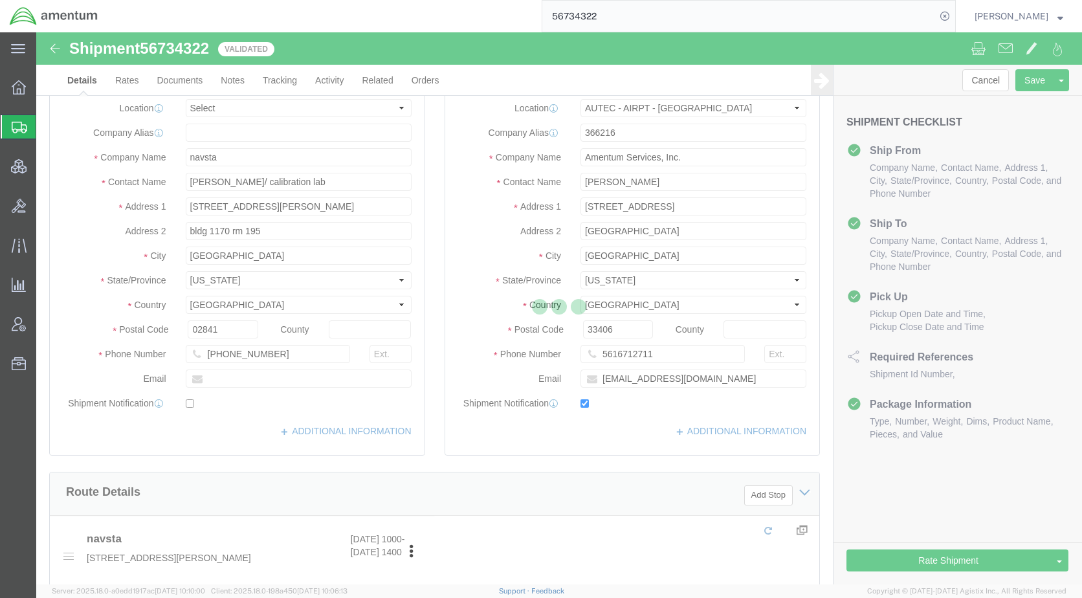
select select "53953"
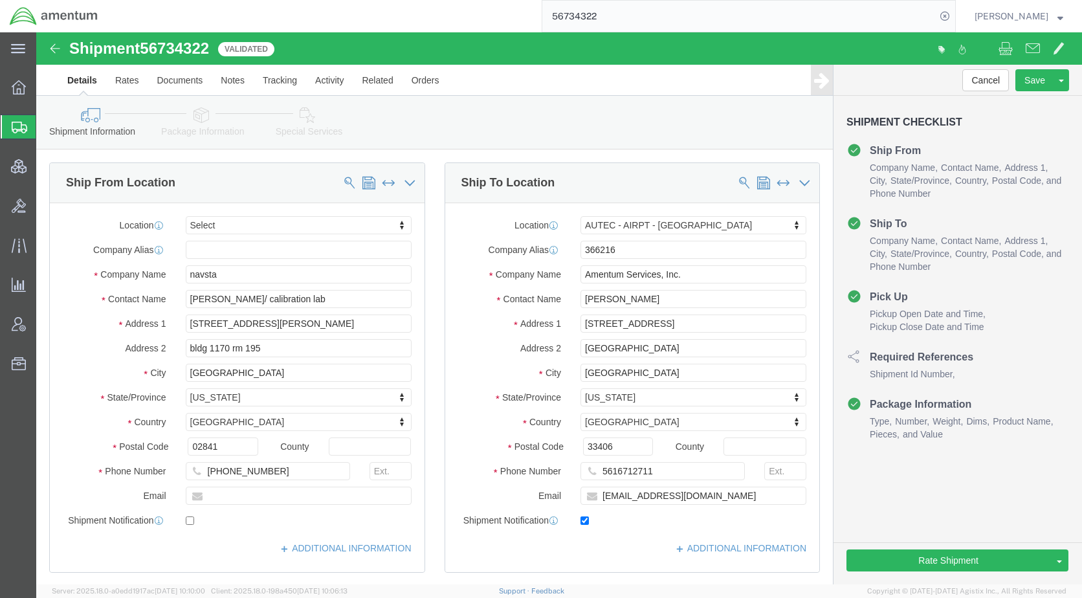
click icon
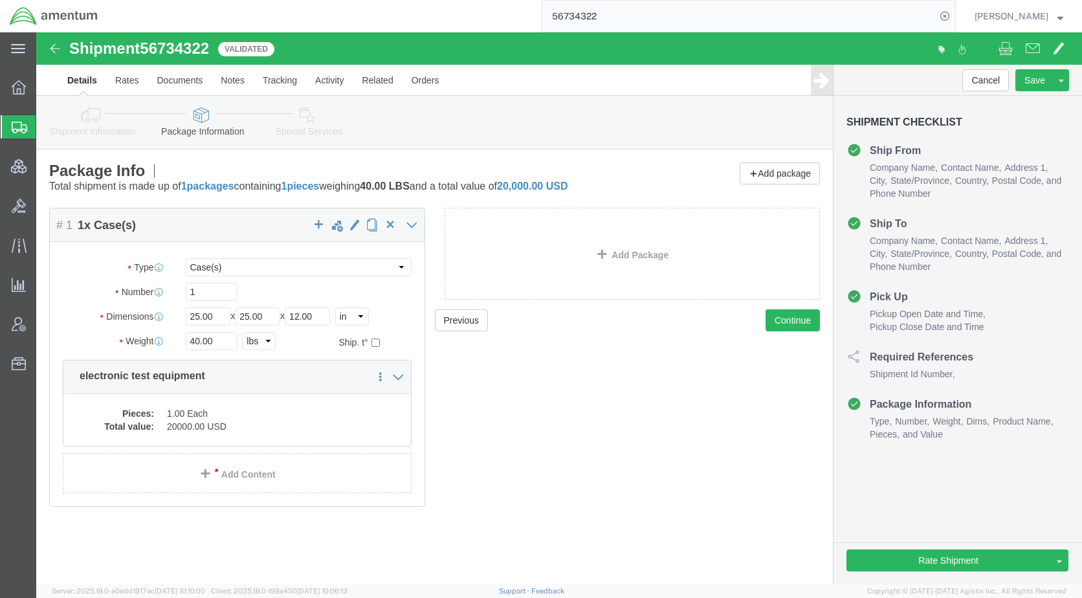
click icon
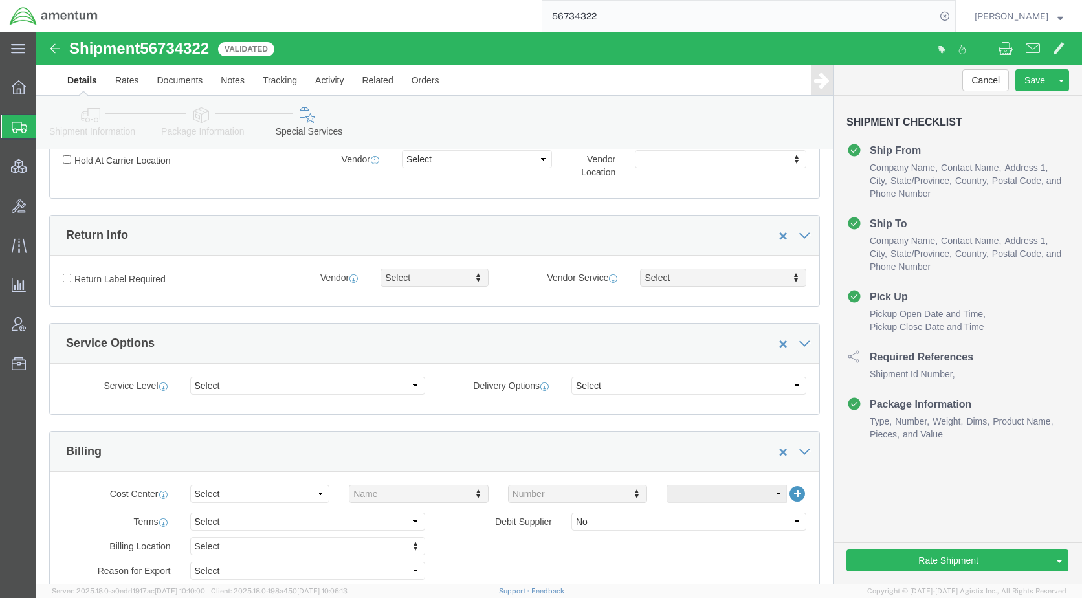
scroll to position [647, 0]
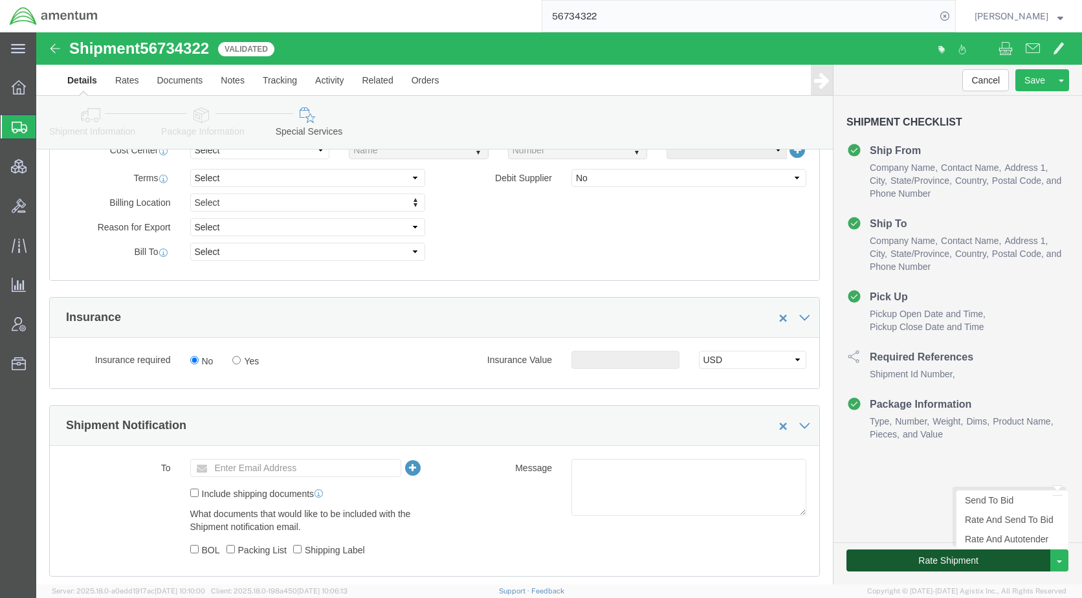
click button "Rate Shipment"
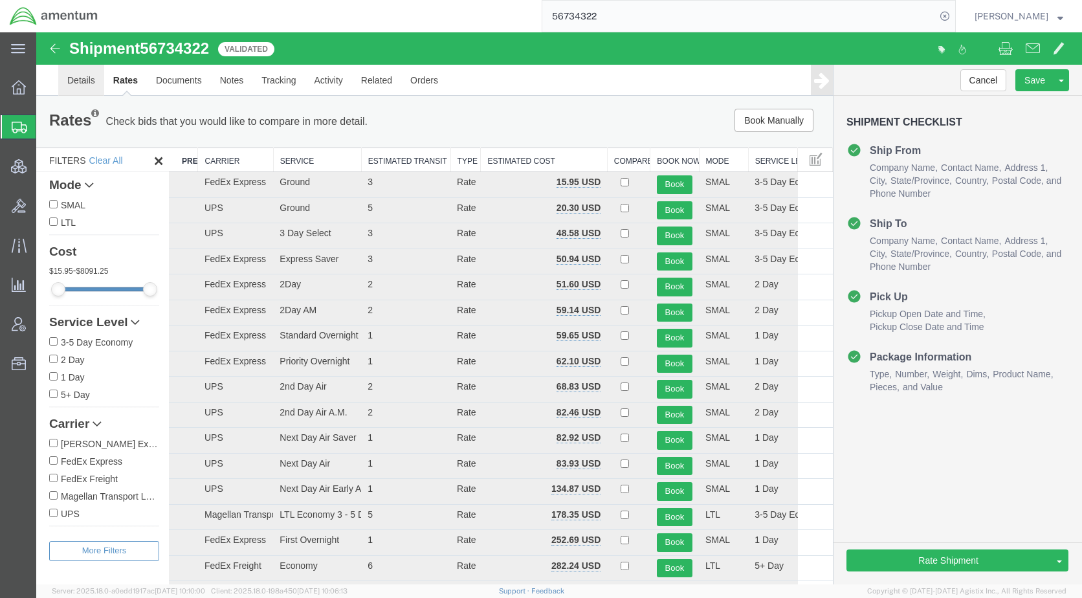
click at [78, 84] on link "Details" at bounding box center [81, 80] width 46 height 31
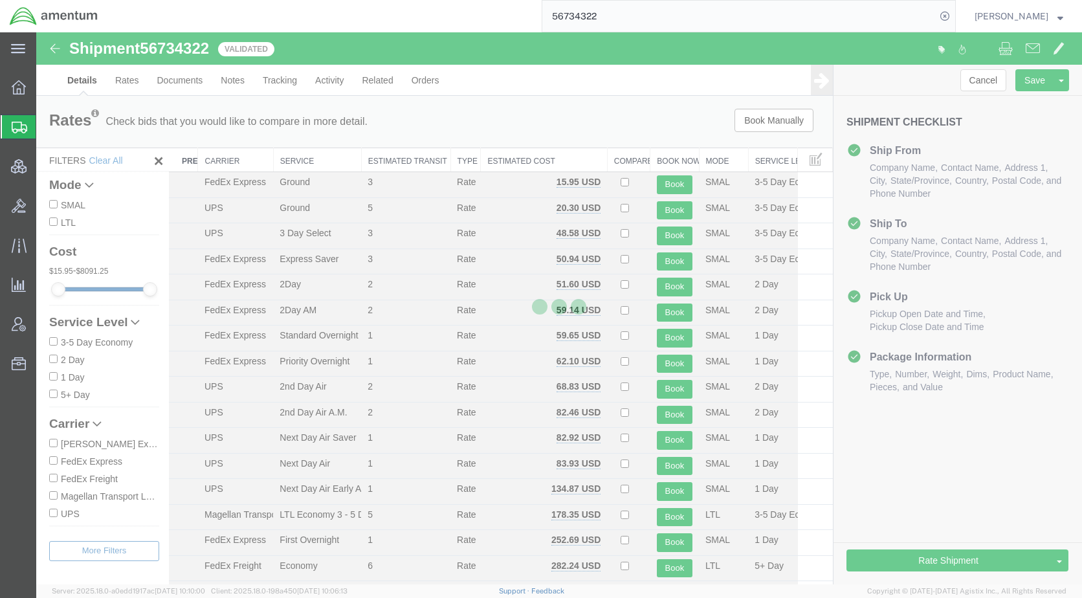
select select "53953"
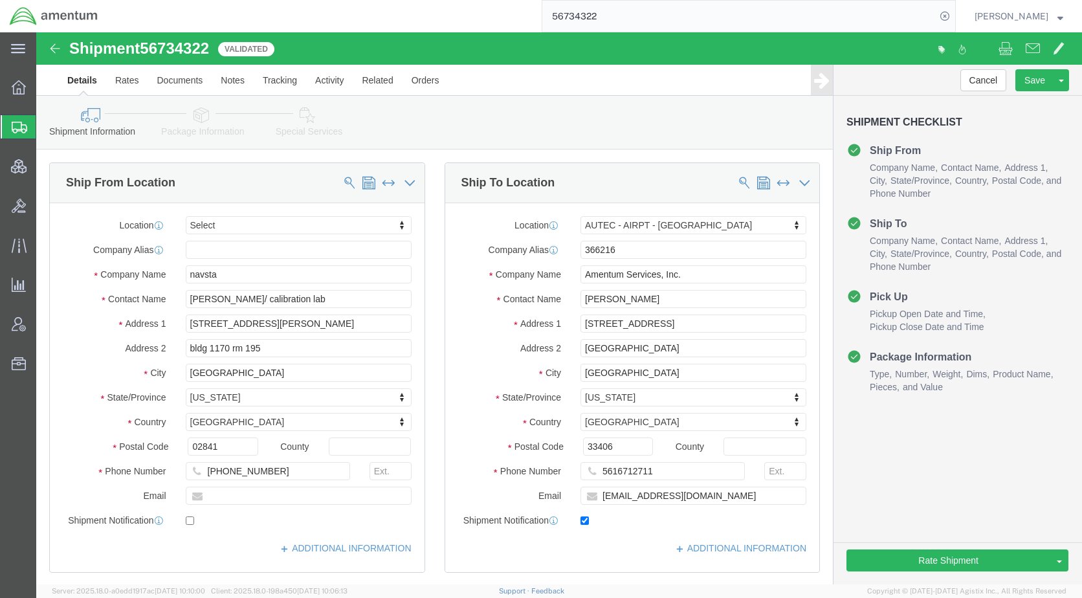
click icon
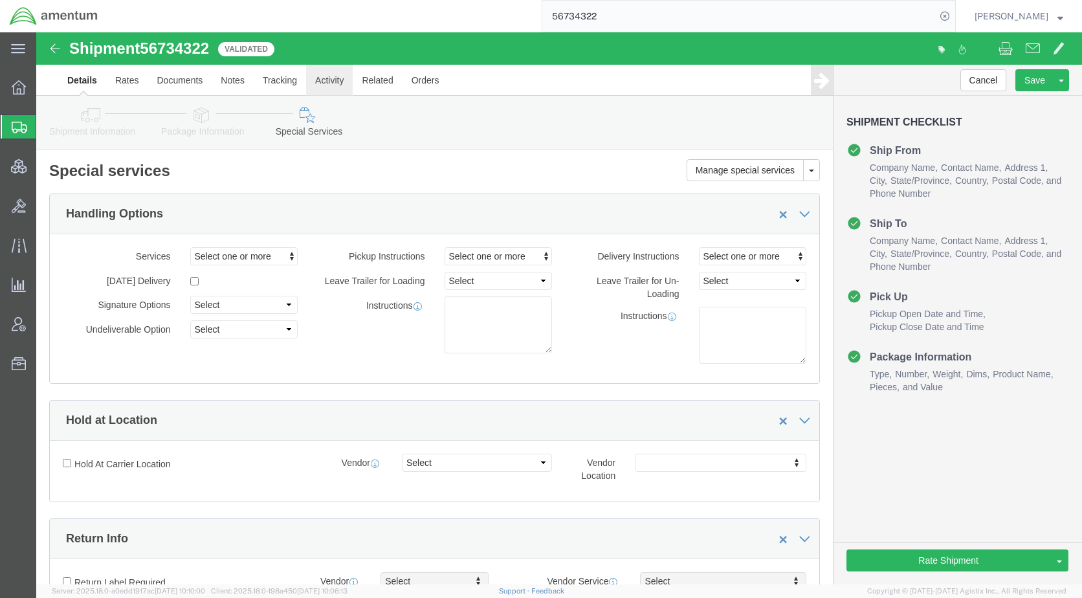
click link "Activity"
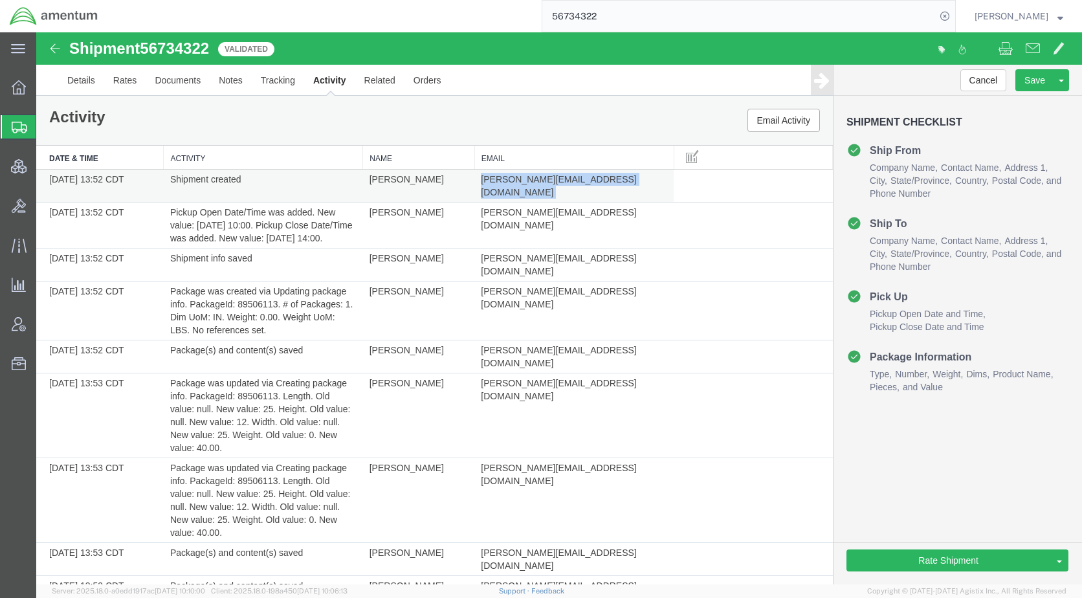
drag, startPoint x: 609, startPoint y: 181, endPoint x: 477, endPoint y: 173, distance: 132.8
click at [477, 173] on td "[PERSON_NAME][EMAIL_ADDRESS][DOMAIN_NAME]" at bounding box center [573, 186] width 199 height 33
drag, startPoint x: 480, startPoint y: 174, endPoint x: 501, endPoint y: 179, distance: 21.8
copy td "[PERSON_NAME][EMAIL_ADDRESS][DOMAIN_NAME]"
click at [87, 74] on link "Details" at bounding box center [81, 80] width 46 height 31
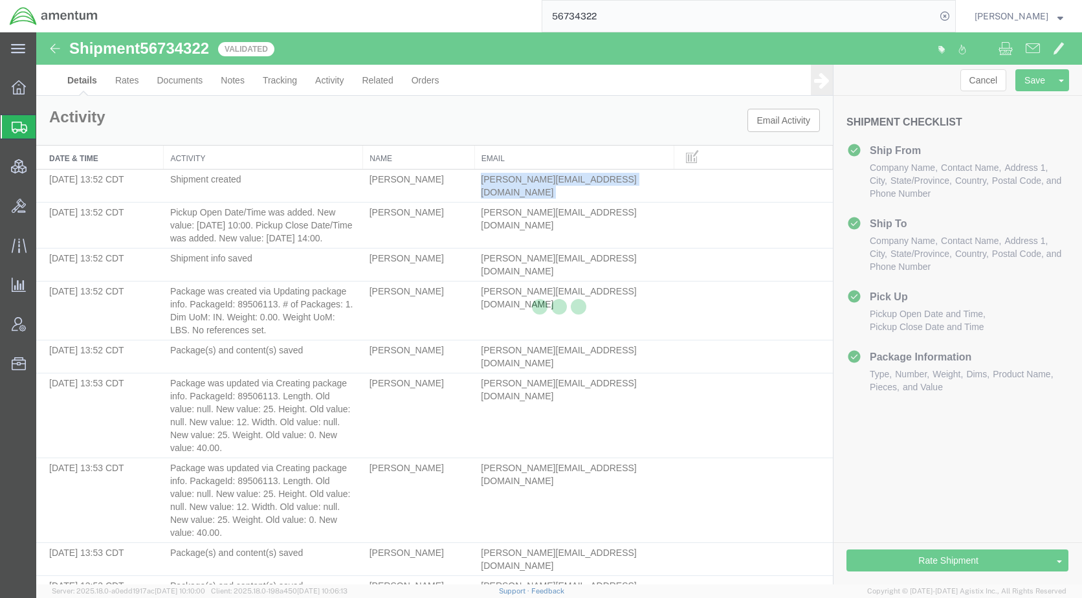
select select "53953"
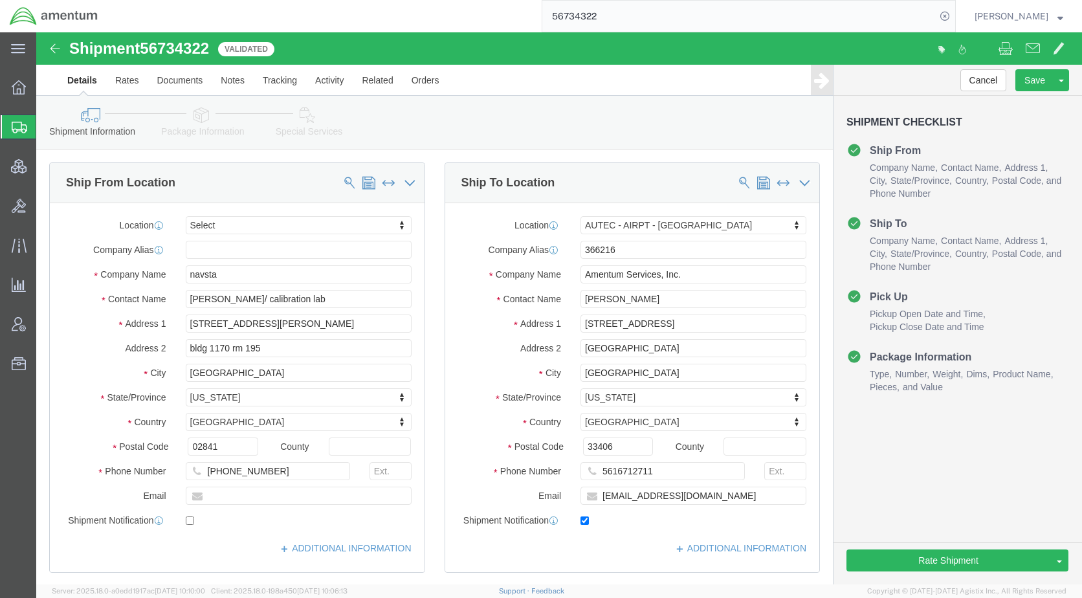
click icon
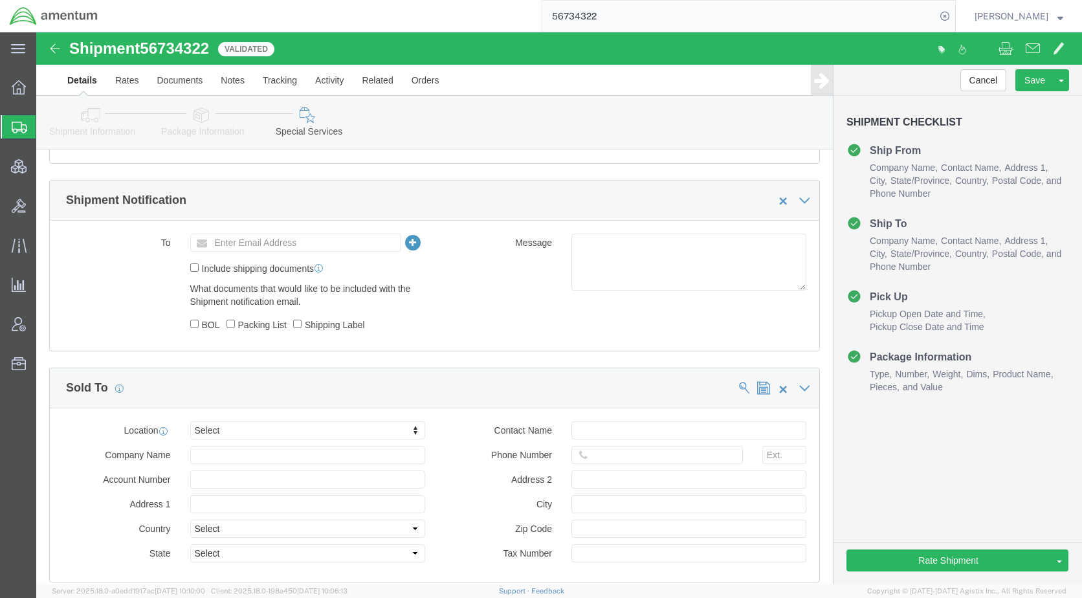
scroll to position [906, 0]
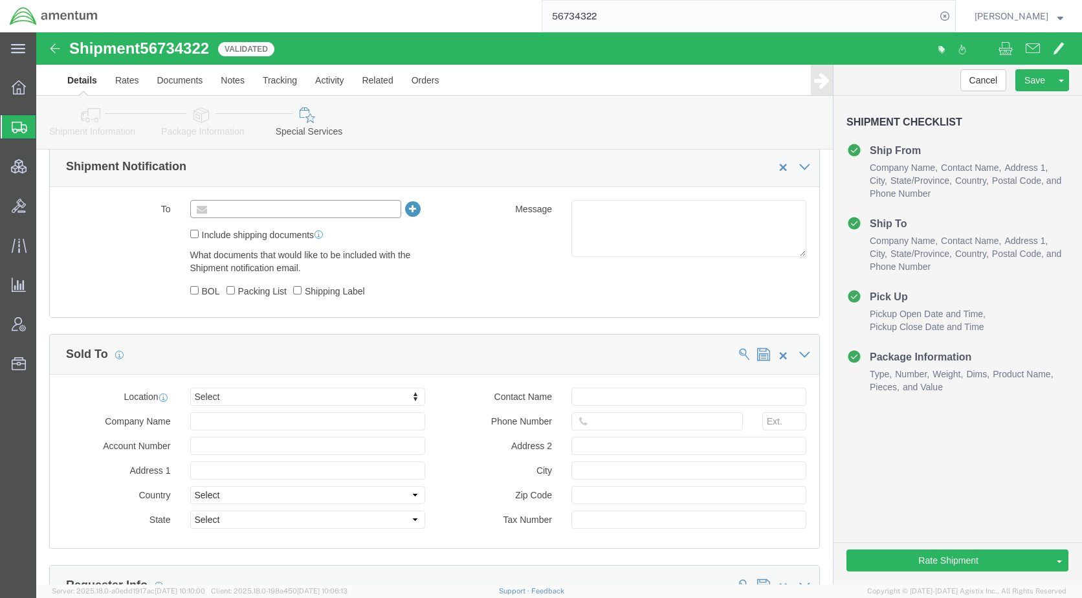
paste input "[PERSON_NAME][EMAIL_ADDRESS][DOMAIN_NAME]"
type input "[PERSON_NAME][EMAIL_ADDRESS][DOMAIN_NAME]"
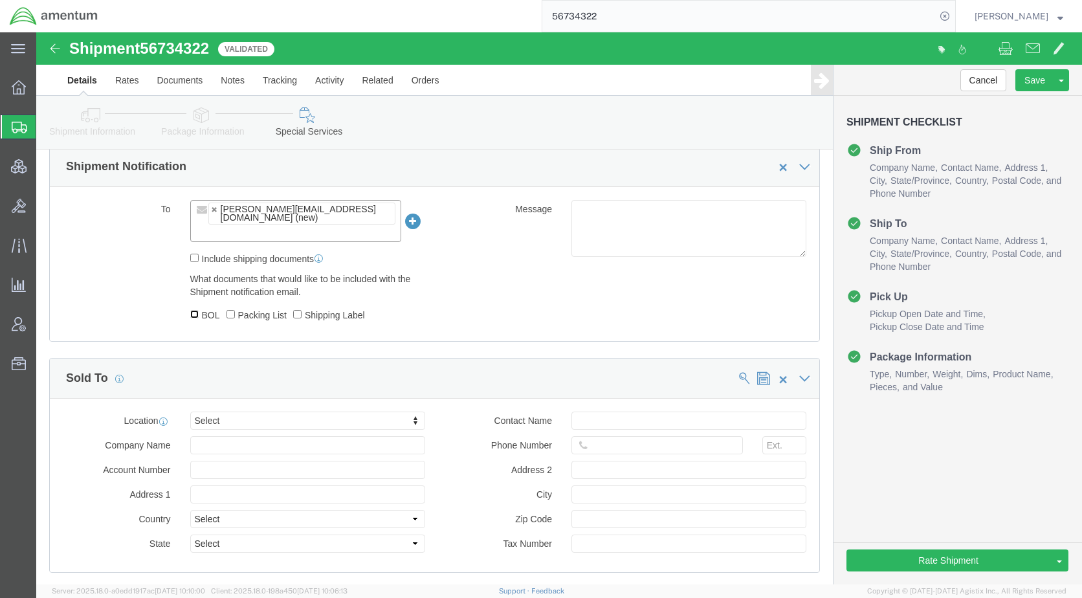
click input "BOL"
checkbox input "true"
click input "Shipping Label"
checkbox input "true"
click button "Rate Shipment"
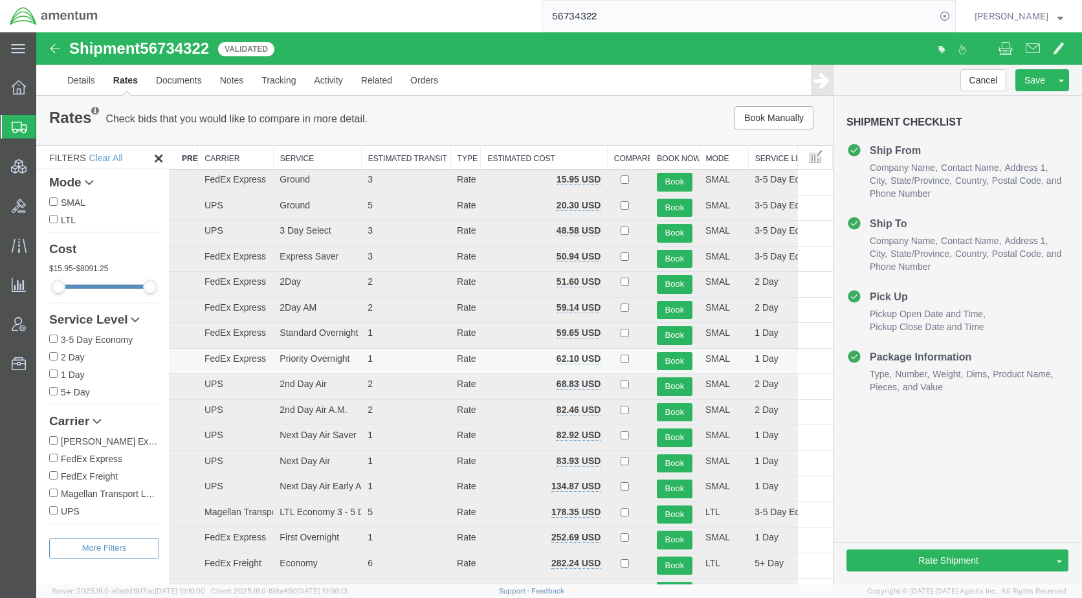
scroll to position [0, 0]
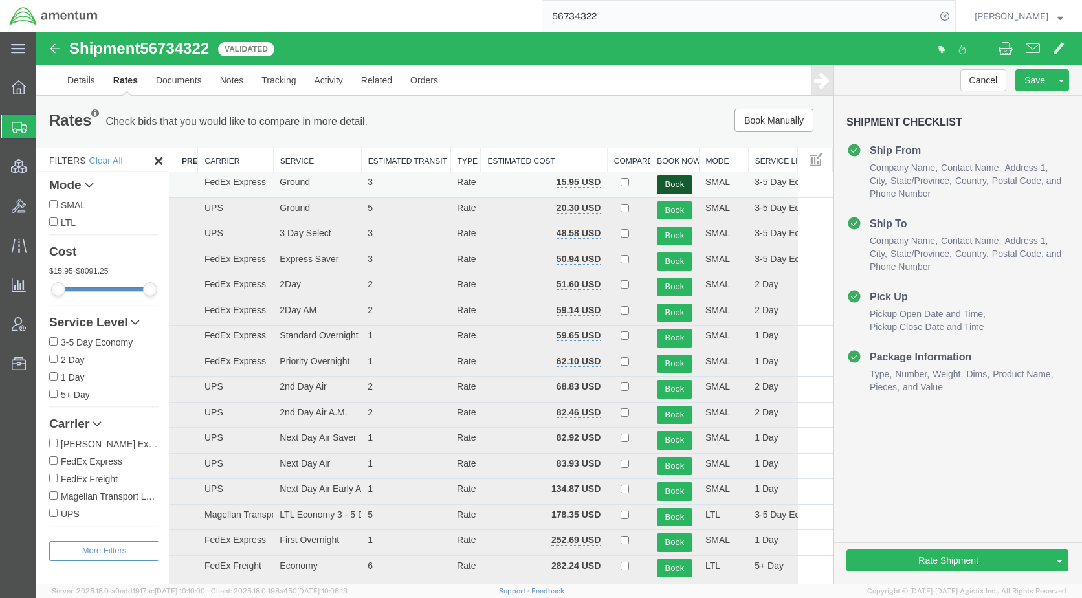
click at [666, 182] on button "Book" at bounding box center [675, 184] width 36 height 19
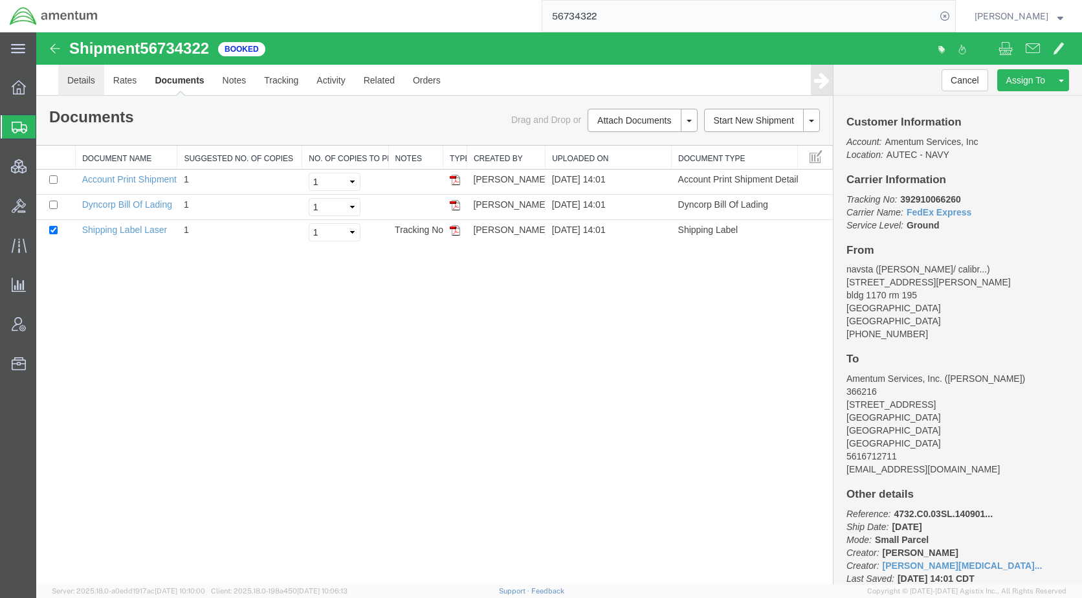
click at [84, 78] on link "Details" at bounding box center [81, 80] width 46 height 31
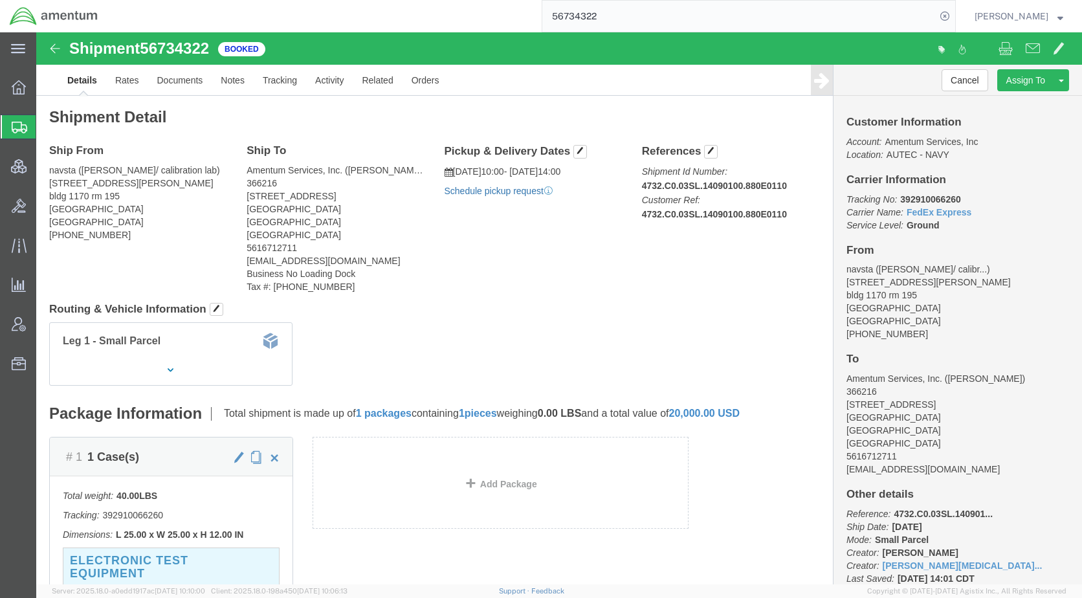
click link "Schedule pickup request"
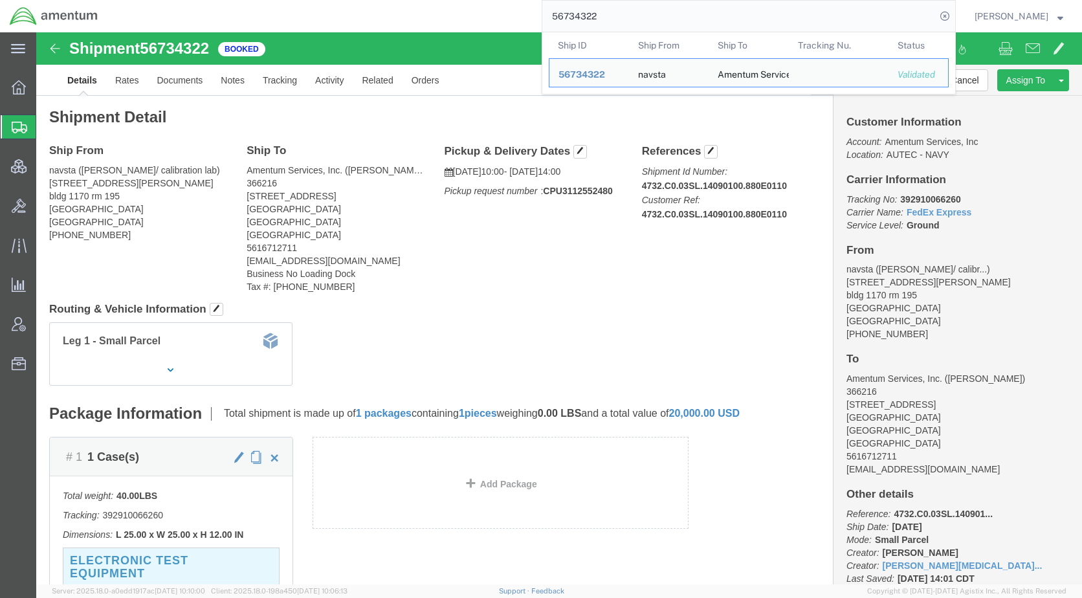
drag, startPoint x: 648, startPoint y: 17, endPoint x: 540, endPoint y: 16, distance: 108.0
click at [540, 16] on div "56734322 Ship ID Ship From Ship To Tracking Nu. Status Ship ID 56734322 Ship Fr…" at bounding box center [531, 16] width 848 height 32
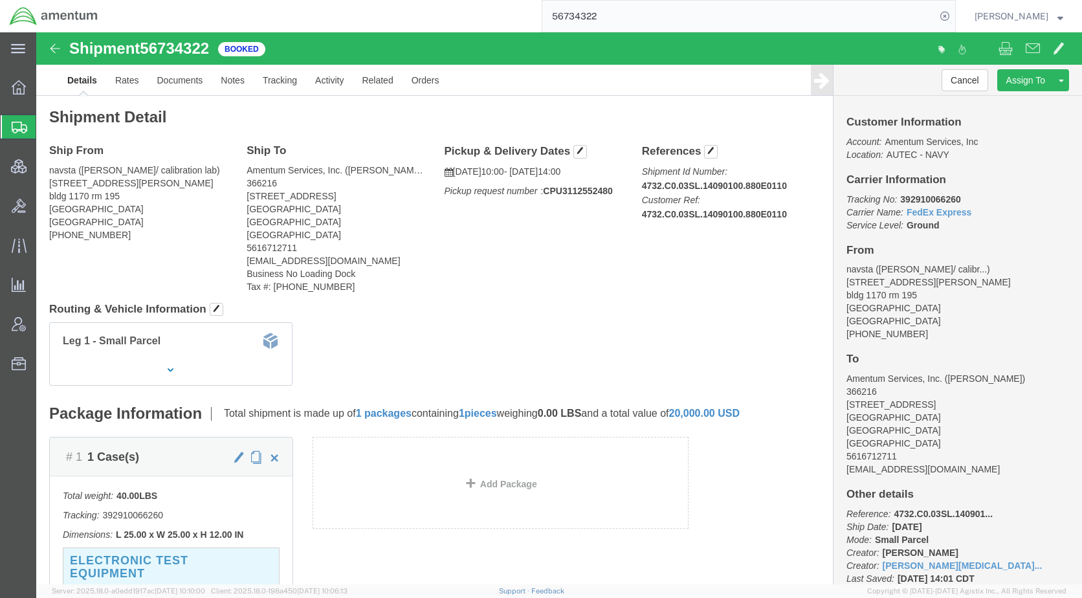
paste input "5"
type input "56734325"
click at [954, 16] on icon at bounding box center [945, 16] width 18 height 18
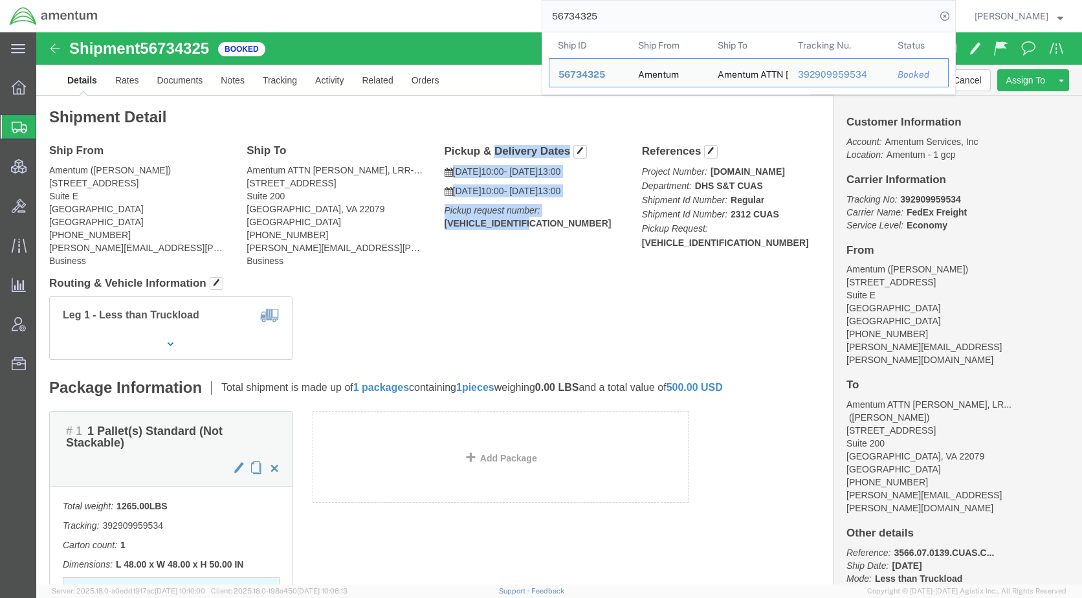
drag, startPoint x: 512, startPoint y: 191, endPoint x: 400, endPoint y: 122, distance: 132.2
click div "Pickup & Delivery Dates [DATE] 10:00 - [DATE] 13:00 [DATE] 10:00 - [DATE] 13:00…"
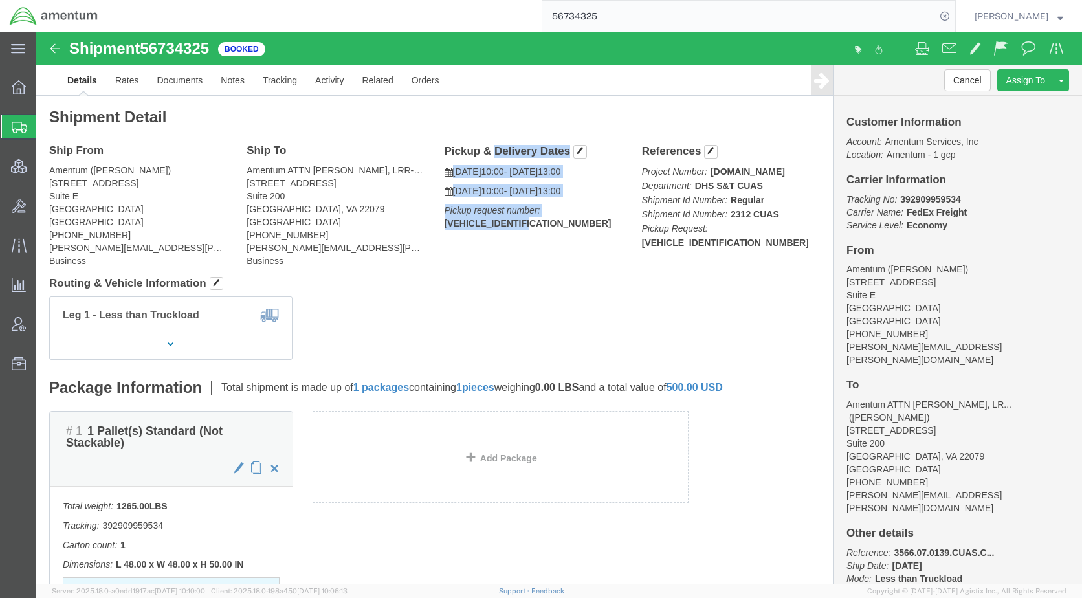
drag, startPoint x: 400, startPoint y: 122, endPoint x: 409, endPoint y: 118, distance: 9.9
copy div "Pickup & Delivery Dates [DATE] 10:00 - [DATE] 13:00 [DATE] 10:00 - [DATE] 13:00…"
click link "Documents"
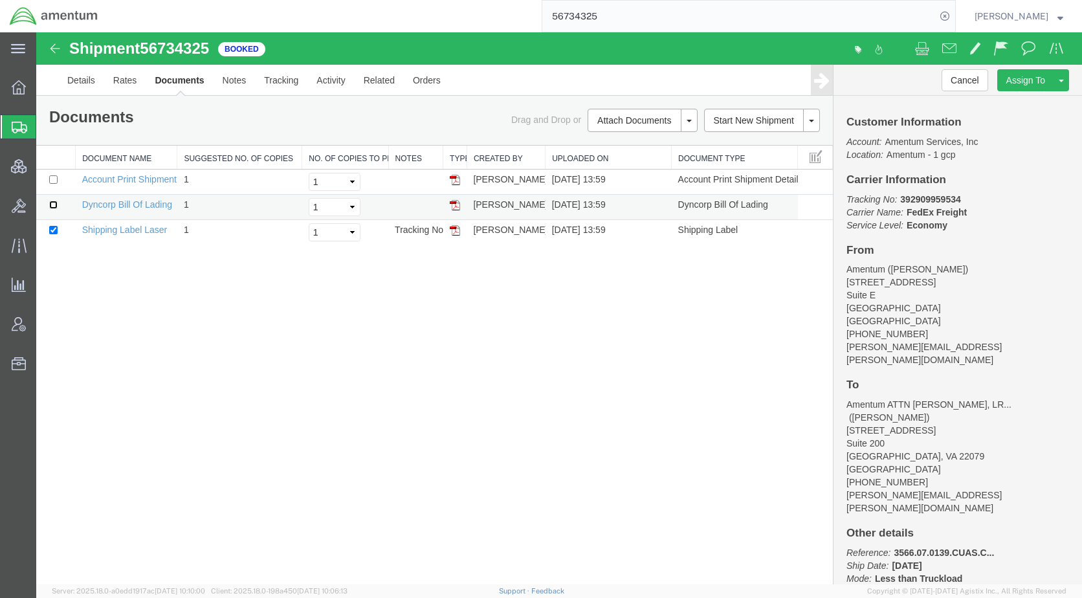
click at [52, 204] on input "checkbox" at bounding box center [53, 205] width 8 height 8
checkbox input "true"
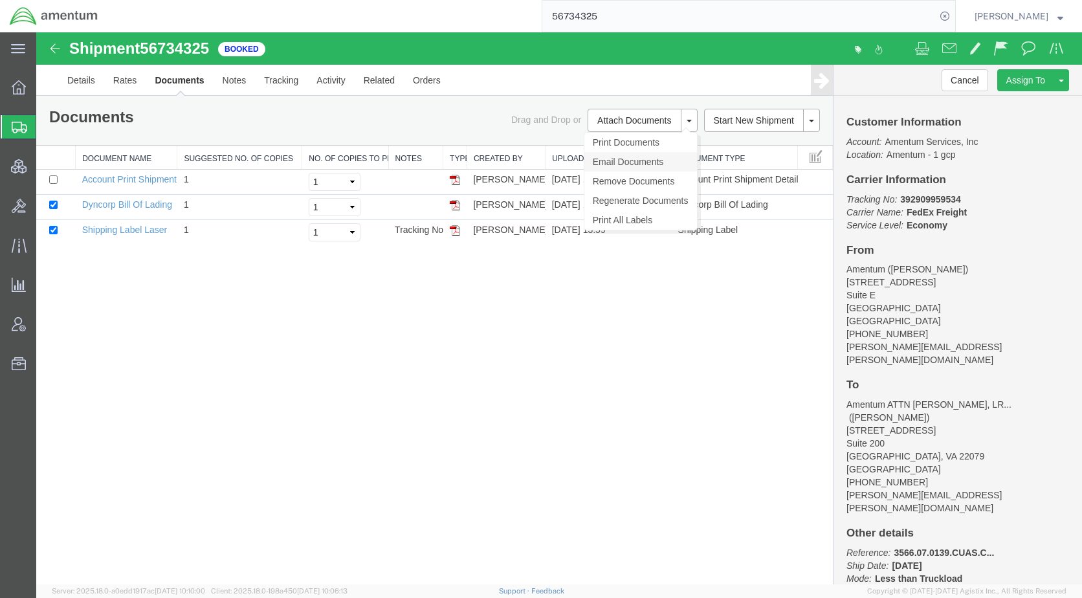
click at [633, 155] on link "Email Documents" at bounding box center [640, 161] width 113 height 19
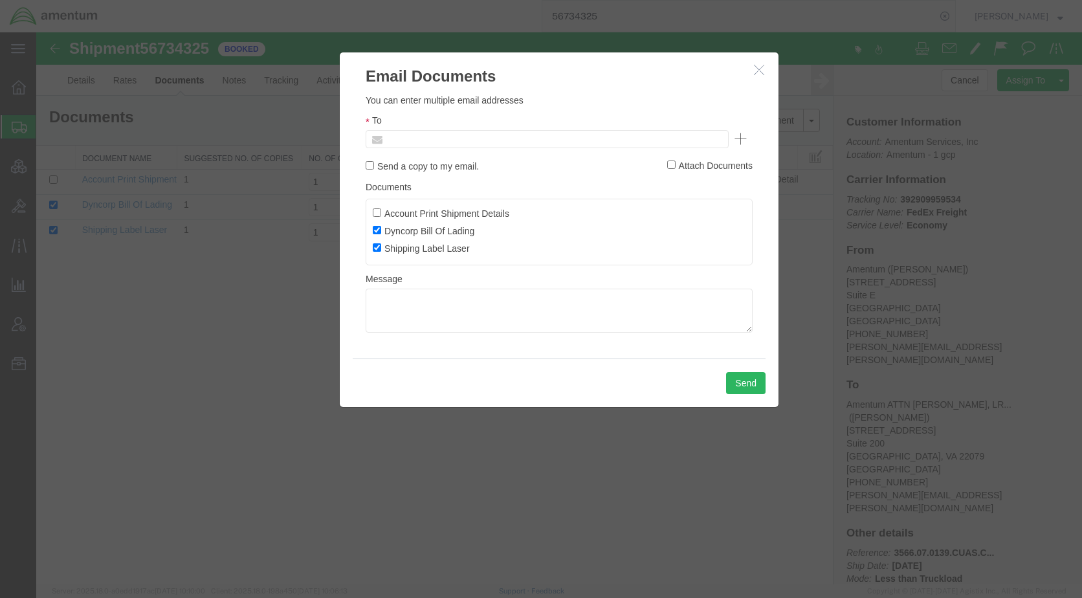
click at [448, 138] on input "text" at bounding box center [459, 139] width 151 height 17
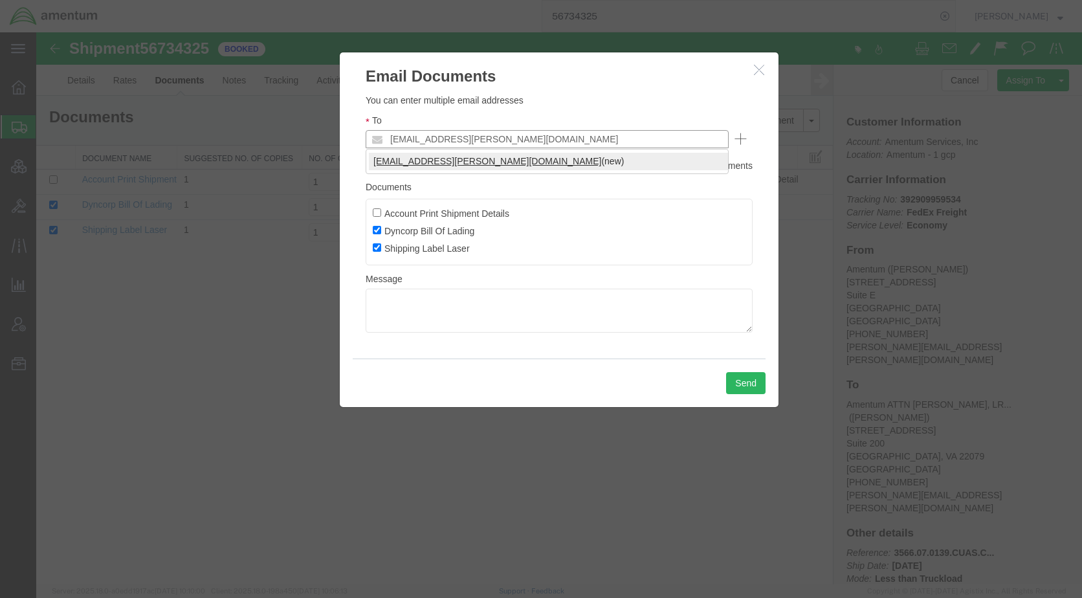
type input "[EMAIL_ADDRESS][PERSON_NAME][DOMAIN_NAME]"
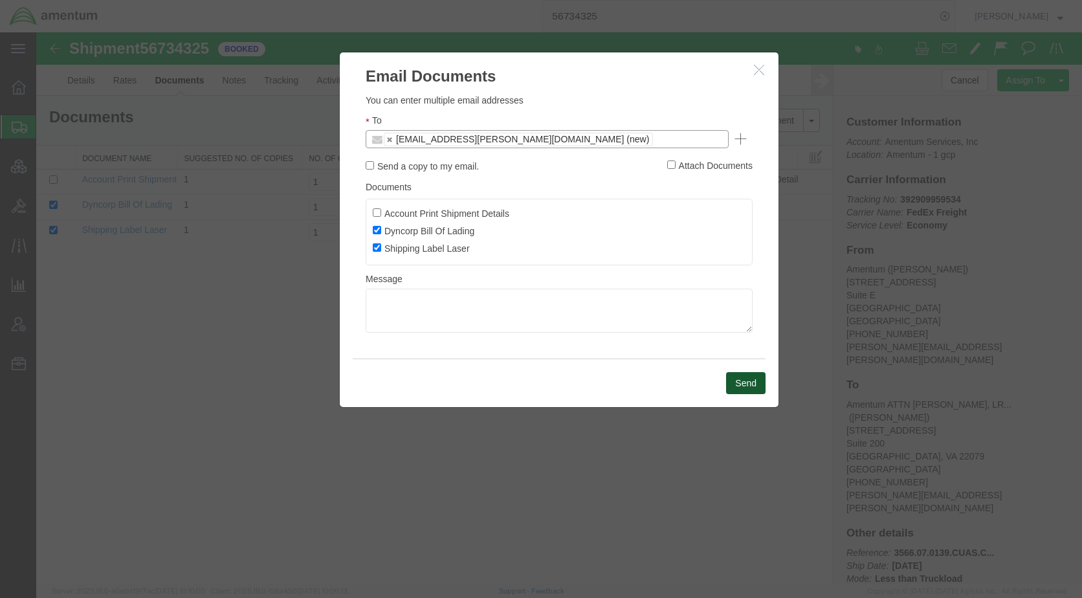
click at [732, 376] on button "Send" at bounding box center [745, 383] width 39 height 22
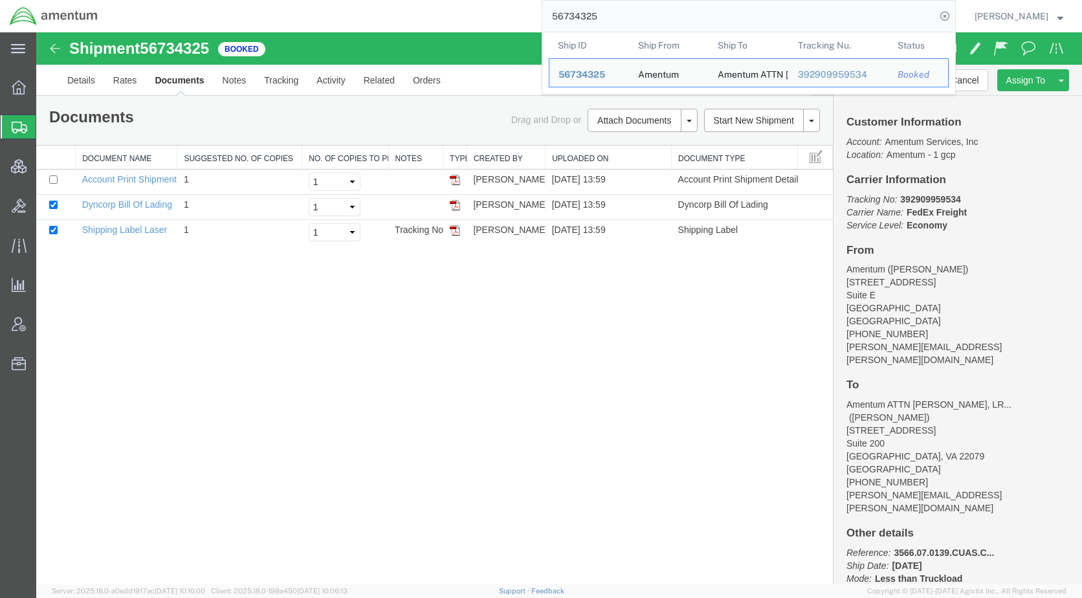
drag, startPoint x: 666, startPoint y: 12, endPoint x: 508, endPoint y: 14, distance: 157.9
click at [508, 14] on div "56734325 Ship ID Ship From Ship To Tracking Nu. Status Ship ID 56734325 Ship Fr…" at bounding box center [531, 16] width 848 height 32
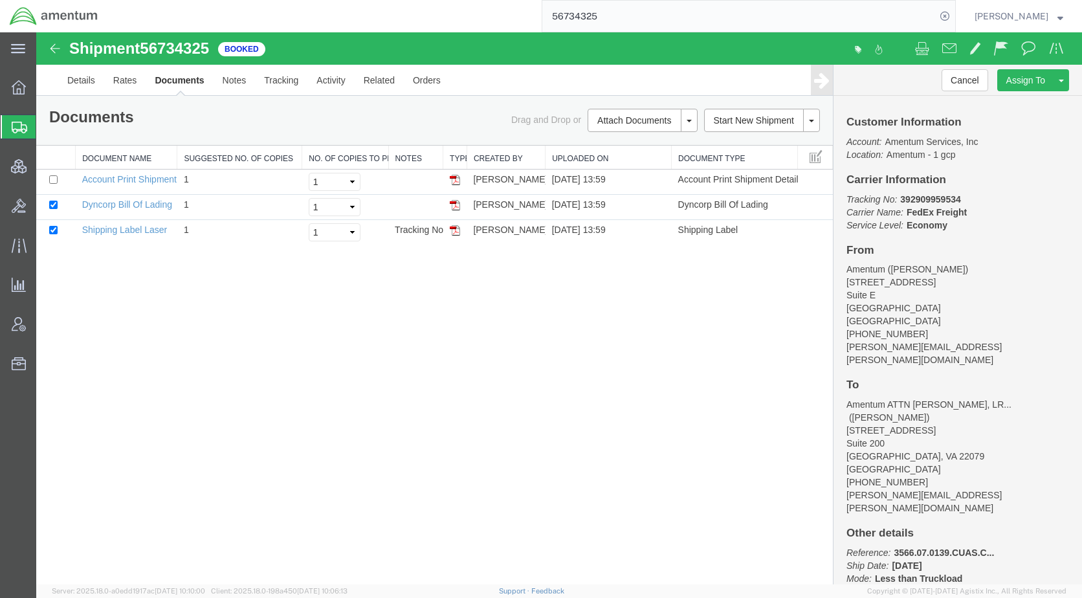
paste input "19470"
click at [954, 16] on icon at bounding box center [945, 16] width 18 height 18
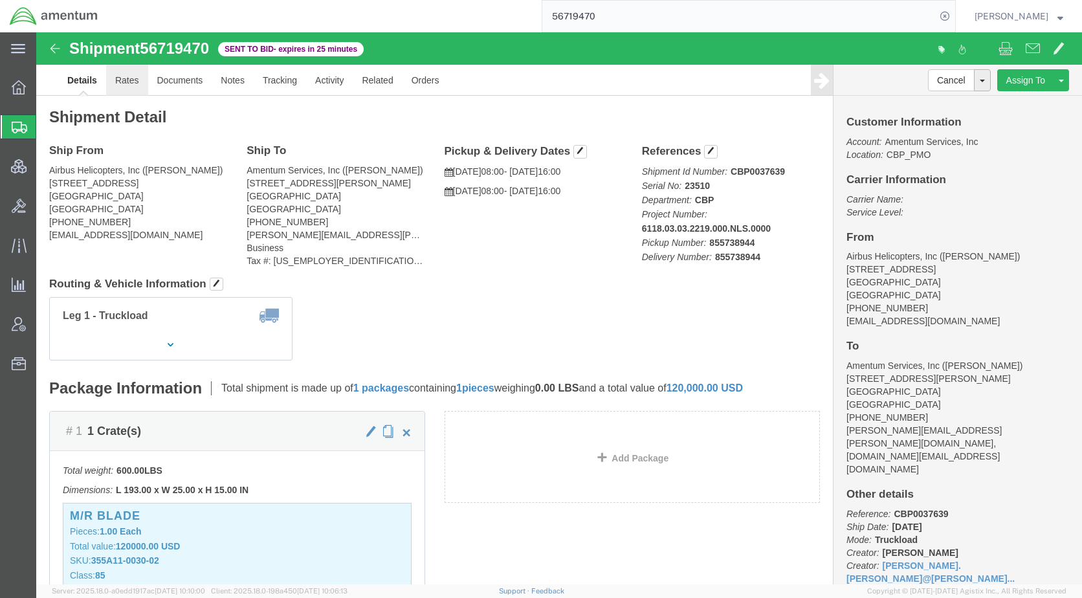
click link "Rates"
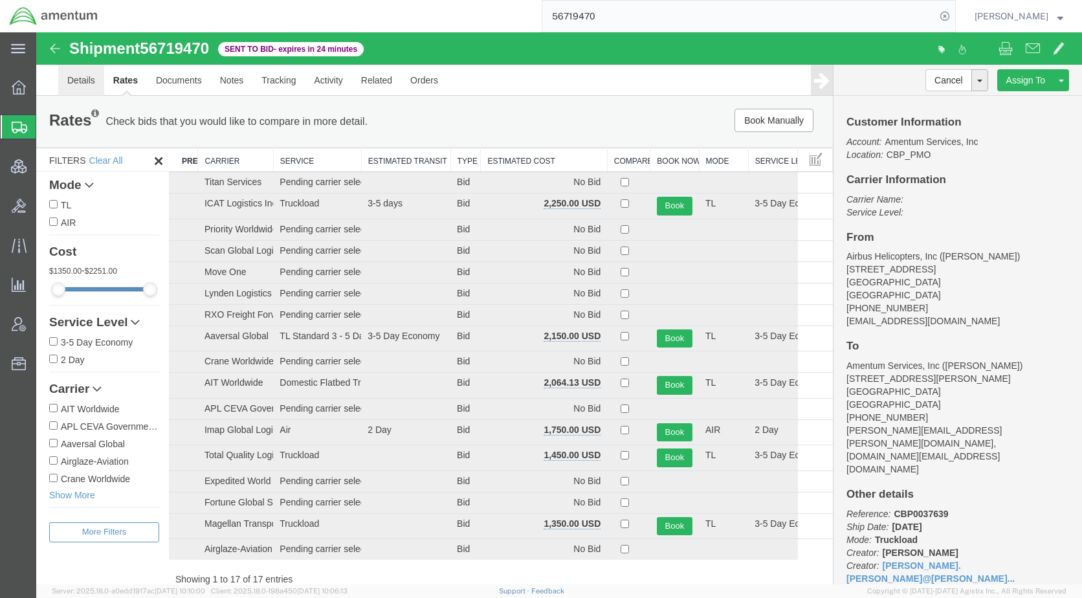
click at [96, 74] on link "Details" at bounding box center [81, 80] width 46 height 31
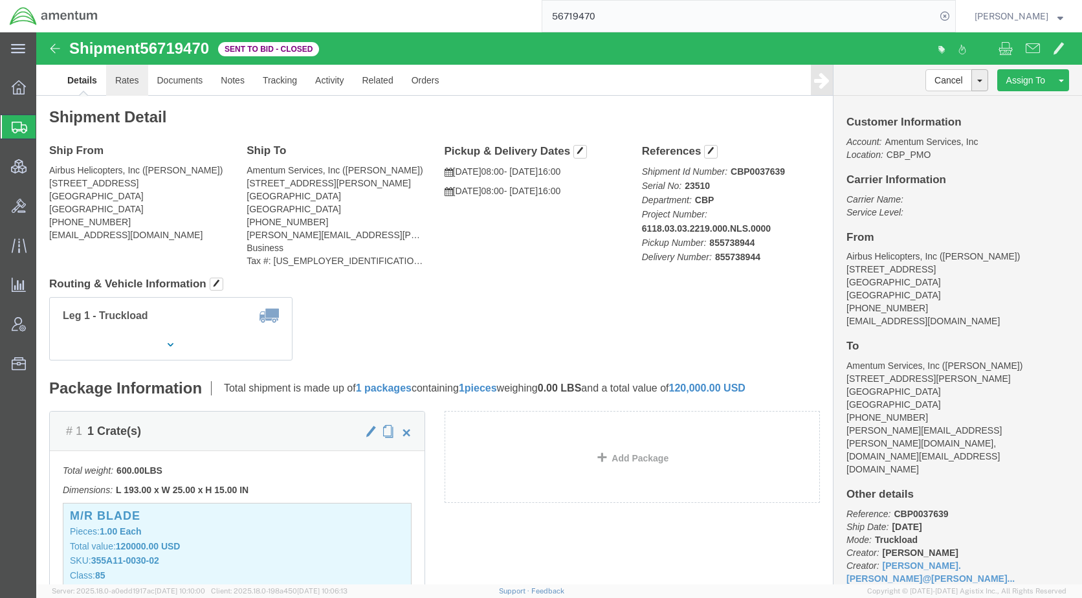
click link "Rates"
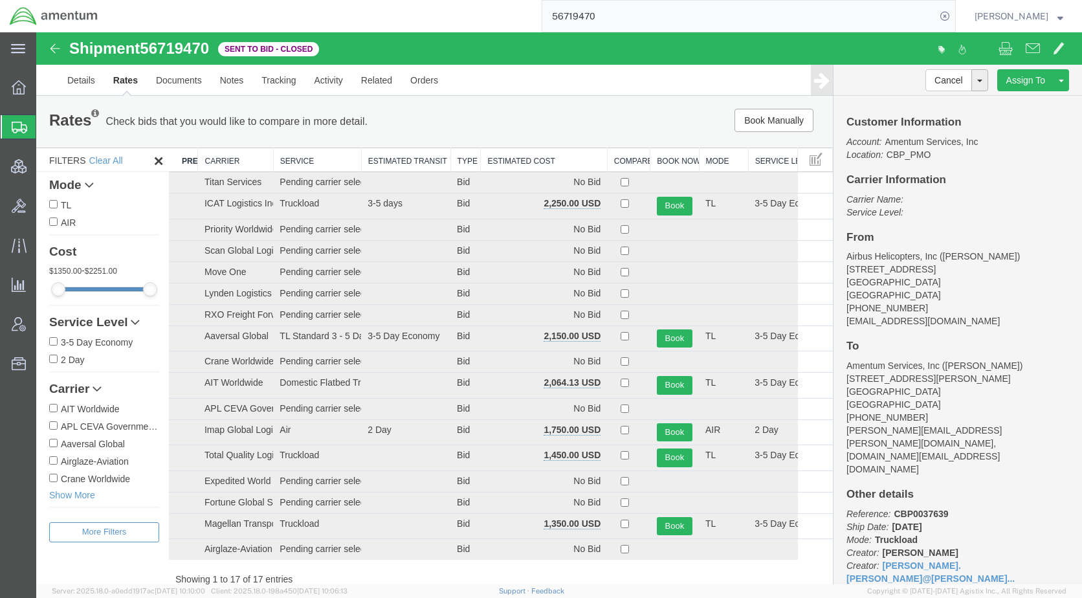
click at [525, 159] on th "Estimated Cost" at bounding box center [544, 160] width 126 height 24
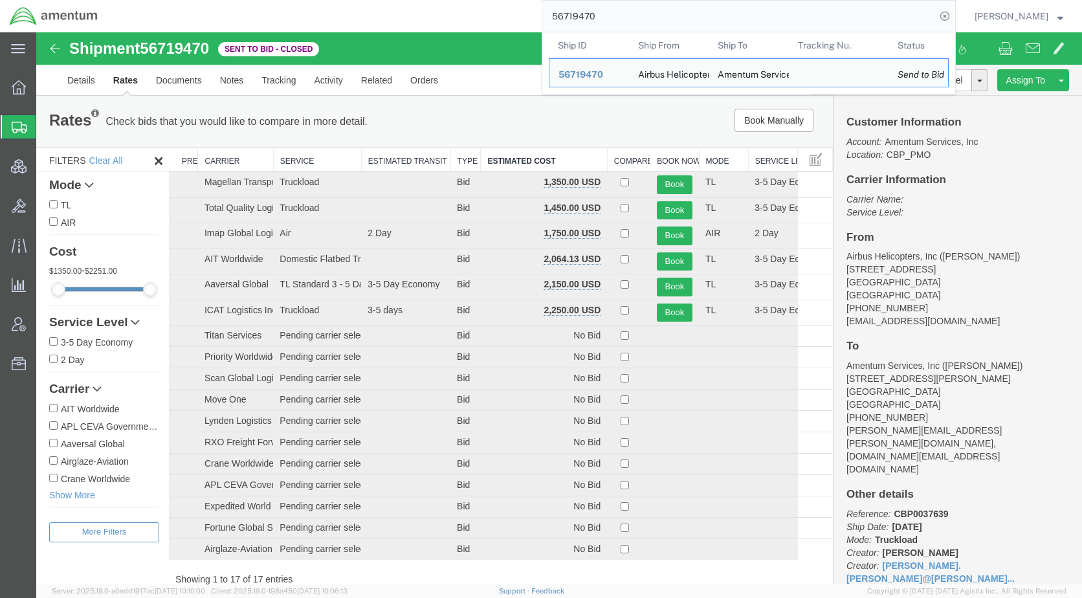
drag, startPoint x: 647, startPoint y: 22, endPoint x: 559, endPoint y: 23, distance: 88.0
click at [558, 23] on div "56719470 Ship ID Ship From Ship To Tracking Nu. Status Ship ID 56719470 Ship Fr…" at bounding box center [531, 16] width 848 height 32
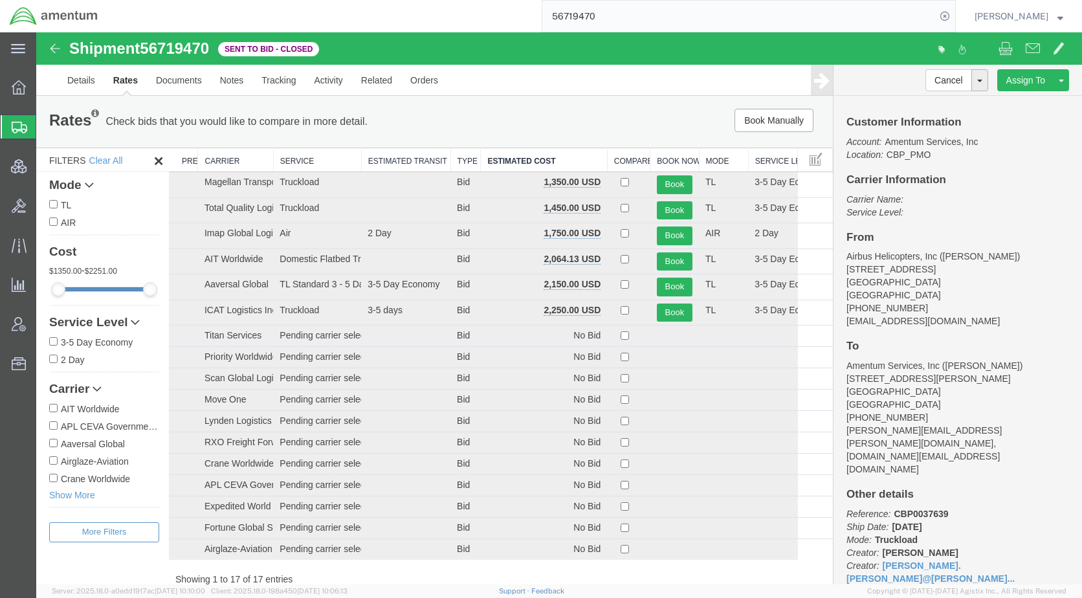
paste input "24681"
click at [954, 16] on icon at bounding box center [945, 16] width 18 height 18
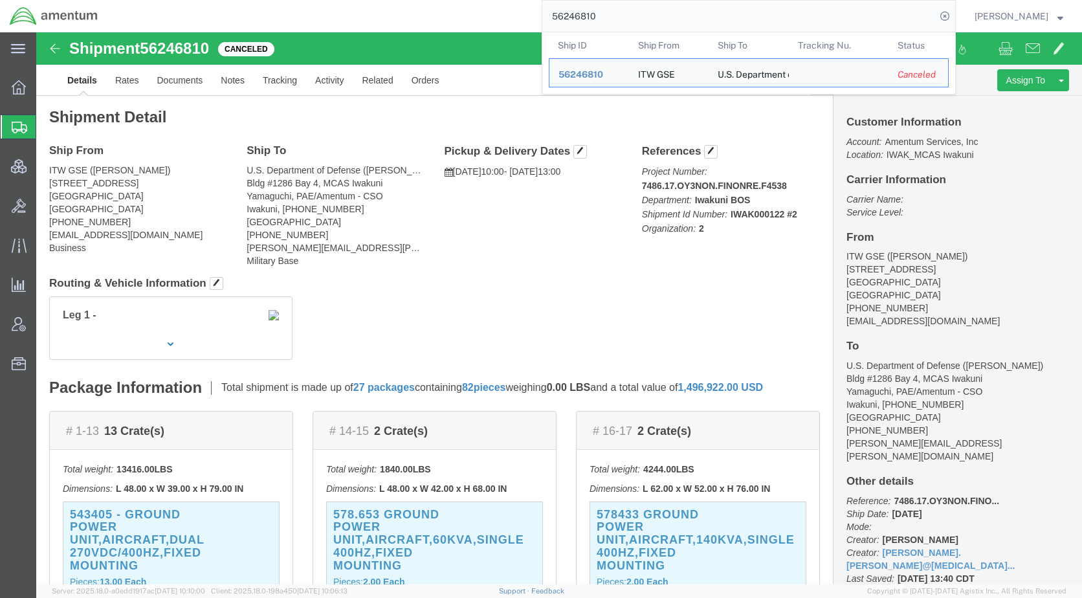
drag, startPoint x: 659, startPoint y: 20, endPoint x: 547, endPoint y: 14, distance: 112.1
click at [547, 14] on div "56246810 Ship ID Ship From Ship To Tracking Nu. Status Ship ID 56246810 Ship Fr…" at bounding box center [531, 16] width 848 height 32
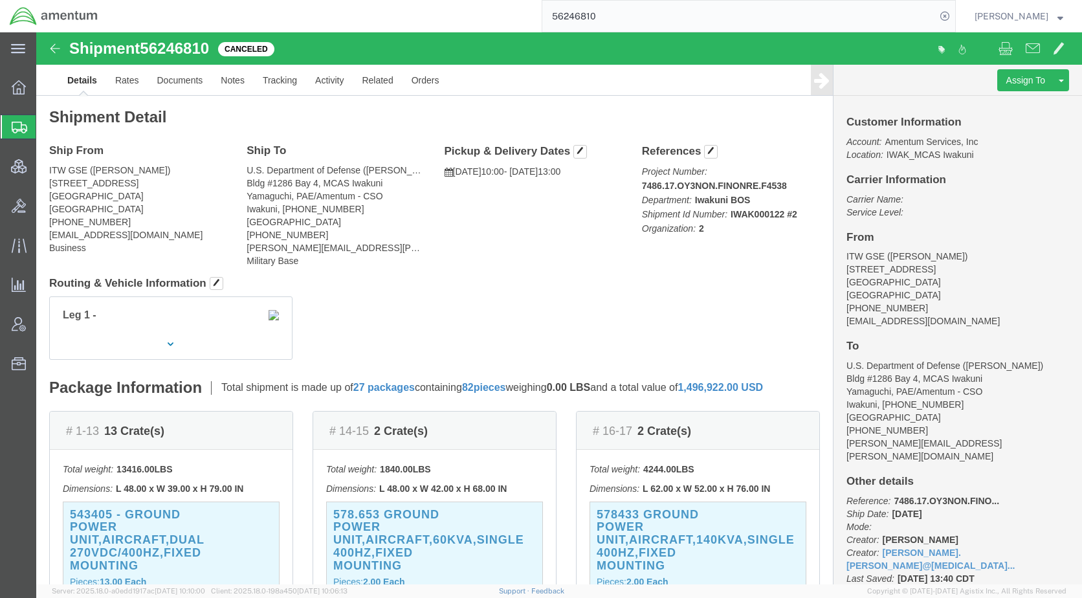
paste input "39163"
type input "56391630"
click at [954, 14] on icon at bounding box center [945, 16] width 18 height 18
